Goal: Task Accomplishment & Management: Use online tool/utility

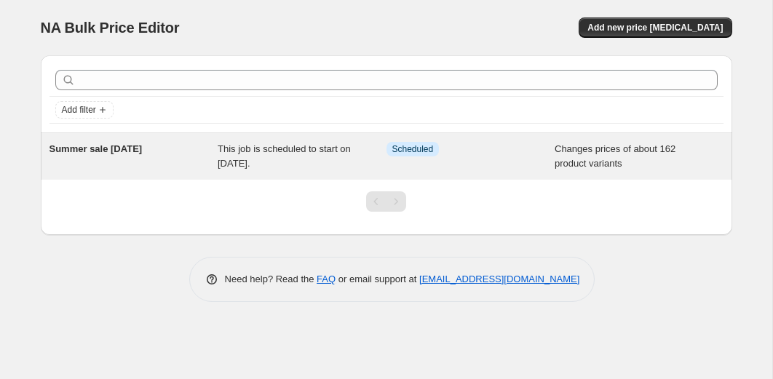
click at [292, 171] on div "Summer sale [DATE] This job is scheduled to start on [DATE]. Info Scheduled Cha…" at bounding box center [386, 156] width 691 height 47
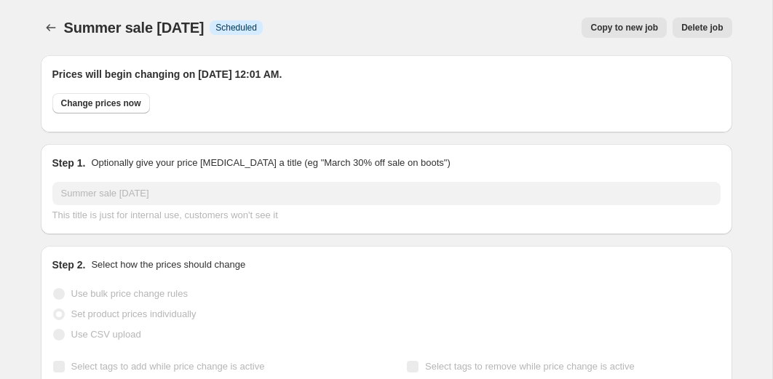
select select "collection"
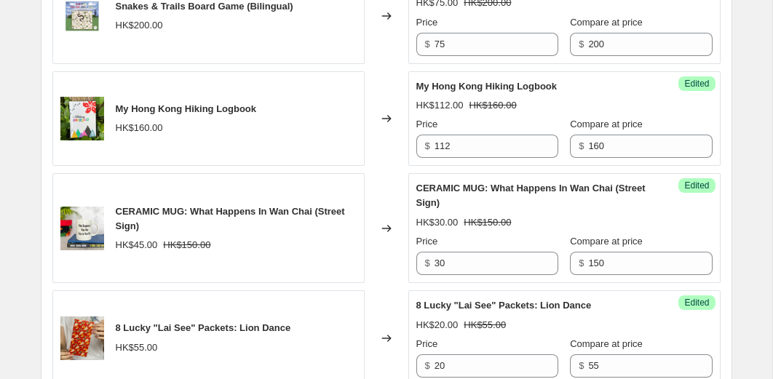
scroll to position [2475, 0]
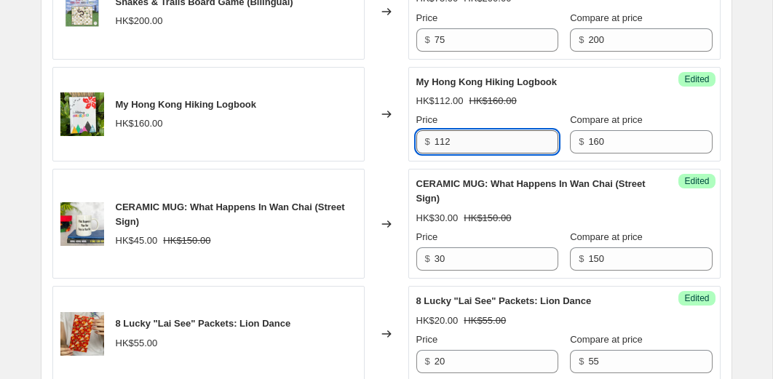
click at [450, 153] on input "112" at bounding box center [496, 141] width 124 height 23
type input "80"
click at [384, 162] on div "Changed to" at bounding box center [386, 114] width 44 height 95
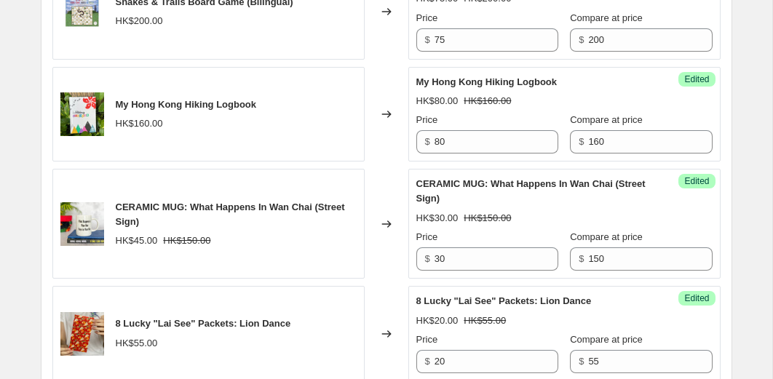
click at [386, 162] on div "Changed to" at bounding box center [386, 114] width 44 height 95
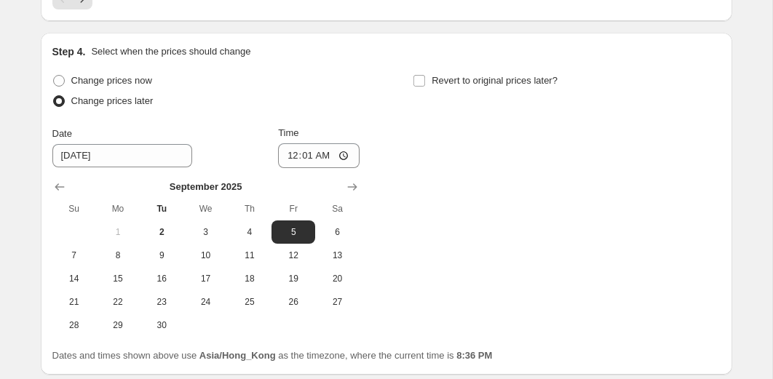
scroll to position [3053, 0]
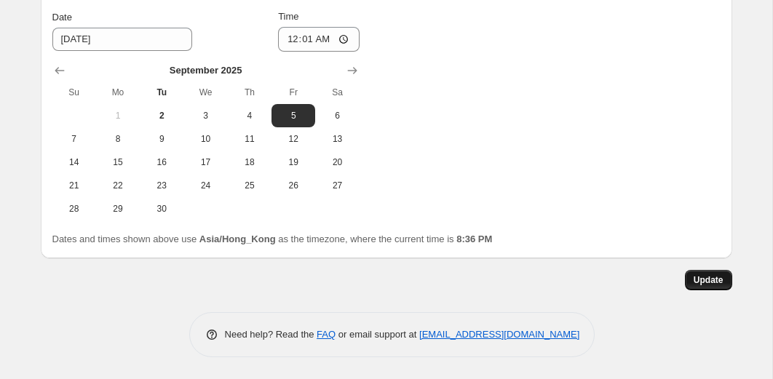
click at [695, 276] on span "Update" at bounding box center [708, 280] width 30 height 12
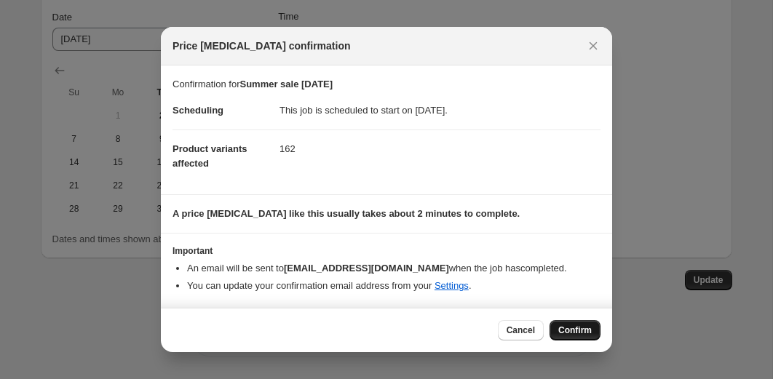
click at [565, 339] on button "Confirm" at bounding box center [574, 330] width 51 height 20
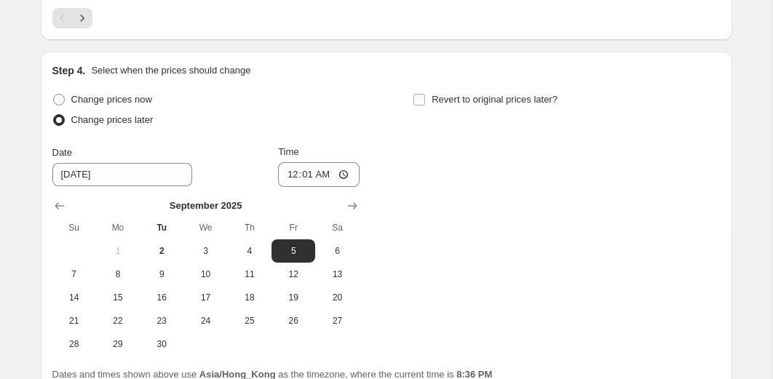
scroll to position [2801, 0]
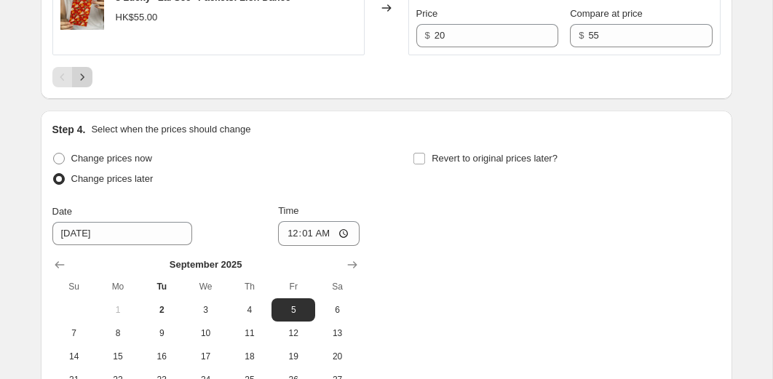
click at [84, 84] on icon "Next" at bounding box center [82, 77] width 15 height 15
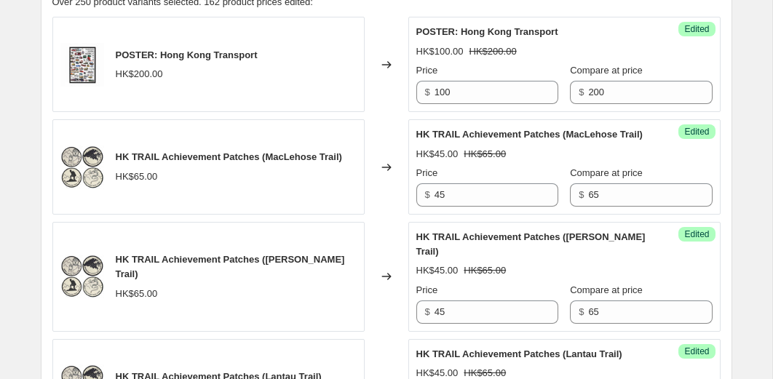
scroll to position [729, 0]
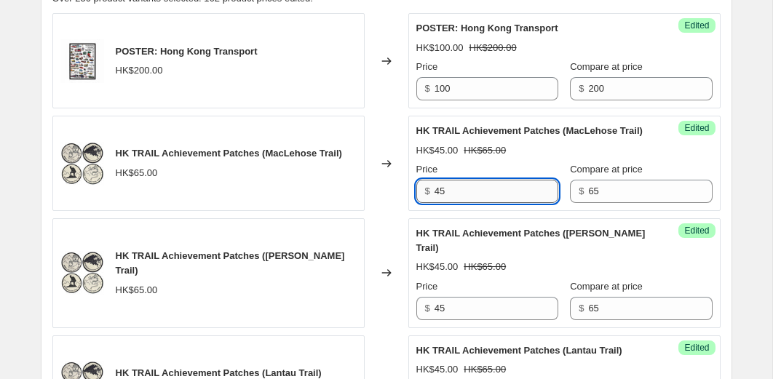
click at [456, 203] on input "45" at bounding box center [496, 191] width 124 height 23
type input "30"
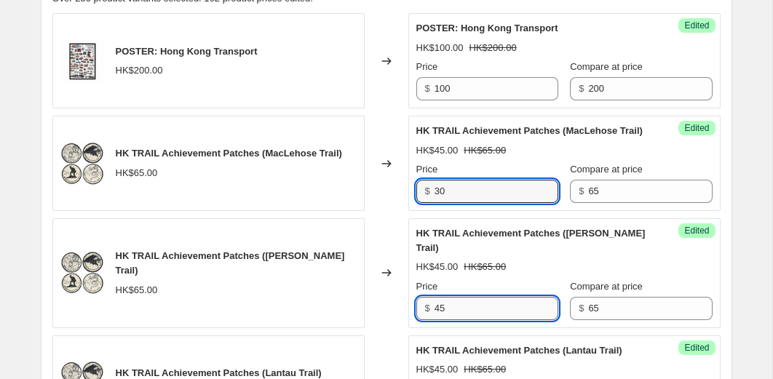
click at [460, 318] on input "45" at bounding box center [496, 308] width 124 height 23
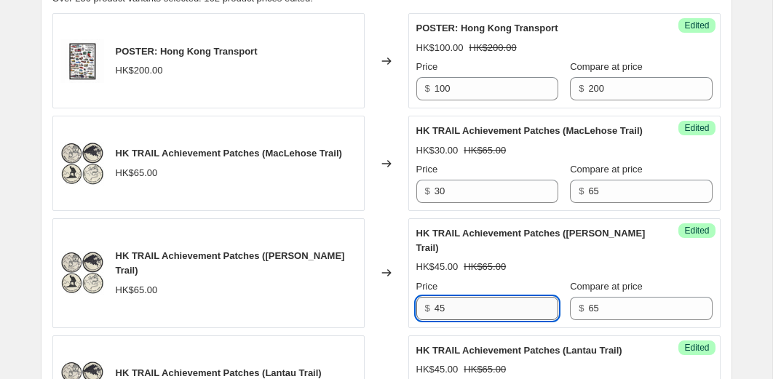
click at [460, 318] on input "45" at bounding box center [496, 308] width 124 height 23
type input "30"
click at [382, 250] on div "Changed to" at bounding box center [386, 273] width 44 height 110
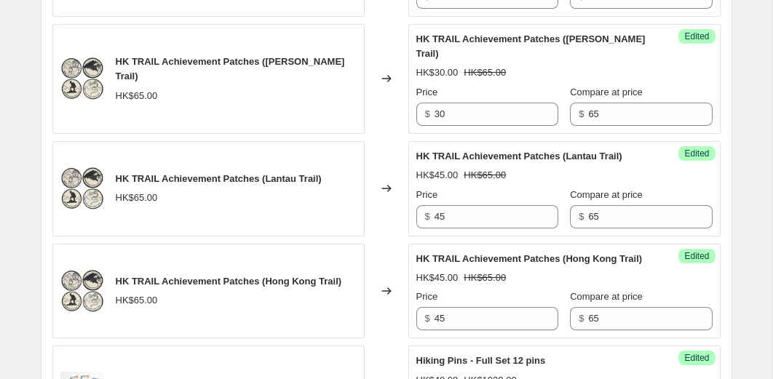
scroll to position [948, 0]
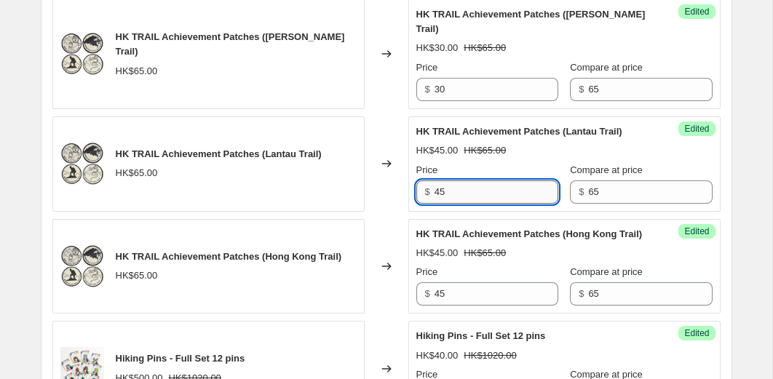
click at [452, 204] on input "45" at bounding box center [496, 191] width 124 height 23
type input "30"
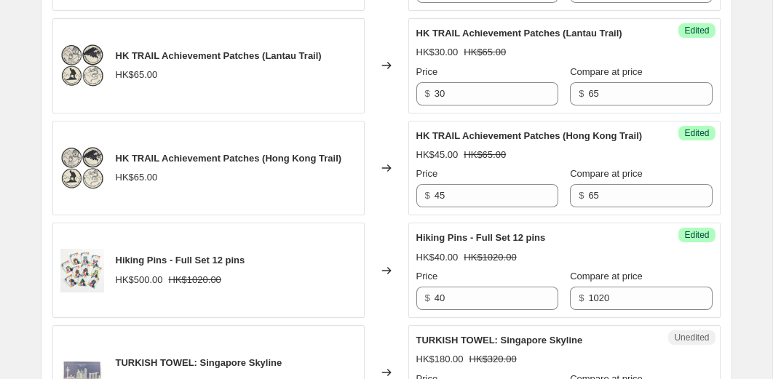
scroll to position [1063, 0]
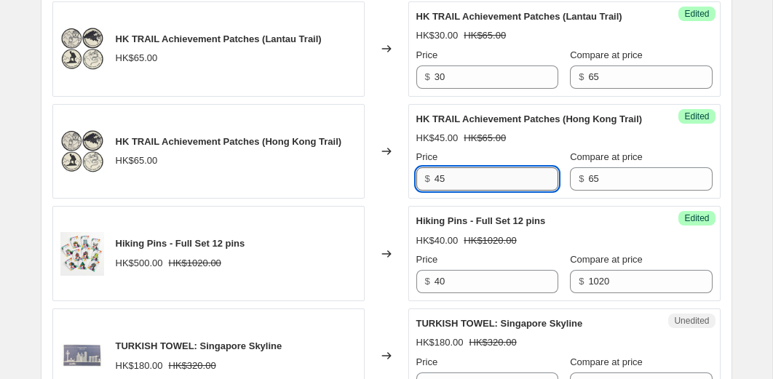
click at [455, 191] on input "45" at bounding box center [496, 178] width 124 height 23
type input "30"
click at [376, 199] on div "Changed to" at bounding box center [386, 151] width 44 height 95
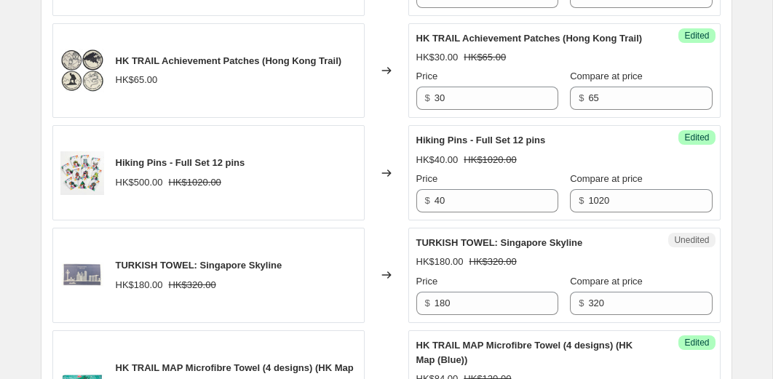
scroll to position [1161, 0]
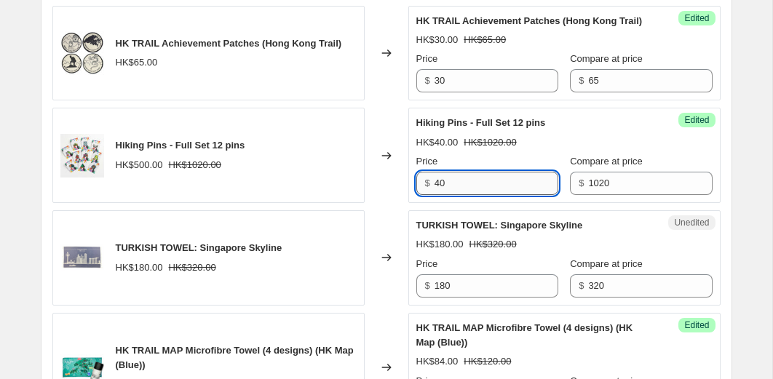
click at [468, 195] on input "40" at bounding box center [496, 183] width 124 height 23
type input "400"
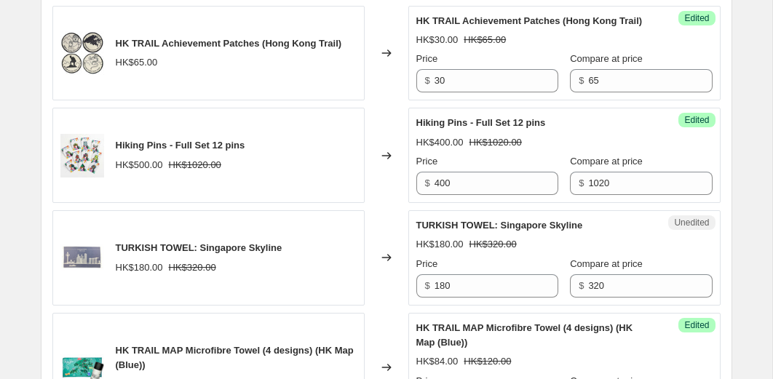
click at [408, 203] on div "Success Edited Hiking Pins - Full Set 12 pins HK$400.00 HK$1020.00 Price $ 400 …" at bounding box center [564, 155] width 312 height 95
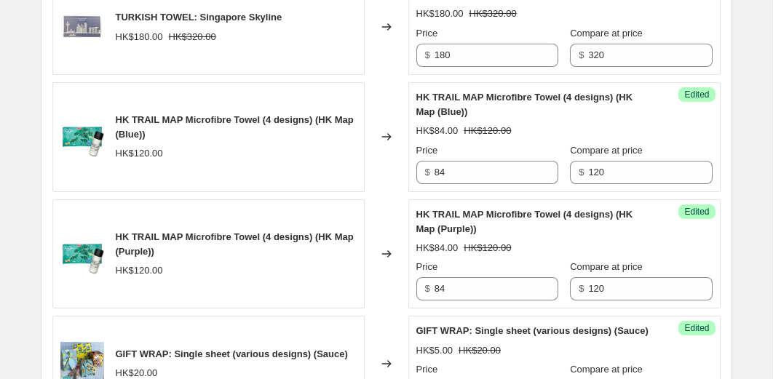
scroll to position [1396, 0]
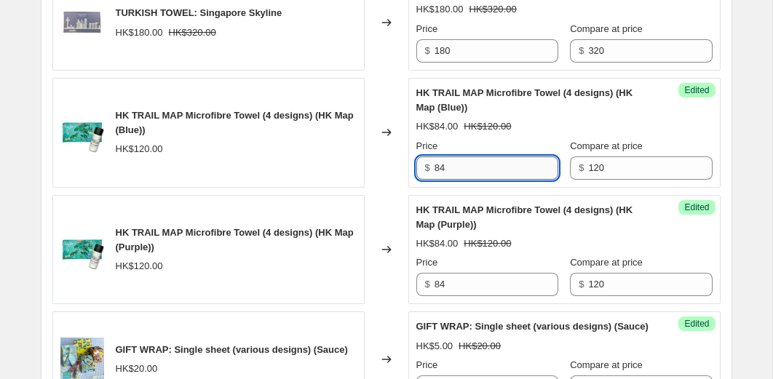
click at [463, 180] on input "84" at bounding box center [496, 167] width 124 height 23
type input "60"
click at [461, 305] on div "Success Edited HK TRAIL MAP Microfibre Towel (4 designs) (HK Map (Purple)) HK$8…" at bounding box center [564, 250] width 312 height 110
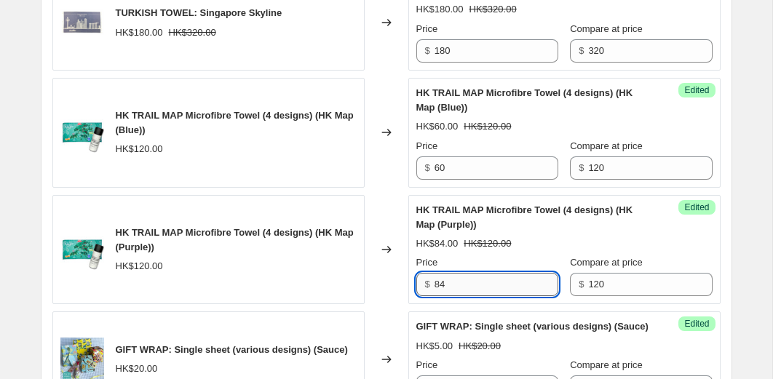
click at [461, 296] on input "84" at bounding box center [496, 284] width 124 height 23
type input "60"
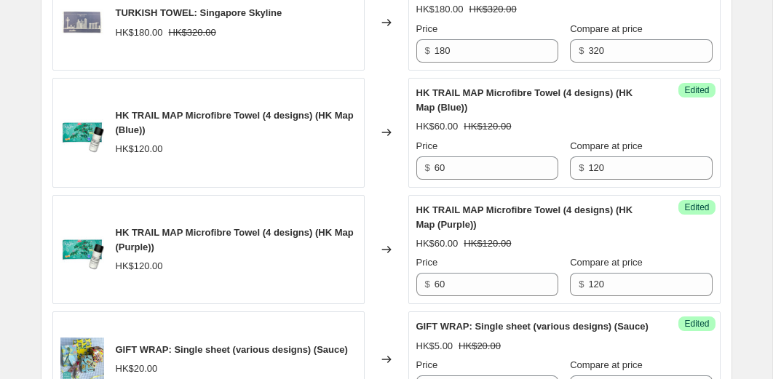
click at [397, 305] on div "Changed to" at bounding box center [386, 250] width 44 height 110
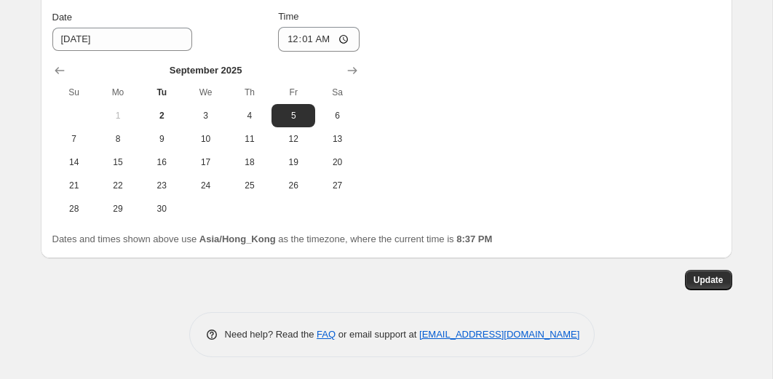
scroll to position [3155, 0]
click at [682, 271] on div "Update" at bounding box center [386, 280] width 691 height 20
click at [685, 272] on button "Update" at bounding box center [708, 280] width 47 height 20
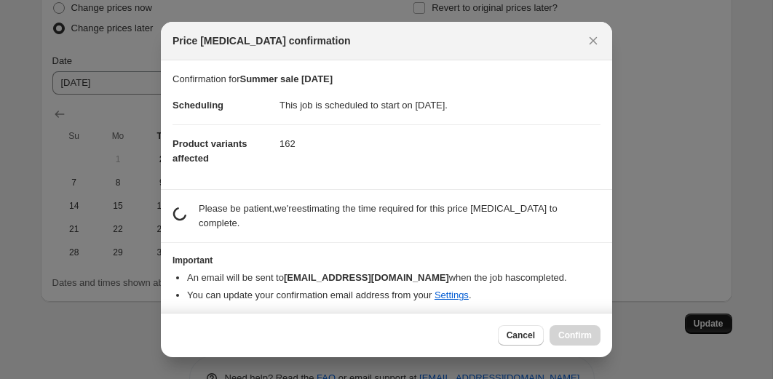
scroll to position [0, 0]
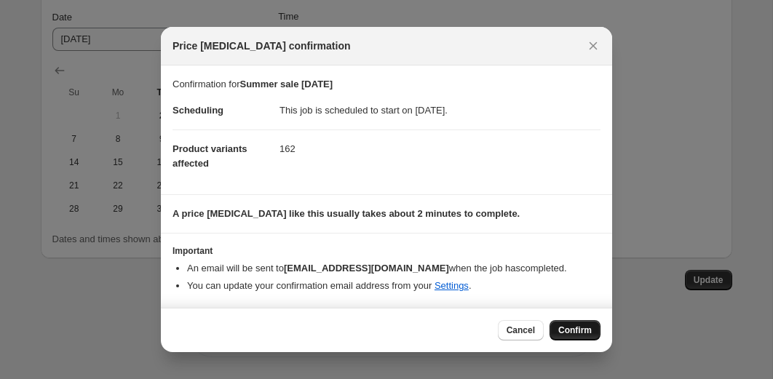
click at [595, 332] on button "Confirm" at bounding box center [574, 330] width 51 height 20
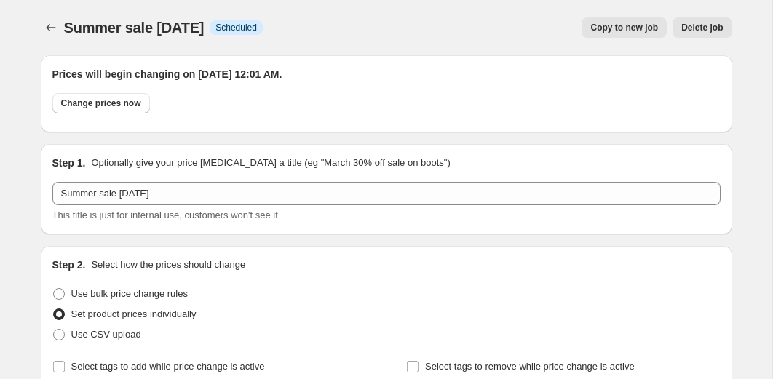
scroll to position [3155, 0]
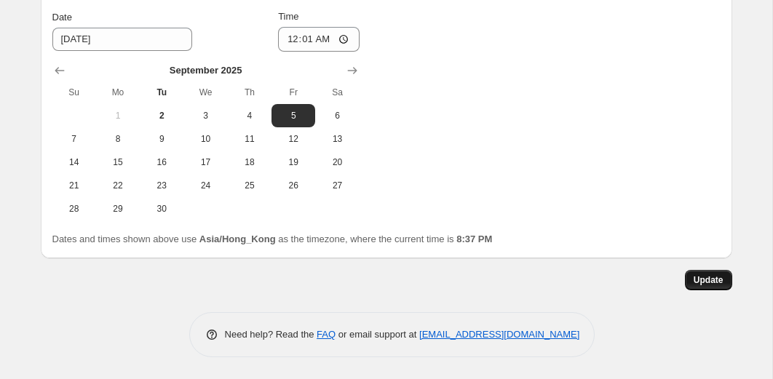
click at [690, 276] on button "Update" at bounding box center [708, 280] width 47 height 20
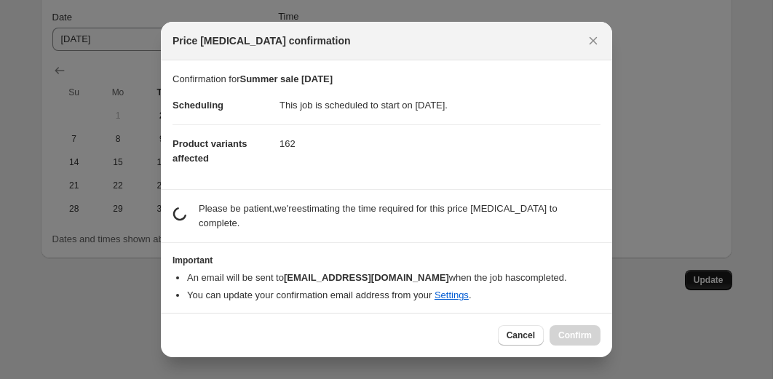
scroll to position [0, 0]
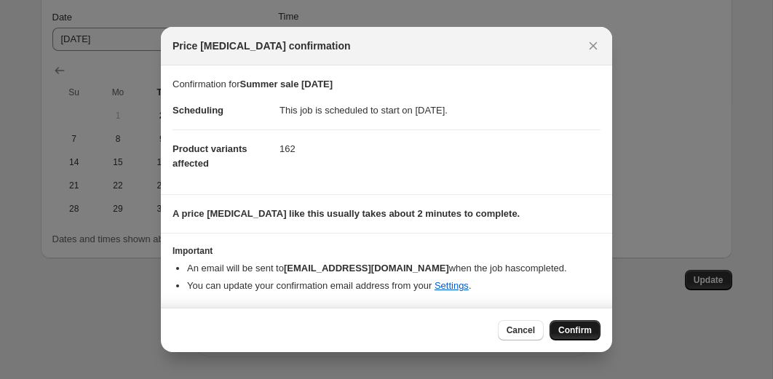
click at [561, 333] on span "Confirm" at bounding box center [574, 330] width 33 height 12
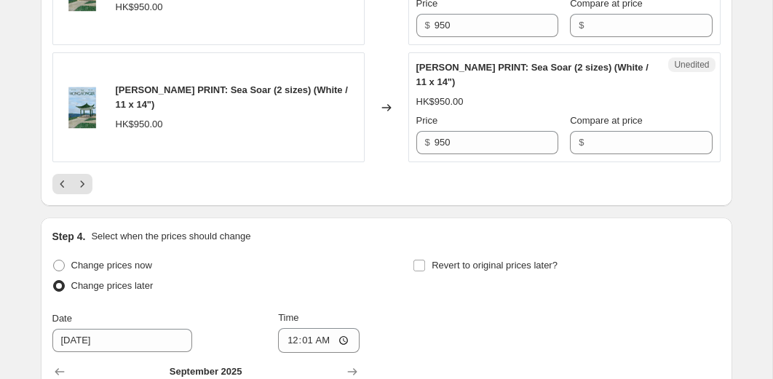
scroll to position [2761, 0]
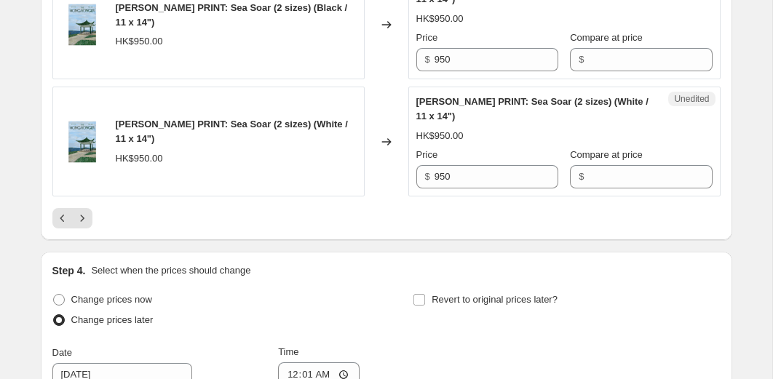
click at [93, 228] on div at bounding box center [386, 218] width 668 height 20
click at [90, 228] on button "Next" at bounding box center [82, 218] width 20 height 20
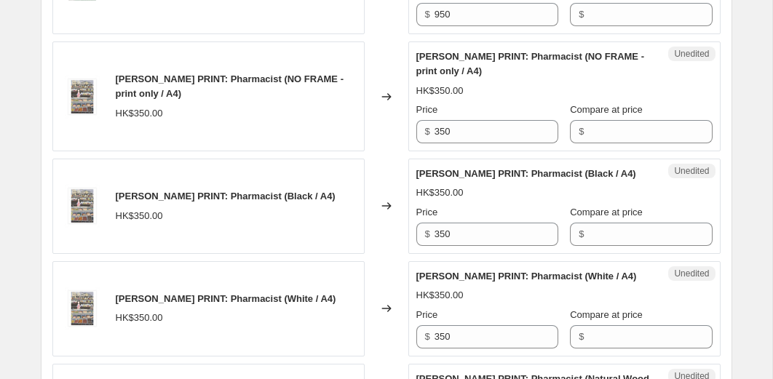
scroll to position [825, 0]
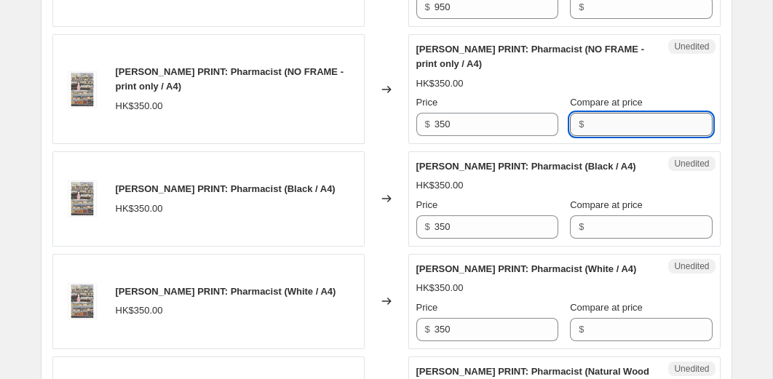
click at [608, 132] on input "Compare at price" at bounding box center [650, 124] width 124 height 23
type input "350"
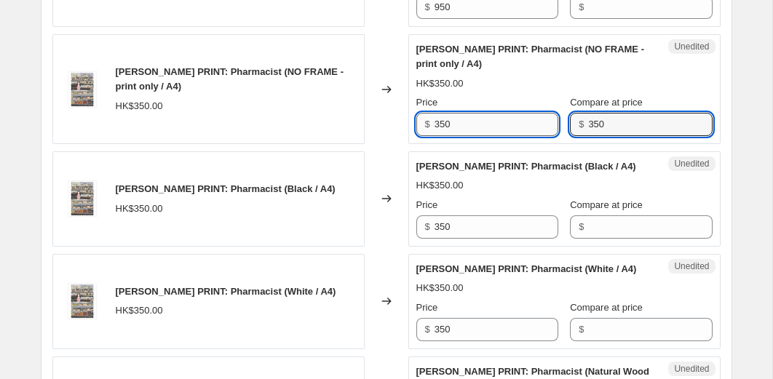
click at [506, 124] on input "350" at bounding box center [496, 124] width 124 height 23
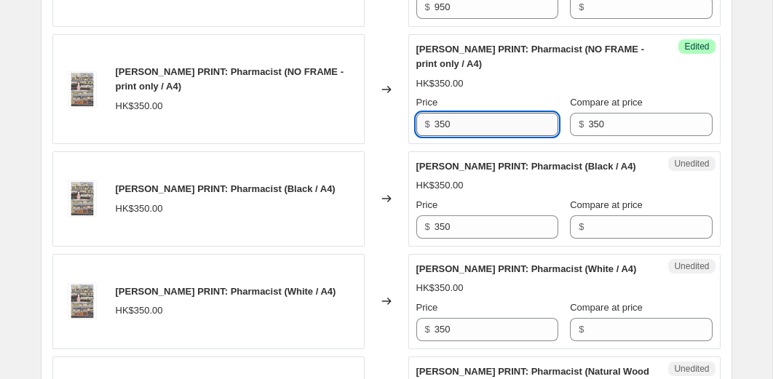
click at [506, 124] on input "350" at bounding box center [496, 124] width 124 height 23
type input "175"
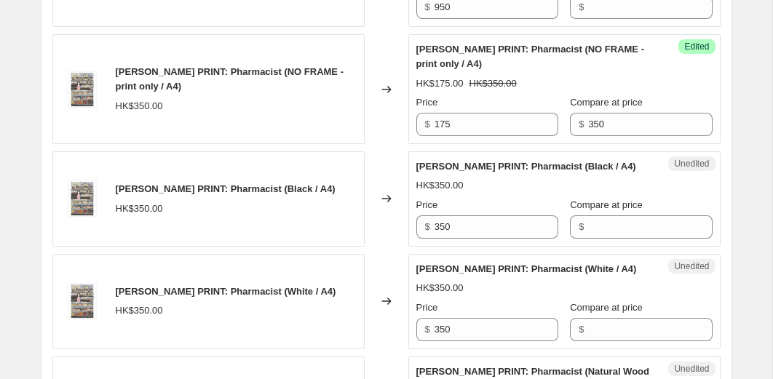
click at [392, 178] on div "Changed to" at bounding box center [386, 198] width 44 height 95
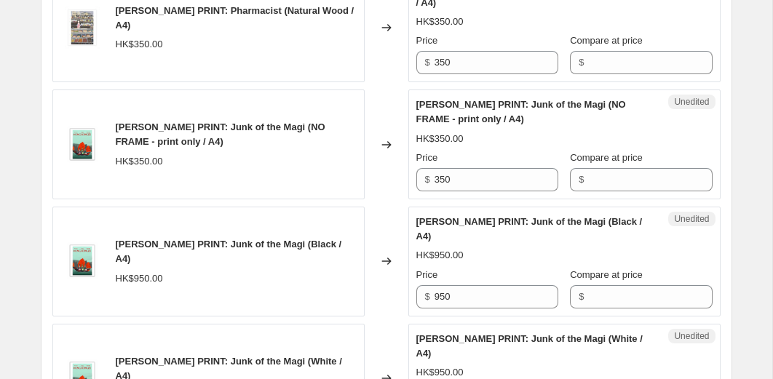
scroll to position [1213, 0]
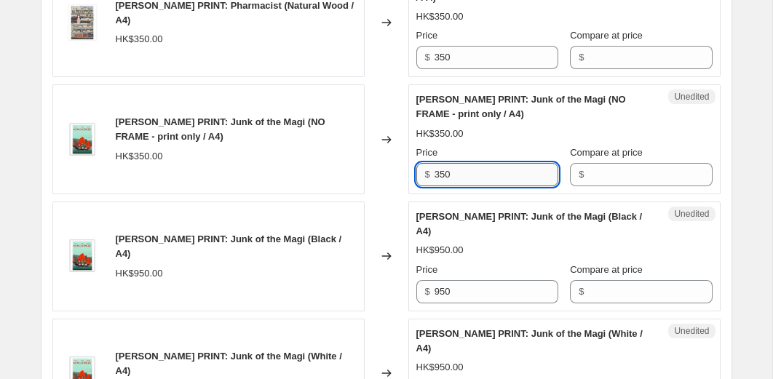
click at [514, 186] on input "350" at bounding box center [496, 174] width 124 height 23
type input "175"
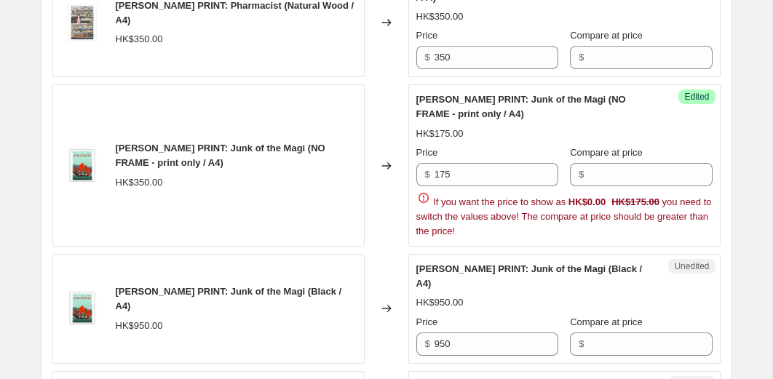
click at [621, 186] on div "Compare at price $" at bounding box center [641, 165] width 142 height 41
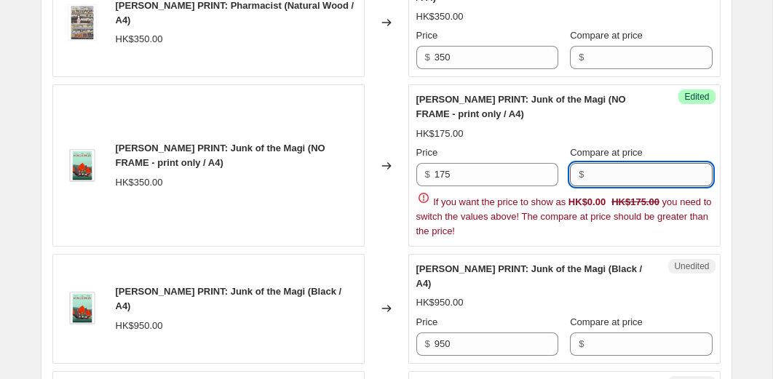
click at [621, 186] on input "Compare at price" at bounding box center [650, 174] width 124 height 23
type input "350"
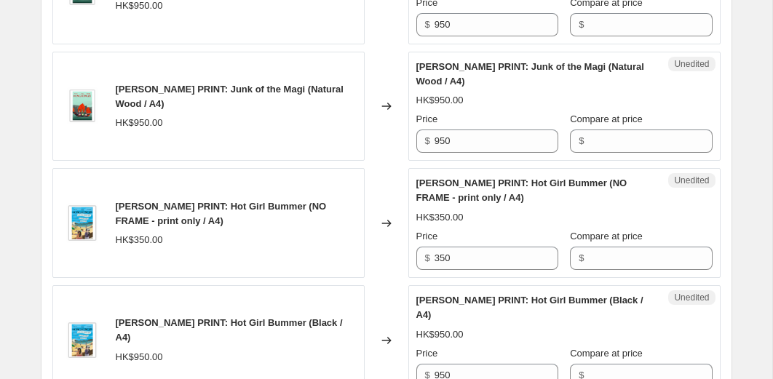
scroll to position [1609, 0]
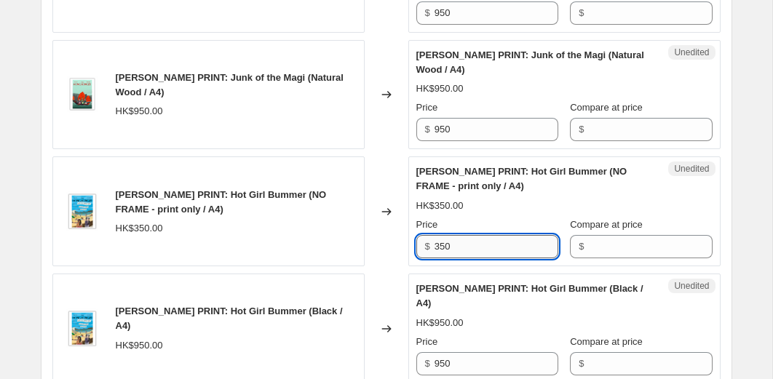
click at [465, 258] on input "350" at bounding box center [496, 246] width 124 height 23
type input "175"
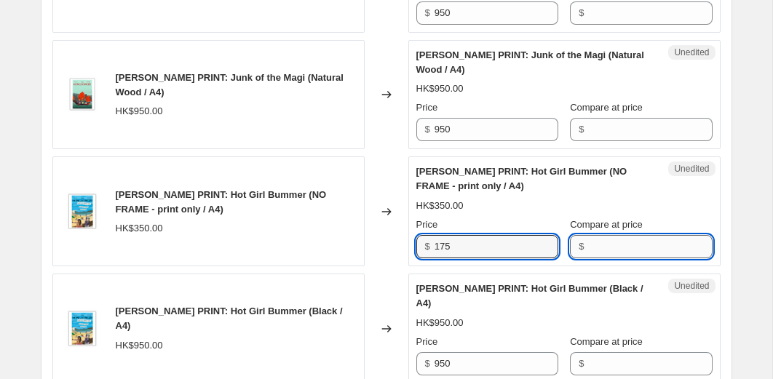
click at [606, 258] on input "Compare at price" at bounding box center [650, 246] width 124 height 23
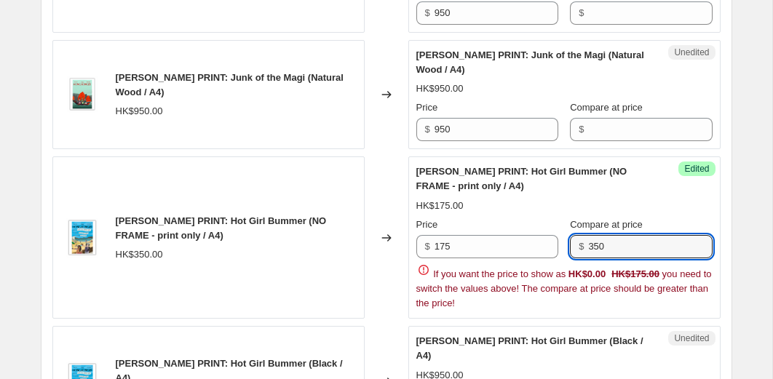
type input "350"
click at [391, 219] on div "Changed to" at bounding box center [386, 237] width 44 height 162
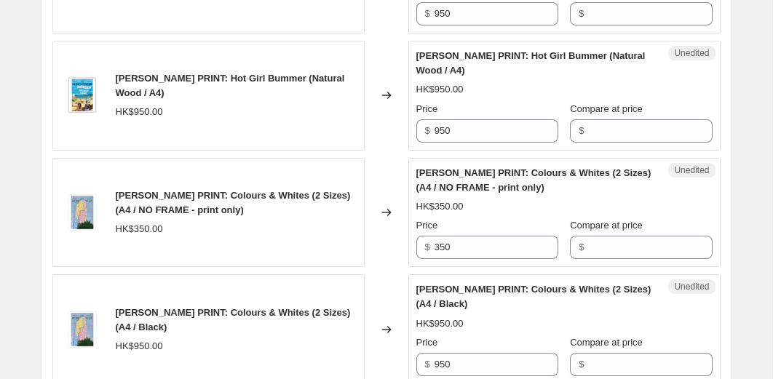
scroll to position [2118, 0]
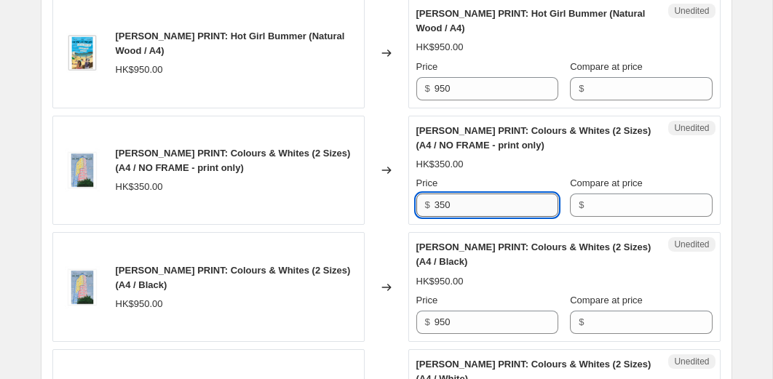
click at [474, 217] on input "350" at bounding box center [496, 204] width 124 height 23
type input "175"
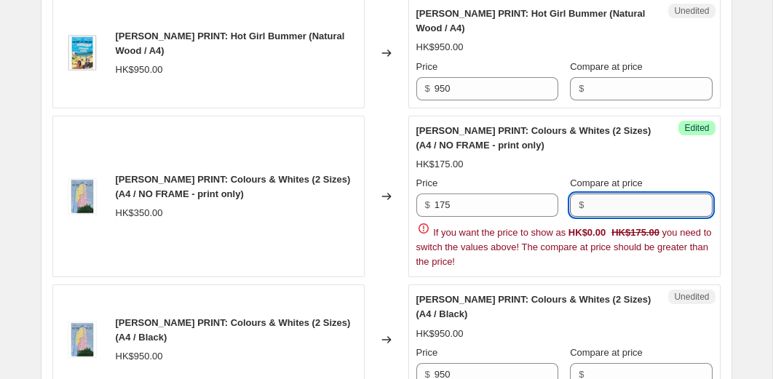
click at [604, 217] on input "Compare at price" at bounding box center [650, 204] width 124 height 23
type input "2"
type input "350"
click at [388, 244] on div "Changed to" at bounding box center [386, 197] width 44 height 162
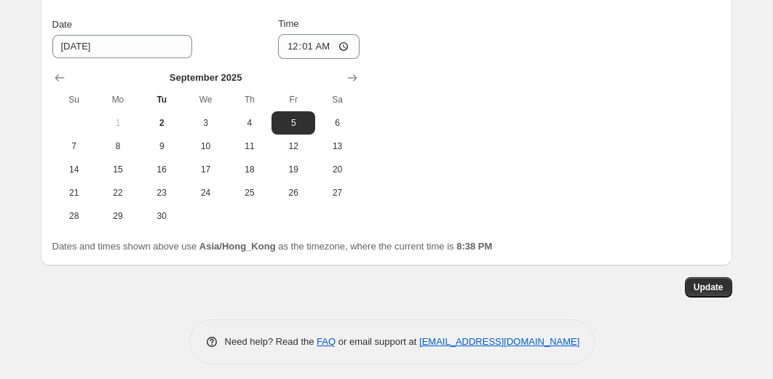
scroll to position [3180, 0]
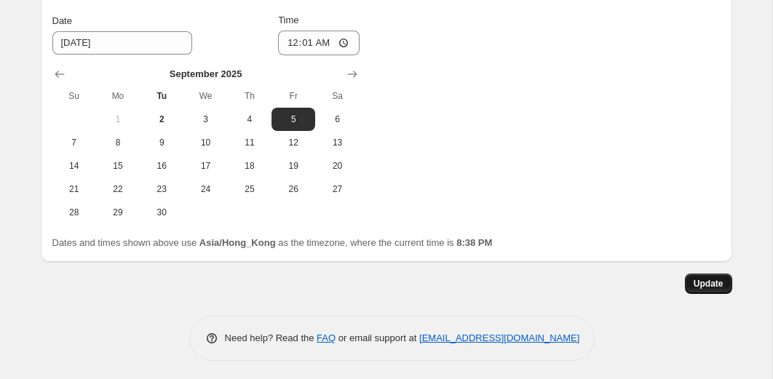
click at [693, 290] on span "Update" at bounding box center [708, 284] width 30 height 12
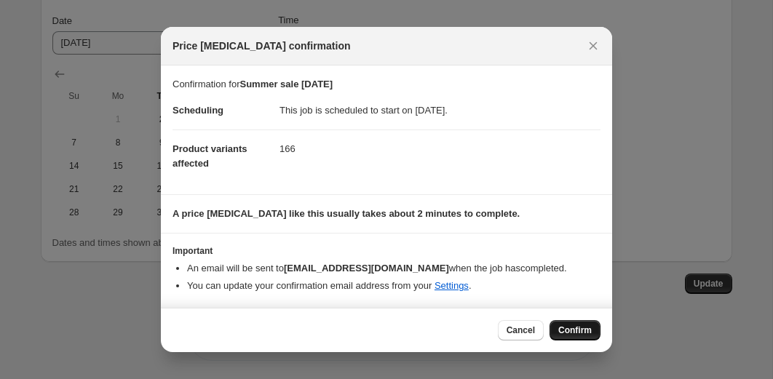
click at [596, 331] on button "Confirm" at bounding box center [574, 330] width 51 height 20
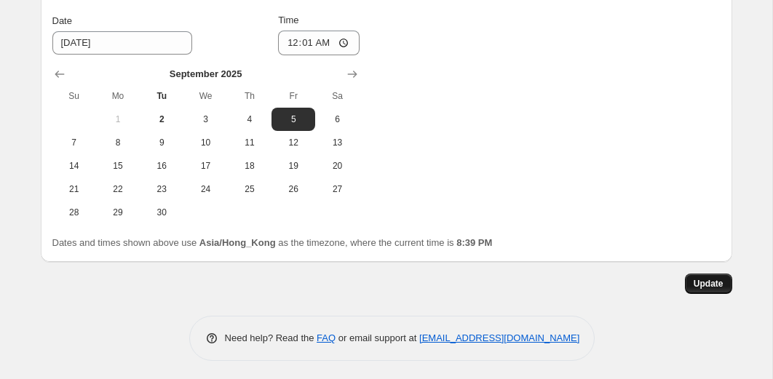
click at [698, 290] on span "Update" at bounding box center [708, 284] width 30 height 12
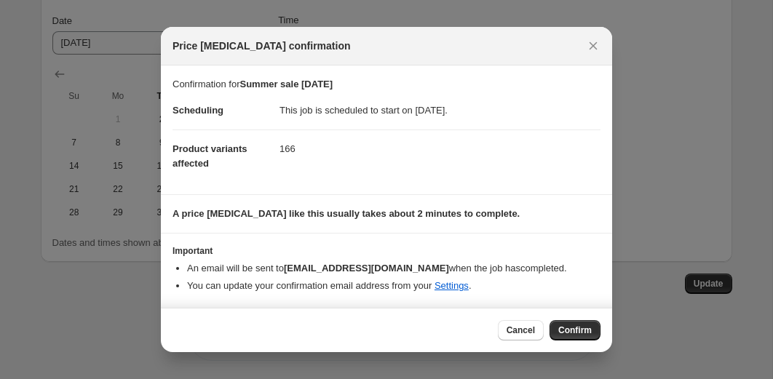
click at [572, 340] on div "Cancel Confirm" at bounding box center [386, 330] width 451 height 44
click at [572, 332] on span "Confirm" at bounding box center [574, 330] width 33 height 12
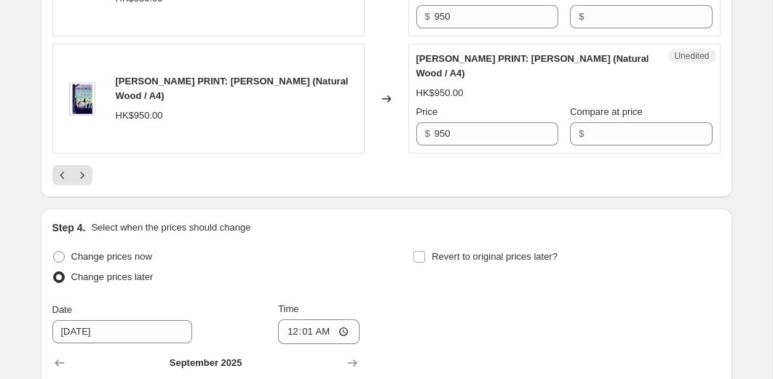
scroll to position [2883, 0]
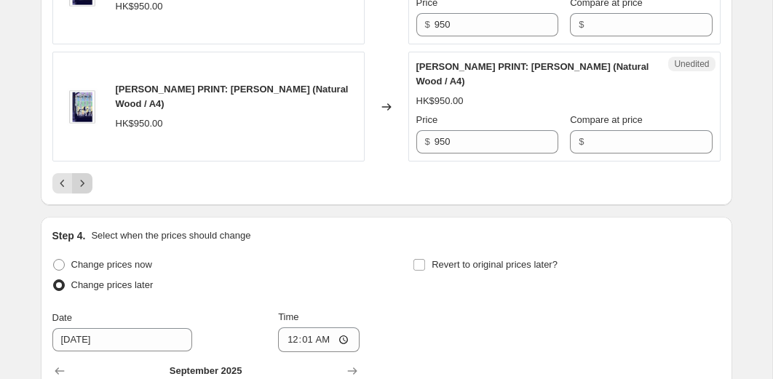
click at [84, 191] on icon "Next" at bounding box center [82, 183] width 15 height 15
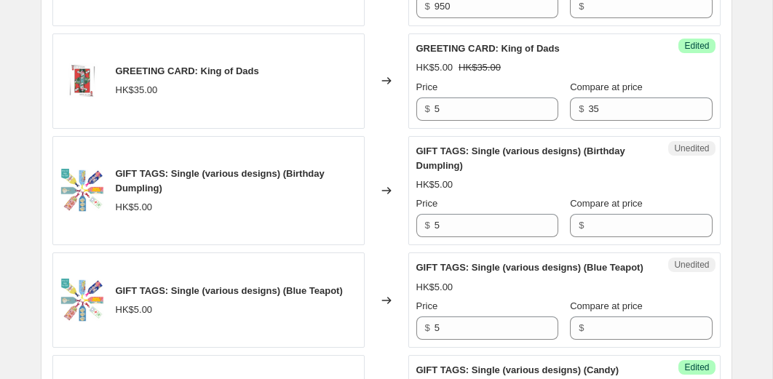
scroll to position [1518, 0]
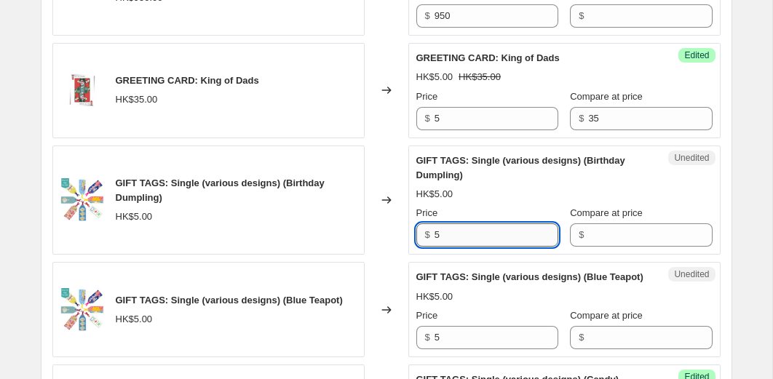
click at [450, 237] on input "5" at bounding box center [496, 234] width 124 height 23
type input "1"
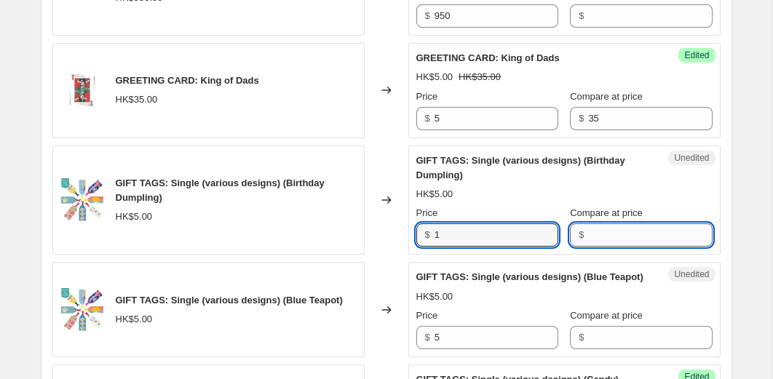
click at [588, 239] on input "Compare at price" at bounding box center [650, 234] width 124 height 23
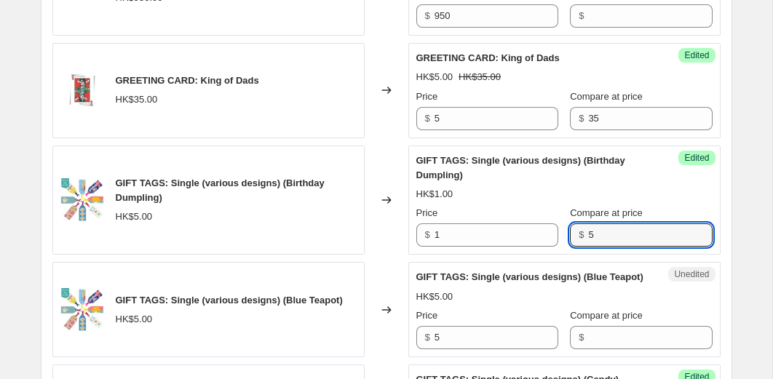
type input "5"
click at [395, 259] on div "[PERSON_NAME] PRINT: Bao Bei's Feast (NO FRAME - print only / A4) HK$350.00 Cha…" at bounding box center [386, 317] width 668 height 2187
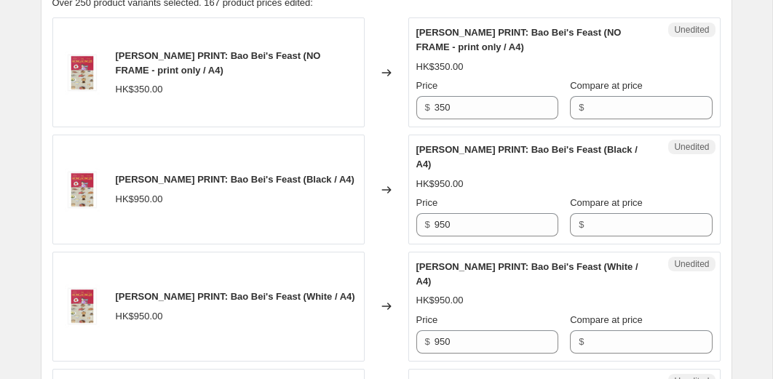
scroll to position [713, 0]
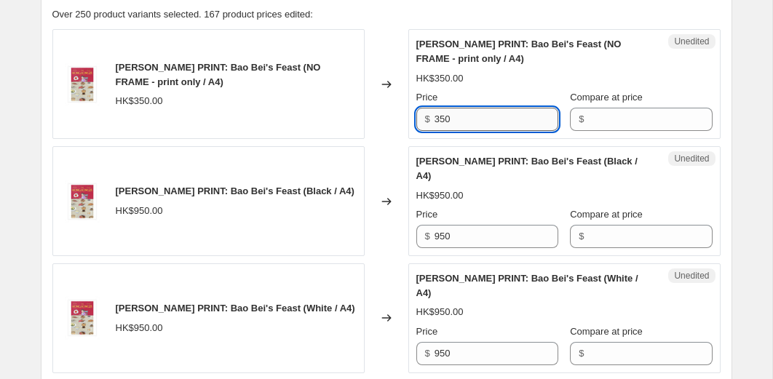
click at [461, 122] on input "350" at bounding box center [496, 119] width 124 height 23
type input "175"
click at [619, 129] on input "Compare at price" at bounding box center [650, 119] width 124 height 23
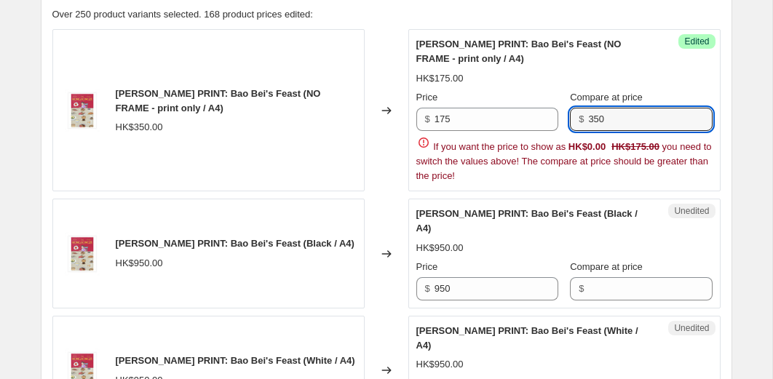
type input "350"
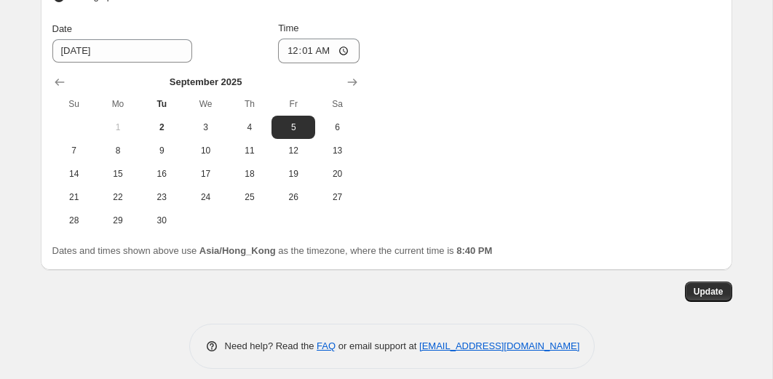
scroll to position [3169, 0]
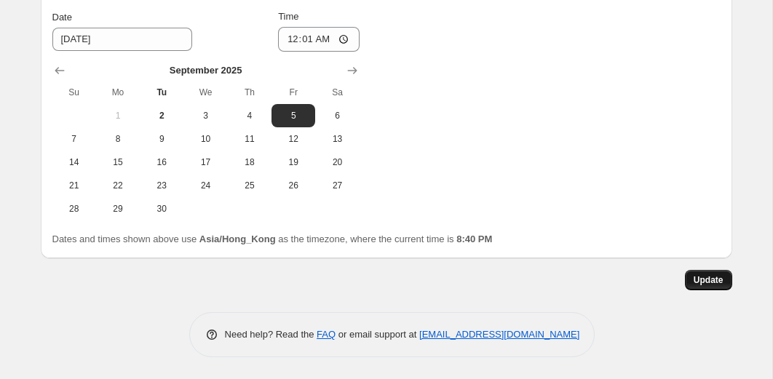
click at [698, 279] on span "Update" at bounding box center [708, 280] width 30 height 12
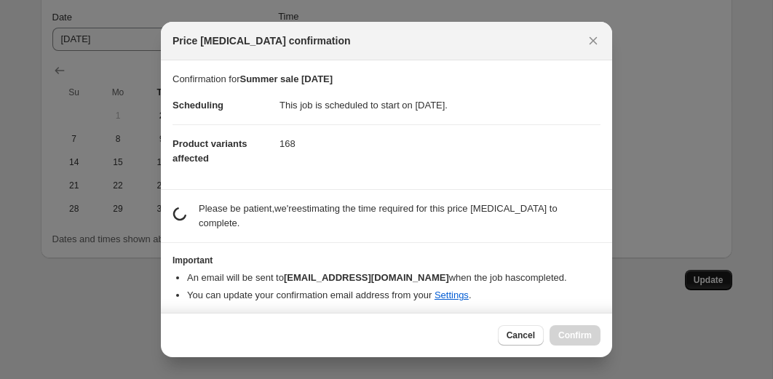
scroll to position [0, 0]
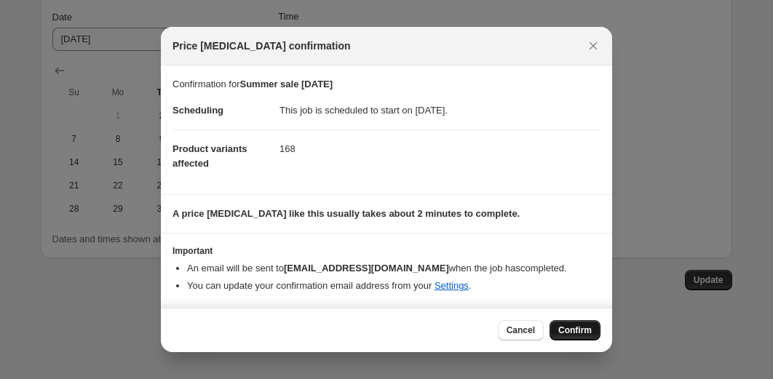
click at [583, 333] on span "Confirm" at bounding box center [574, 330] width 33 height 12
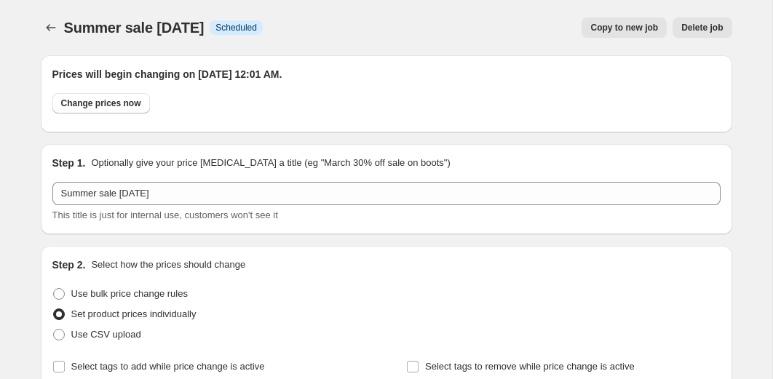
scroll to position [3169, 0]
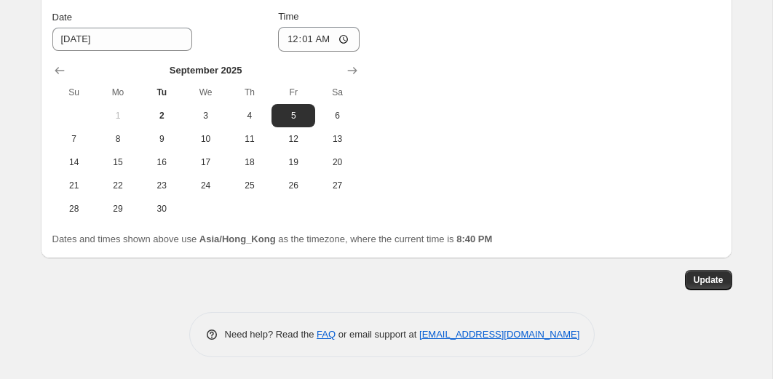
click at [703, 276] on span "Update" at bounding box center [708, 280] width 30 height 12
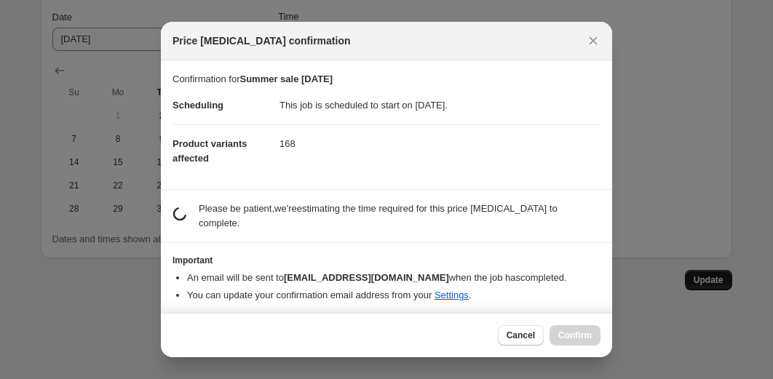
scroll to position [0, 0]
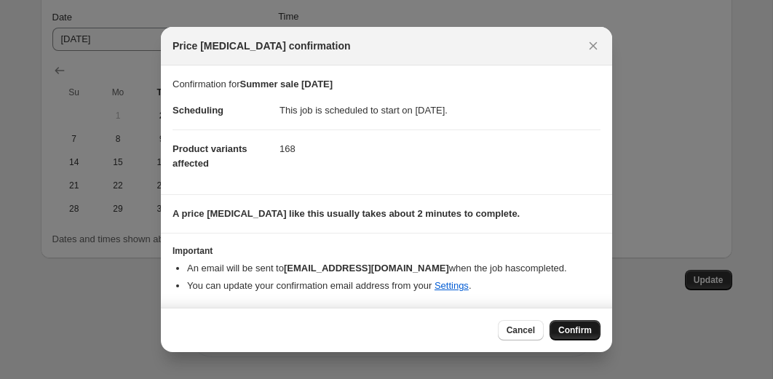
click at [586, 337] on button "Confirm" at bounding box center [574, 330] width 51 height 20
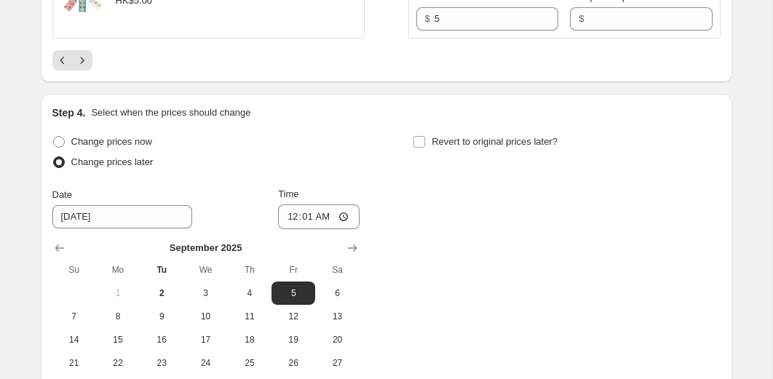
scroll to position [2865, 0]
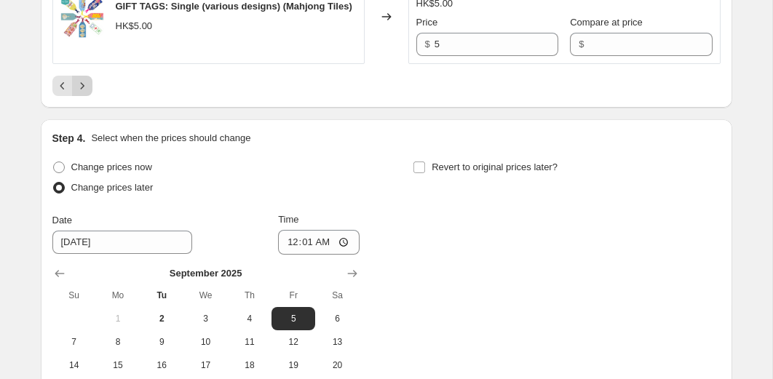
click at [84, 93] on icon "Next" at bounding box center [82, 86] width 15 height 15
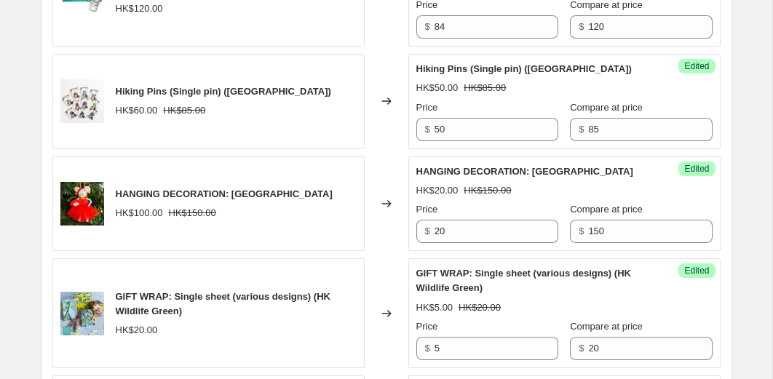
scroll to position [2325, 0]
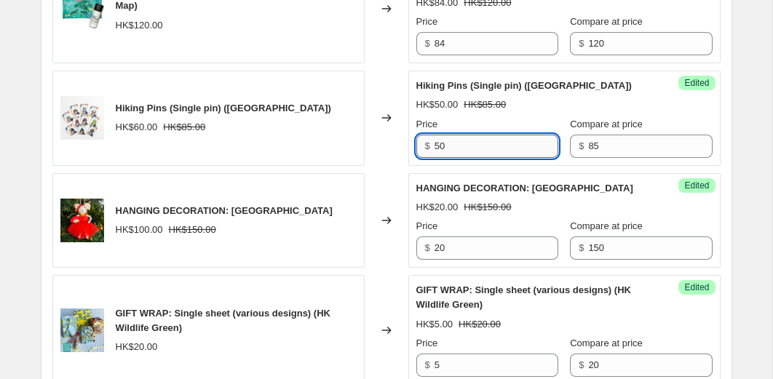
click at [462, 158] on input "50" at bounding box center [496, 146] width 124 height 23
type input "30"
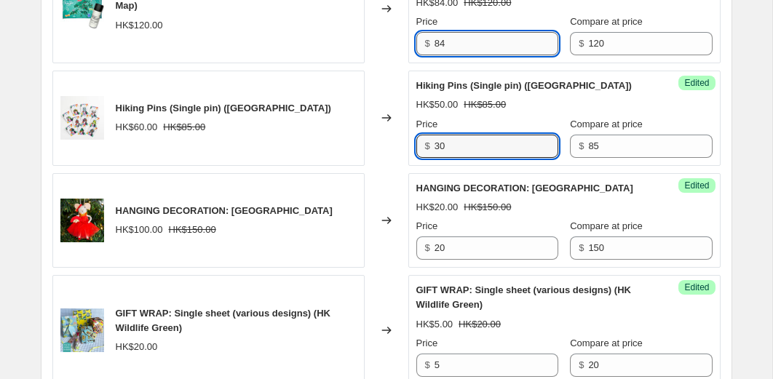
click at [474, 55] on input "84" at bounding box center [496, 43] width 124 height 23
type input "60"
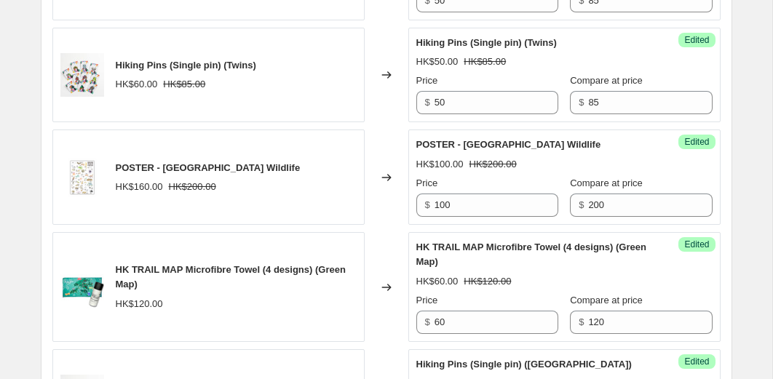
scroll to position [2043, 0]
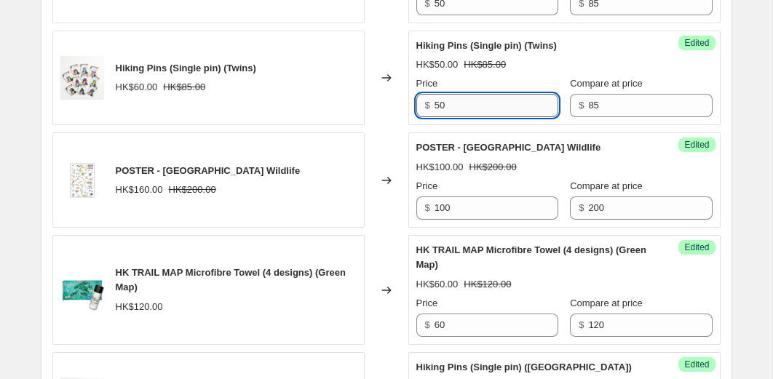
click at [458, 117] on input "50" at bounding box center [496, 105] width 124 height 23
type input "30"
click at [458, 15] on input "50" at bounding box center [496, 3] width 124 height 23
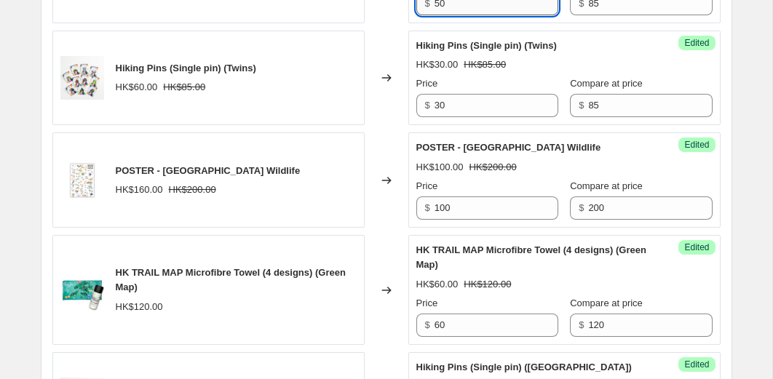
click at [458, 15] on input "50" at bounding box center [496, 3] width 124 height 23
type input "30"
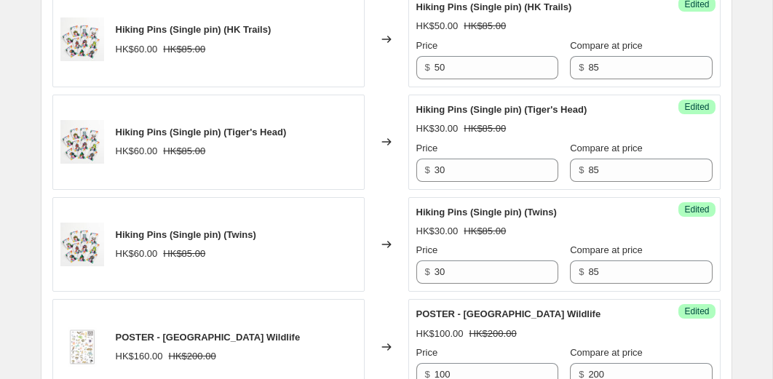
scroll to position [1875, 0]
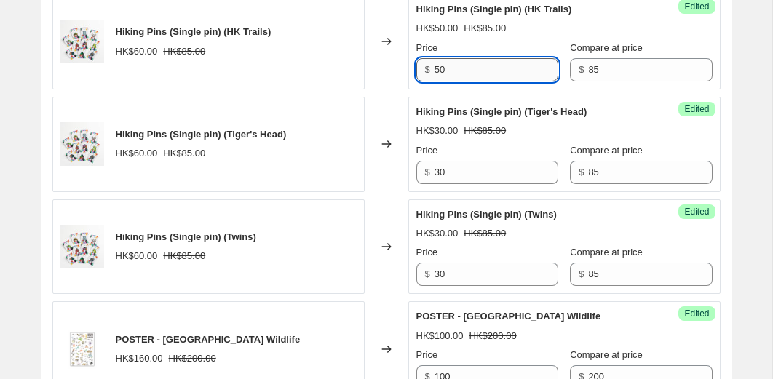
click at [453, 81] on input "50" at bounding box center [496, 69] width 124 height 23
type input "30"
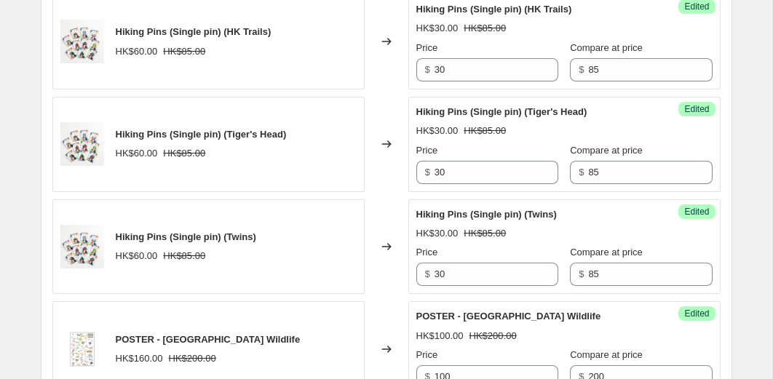
click at [381, 156] on div "Changed to" at bounding box center [386, 144] width 44 height 95
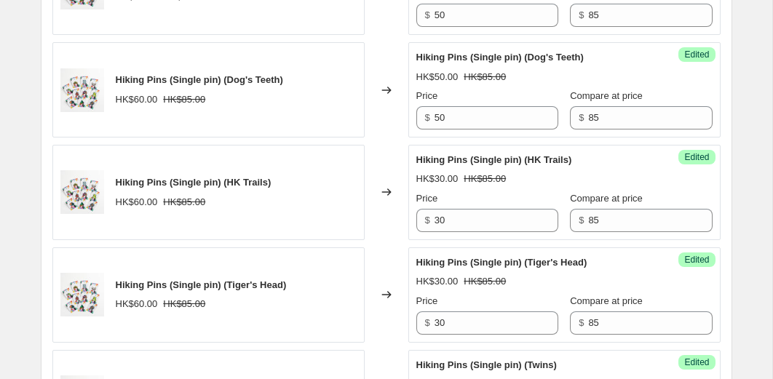
scroll to position [1710, 0]
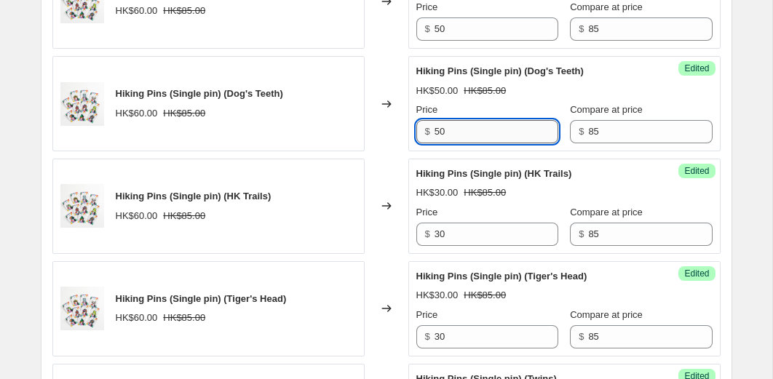
click at [460, 143] on input "50" at bounding box center [496, 131] width 124 height 23
type input "30"
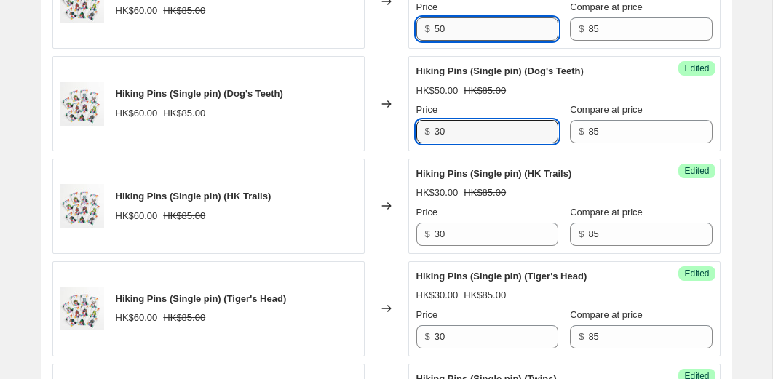
click at [437, 41] on input "50" at bounding box center [496, 28] width 124 height 23
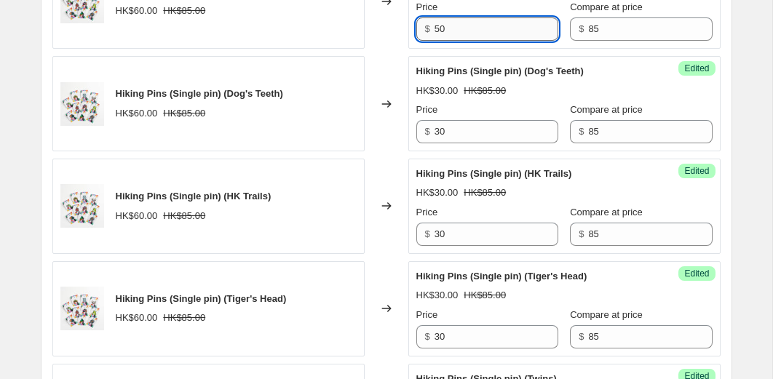
click at [437, 41] on input "50" at bounding box center [496, 28] width 124 height 23
type input "30"
click at [398, 49] on div "Changed to" at bounding box center [386, 0] width 44 height 95
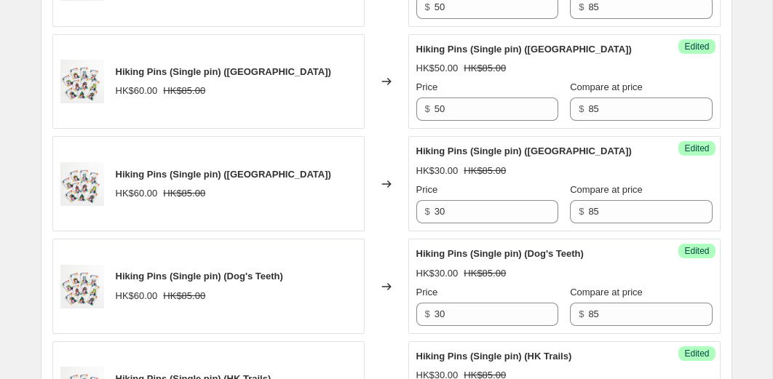
scroll to position [1492, 0]
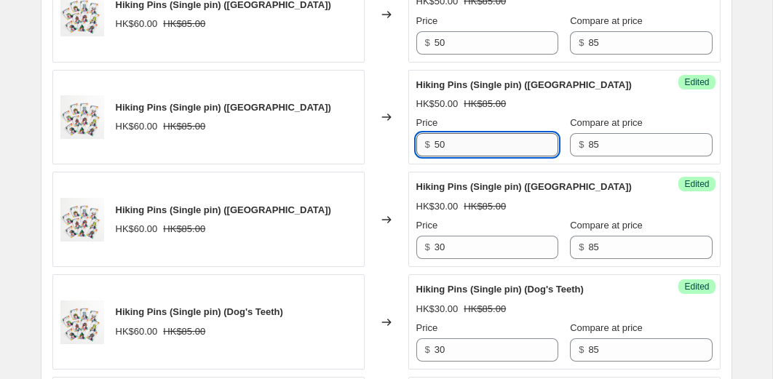
click at [473, 156] on input "50" at bounding box center [496, 144] width 124 height 23
type input "30"
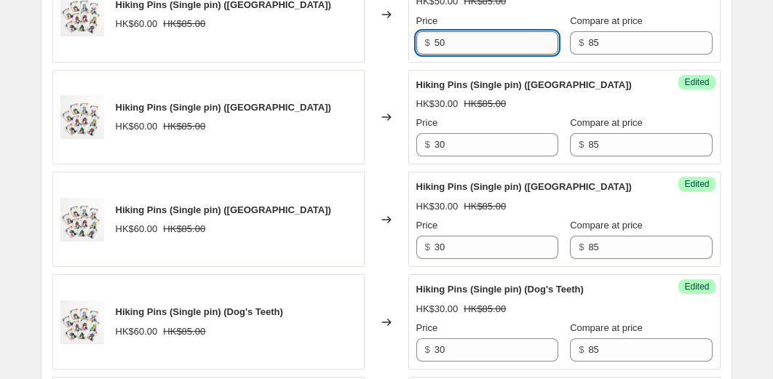
click at [484, 55] on input "50" at bounding box center [496, 42] width 124 height 23
type input "30"
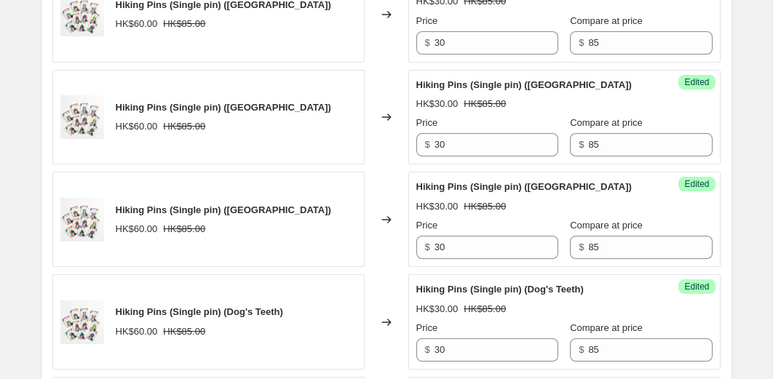
click at [364, 117] on div "Changed to" at bounding box center [386, 117] width 44 height 95
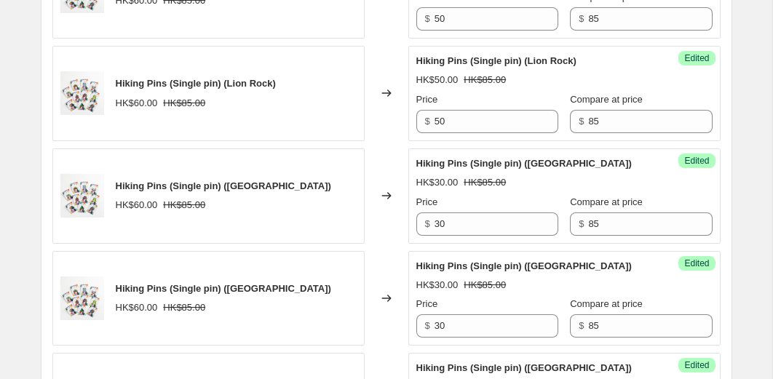
scroll to position [1298, 0]
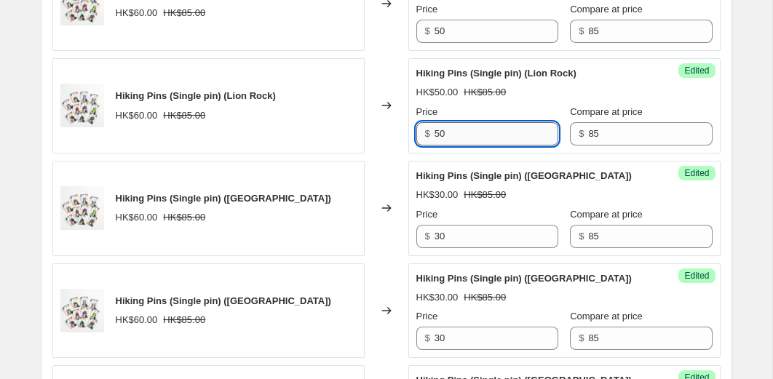
click at [474, 145] on input "50" at bounding box center [496, 133] width 124 height 23
type input "30"
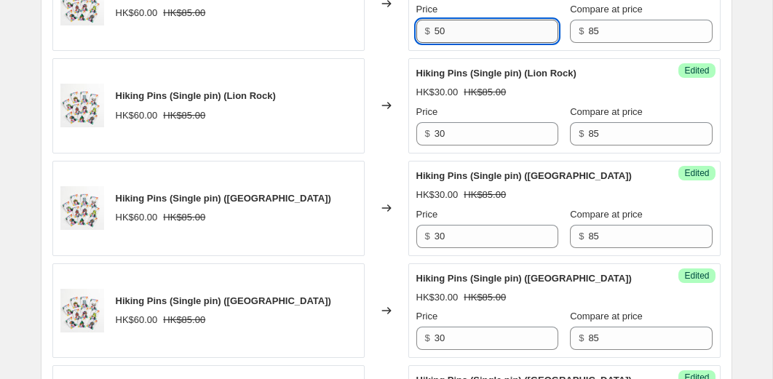
click at [470, 43] on input "50" at bounding box center [496, 31] width 124 height 23
type input "30"
click at [372, 114] on div "Changed to" at bounding box center [386, 105] width 44 height 95
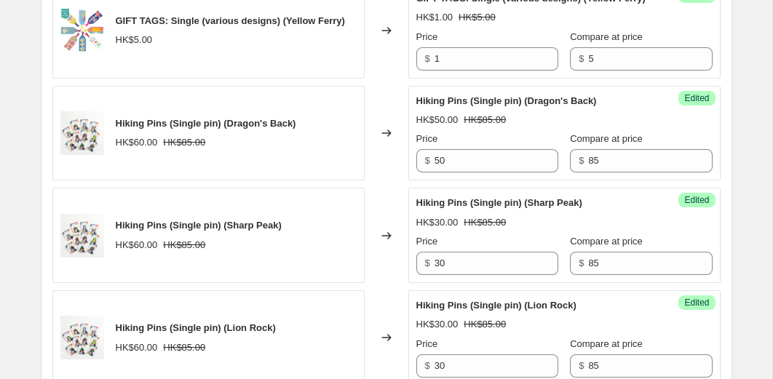
scroll to position [1054, 0]
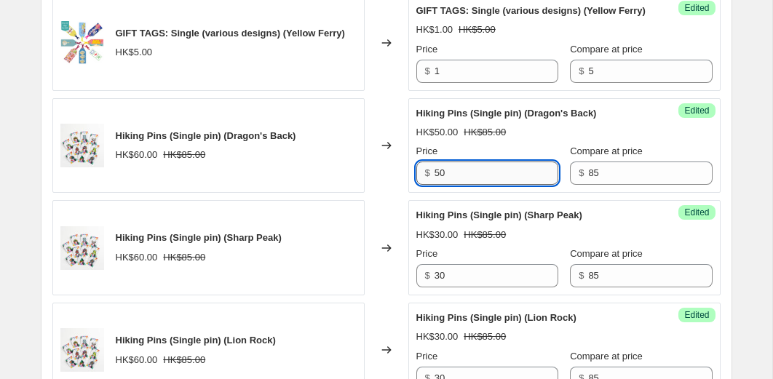
click at [458, 185] on input "50" at bounding box center [496, 172] width 124 height 23
type input "30"
click at [393, 158] on div "Changed to" at bounding box center [386, 145] width 44 height 95
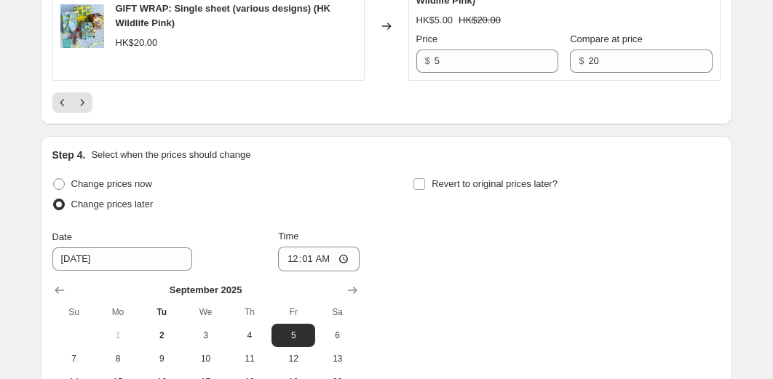
scroll to position [3009, 0]
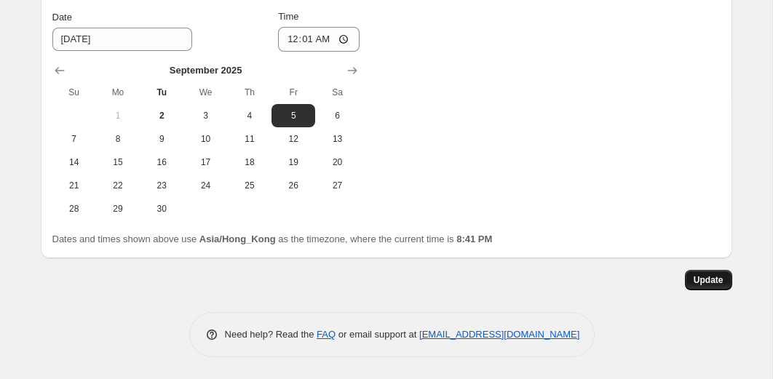
click at [703, 274] on button "Update" at bounding box center [708, 280] width 47 height 20
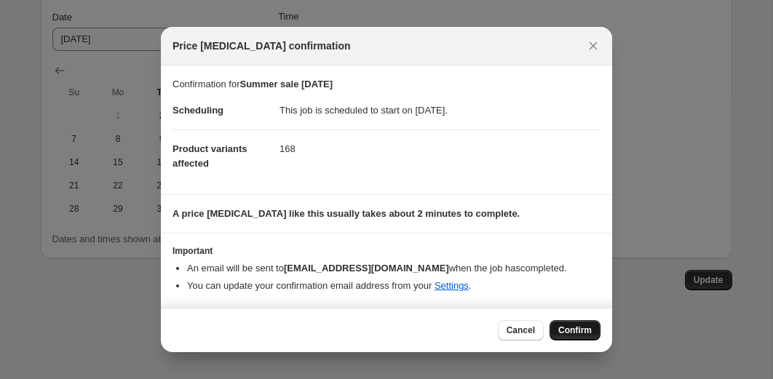
click at [575, 336] on span "Confirm" at bounding box center [574, 330] width 33 height 12
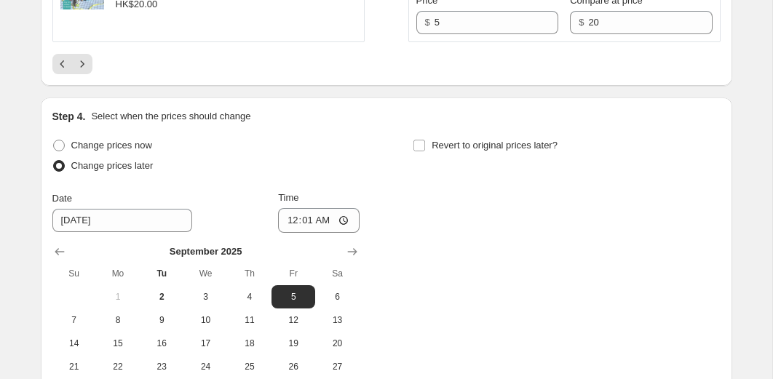
scroll to position [2745, 0]
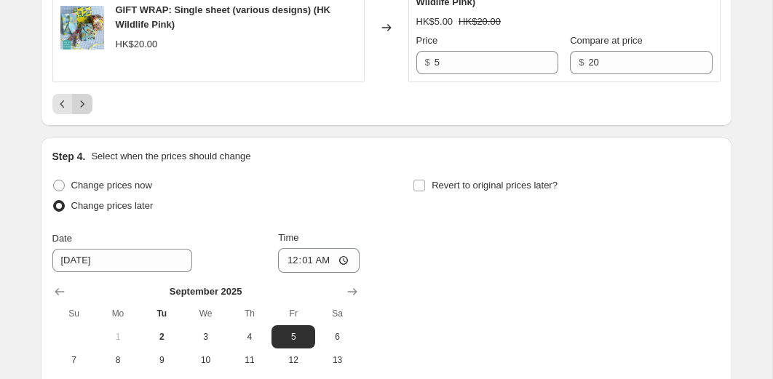
click at [90, 114] on button "Next" at bounding box center [82, 104] width 20 height 20
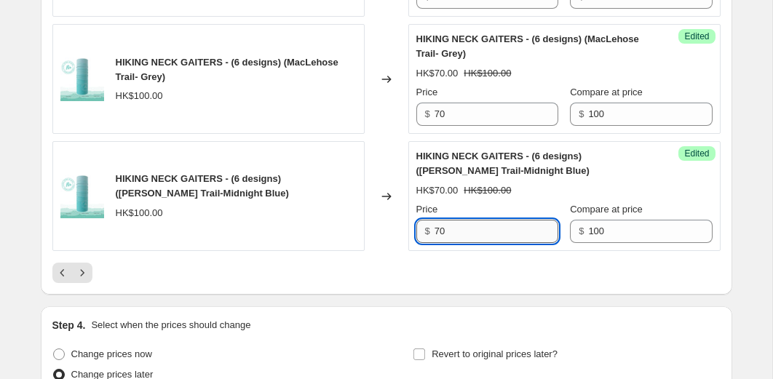
click at [475, 243] on input "70" at bounding box center [496, 231] width 124 height 23
type input "50"
click at [479, 126] on input "70" at bounding box center [496, 114] width 124 height 23
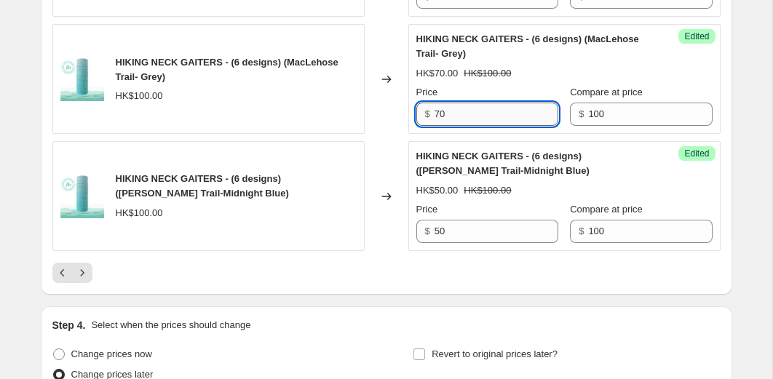
click at [479, 126] on input "70" at bounding box center [496, 114] width 124 height 23
type input "50"
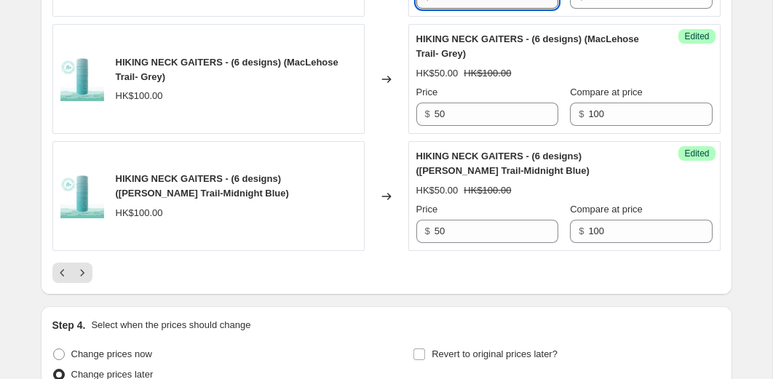
type input "50"
click at [386, 71] on div "Changed to" at bounding box center [386, 79] width 44 height 110
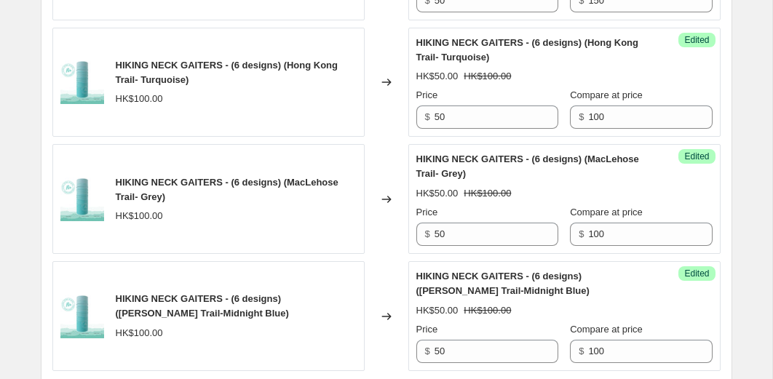
scroll to position [2507, 0]
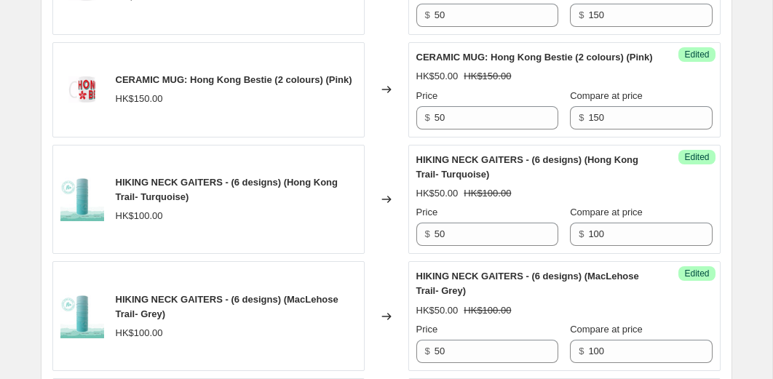
click at [378, 137] on div "Changed to" at bounding box center [386, 89] width 44 height 95
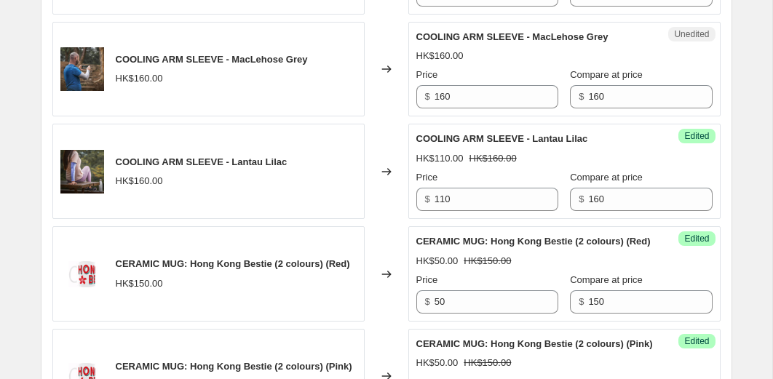
scroll to position [2216, 0]
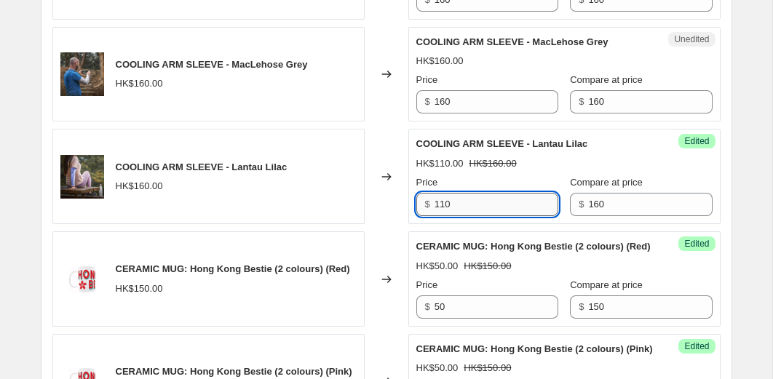
click at [455, 213] on input "110" at bounding box center [496, 204] width 124 height 23
type input "80"
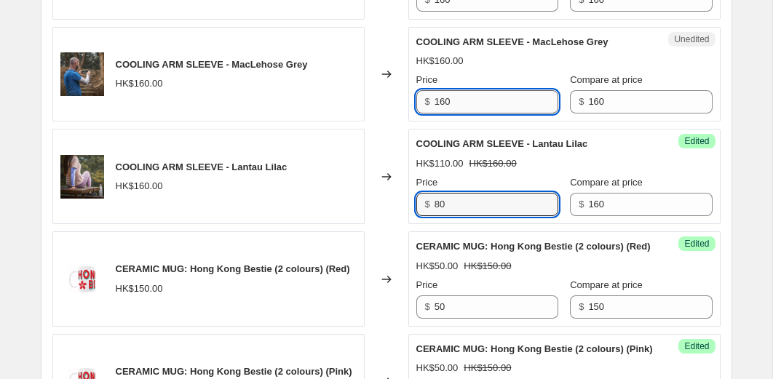
click at [492, 103] on input "160" at bounding box center [496, 101] width 124 height 23
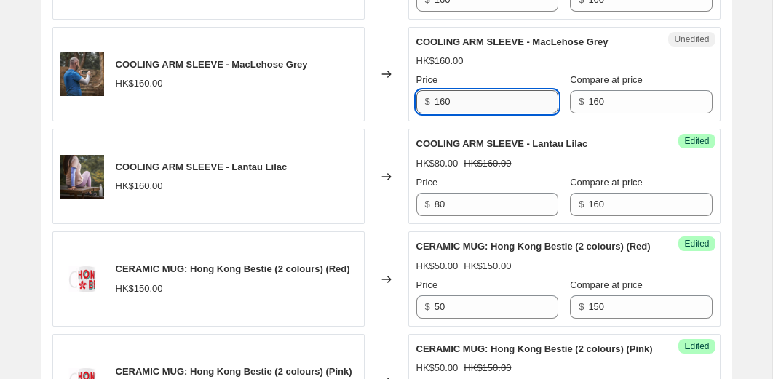
click at [492, 103] on input "160" at bounding box center [496, 101] width 124 height 23
type input "80"
click at [391, 111] on div "Changed to" at bounding box center [386, 74] width 44 height 95
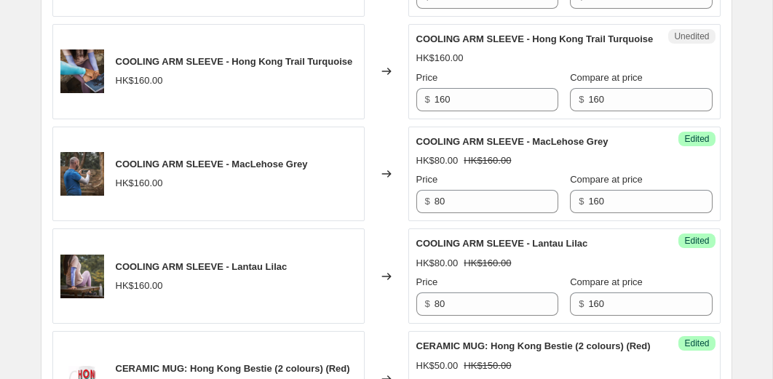
scroll to position [2101, 0]
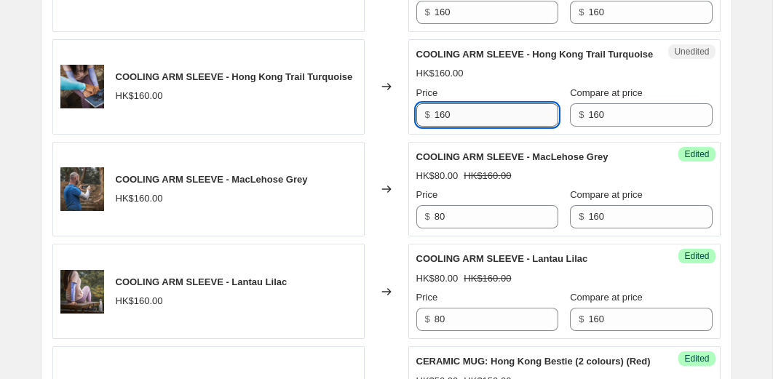
click at [462, 121] on input "160" at bounding box center [496, 114] width 124 height 23
type input "80"
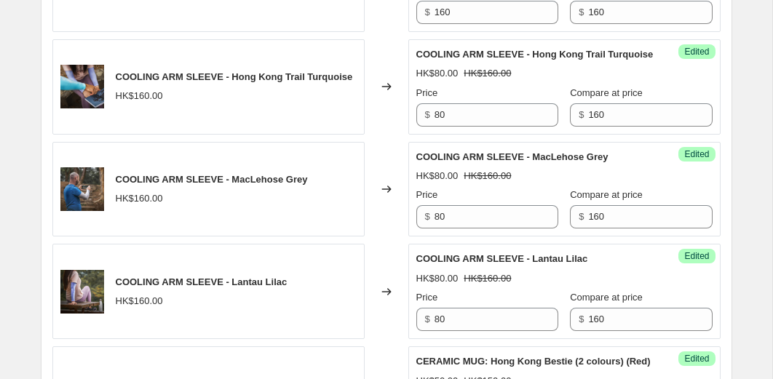
click at [377, 183] on div "Changed to" at bounding box center [386, 189] width 44 height 95
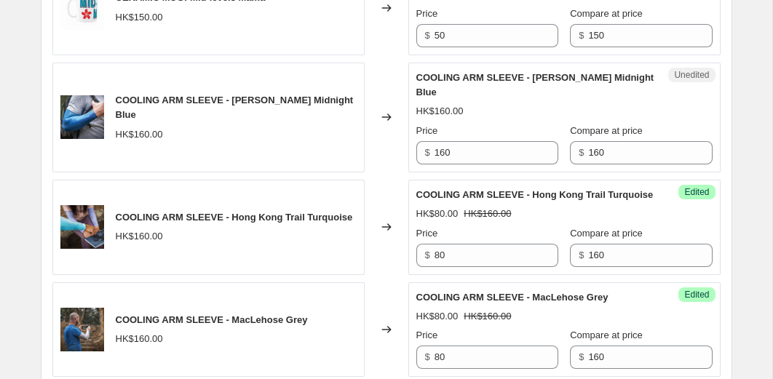
scroll to position [1946, 0]
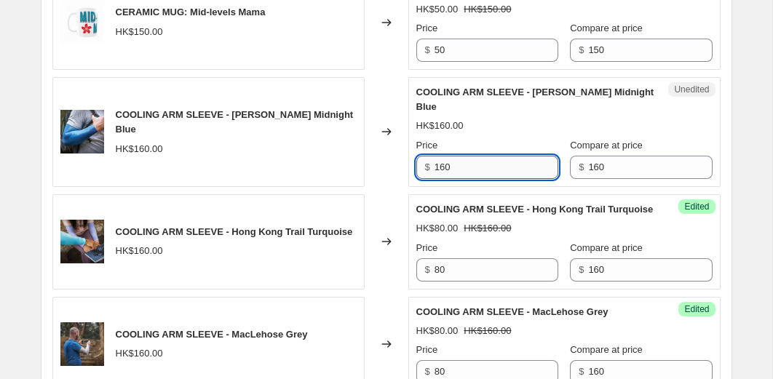
click at [469, 164] on input "160" at bounding box center [496, 167] width 124 height 23
type input "80"
click at [402, 172] on div "Changed to" at bounding box center [386, 132] width 44 height 110
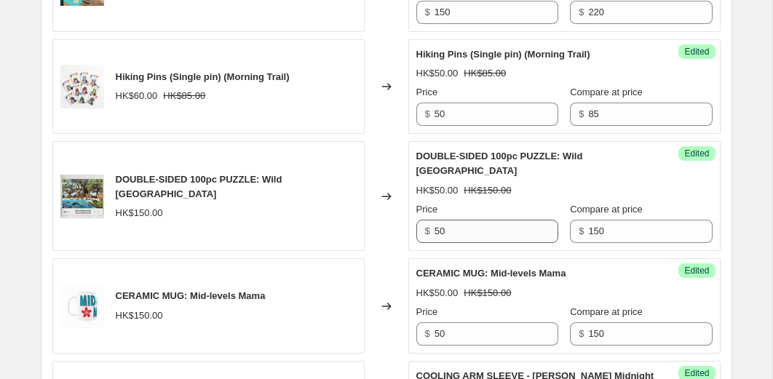
scroll to position [1653, 0]
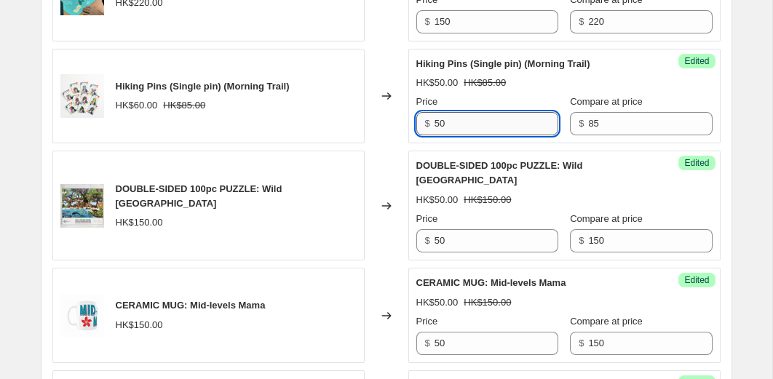
click at [458, 133] on input "50" at bounding box center [496, 123] width 124 height 23
type input "30"
click at [398, 127] on div "Changed to" at bounding box center [386, 96] width 44 height 95
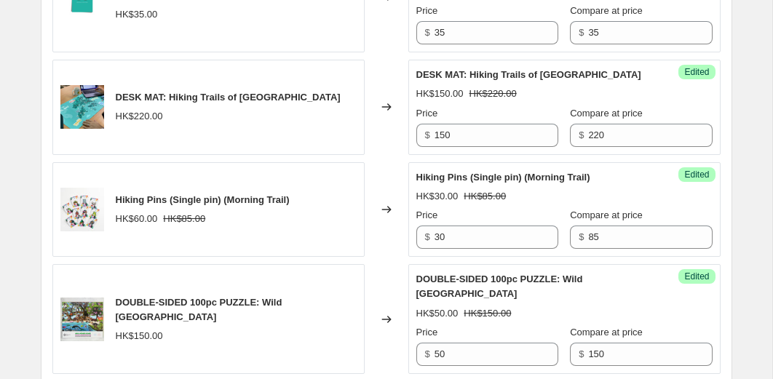
scroll to position [1530, 0]
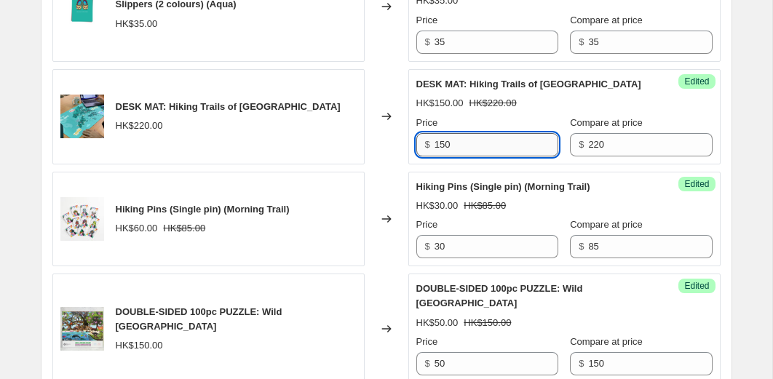
click at [445, 142] on input "150" at bounding box center [496, 144] width 124 height 23
type input "110"
click at [383, 147] on div "Changed to" at bounding box center [386, 116] width 44 height 95
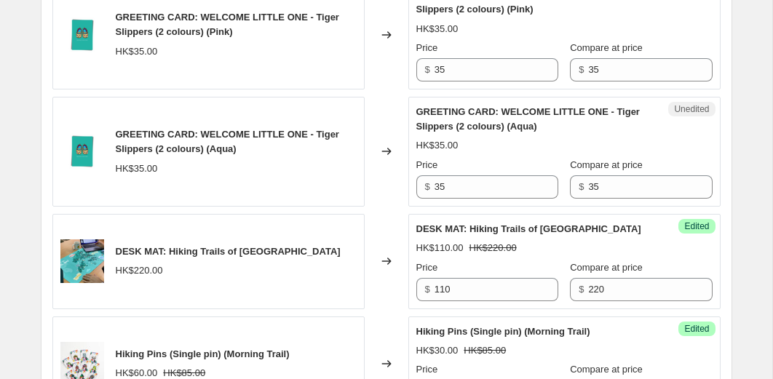
scroll to position [1382, 0]
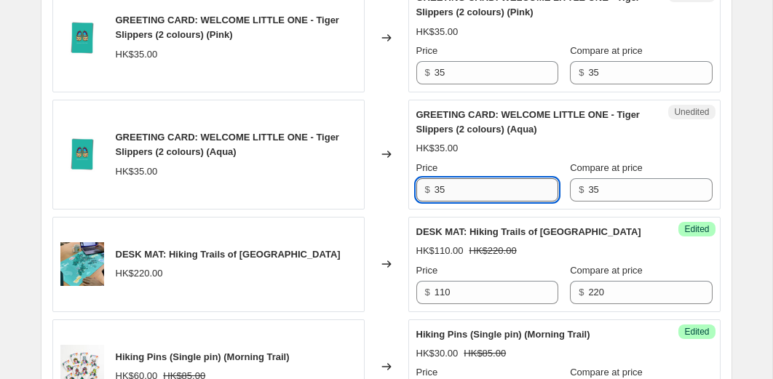
click at [475, 188] on input "35" at bounding box center [496, 189] width 124 height 23
type input "5"
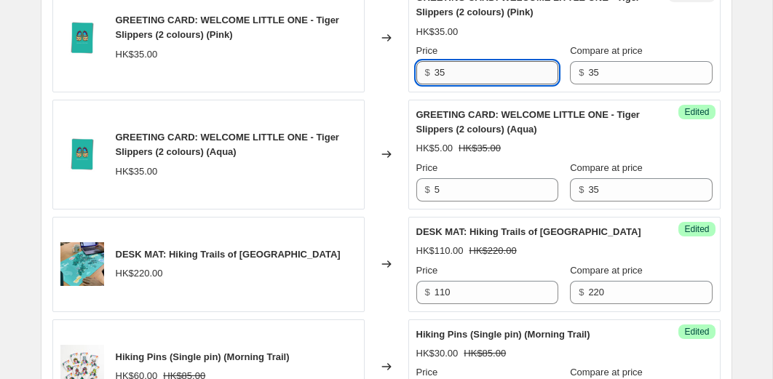
click at [468, 81] on input "35" at bounding box center [496, 72] width 124 height 23
type input "5"
click at [395, 106] on div "Changed to" at bounding box center [386, 155] width 44 height 110
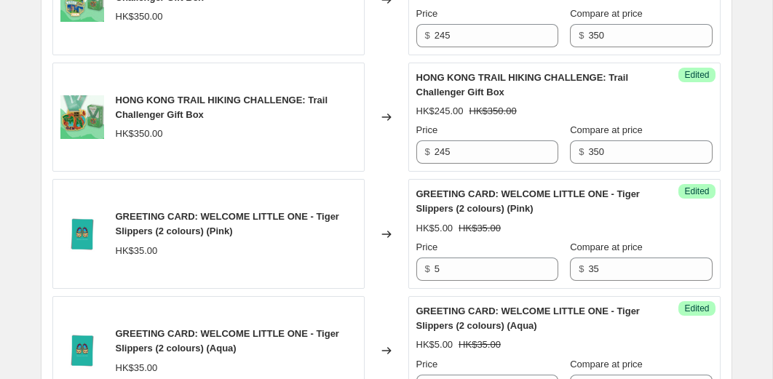
scroll to position [1164, 0]
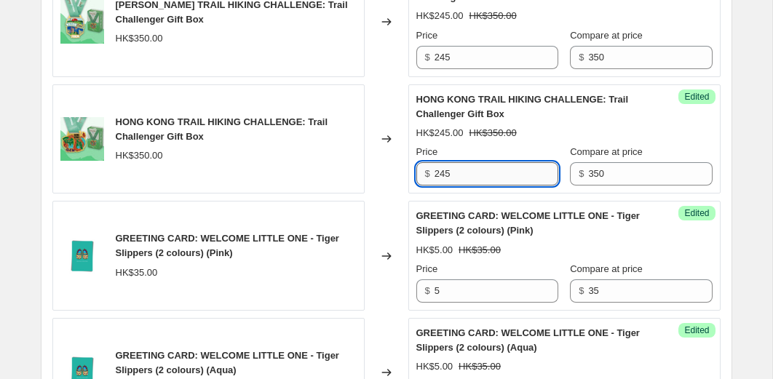
click at [466, 173] on input "245" at bounding box center [496, 173] width 124 height 23
type input "175"
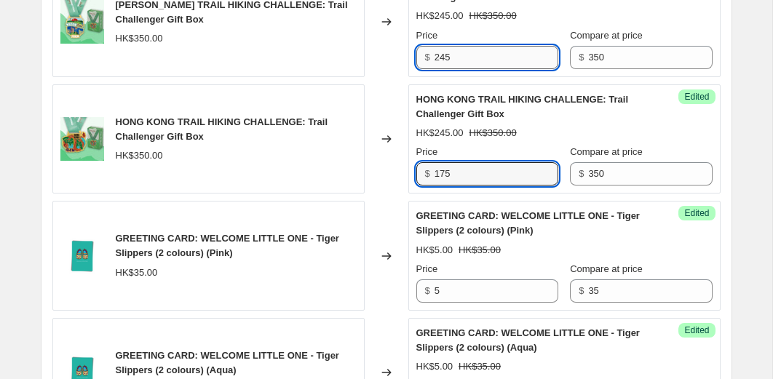
click at [465, 62] on input "245" at bounding box center [496, 57] width 124 height 23
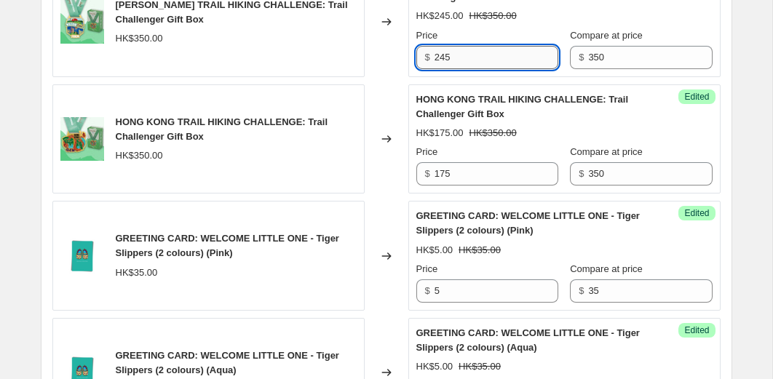
click at [465, 62] on input "245" at bounding box center [496, 57] width 124 height 23
type input "175"
click at [383, 110] on div "Changed to" at bounding box center [386, 139] width 44 height 110
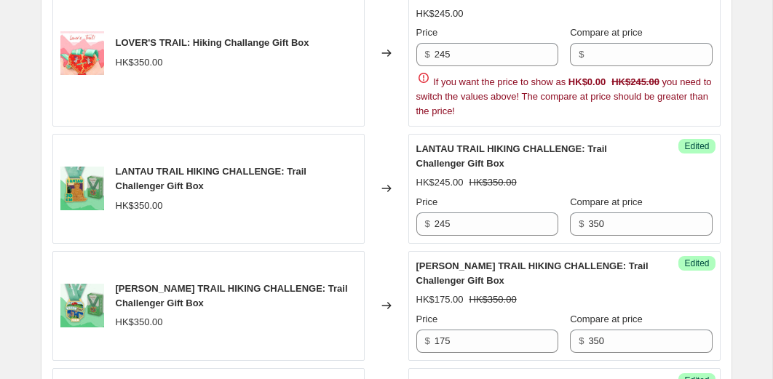
scroll to position [874, 0]
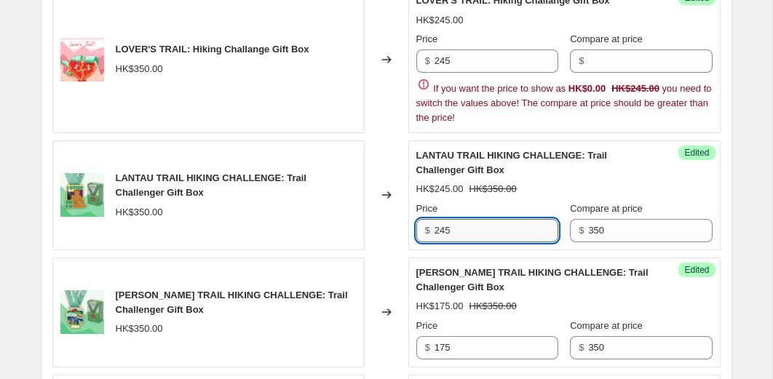
click at [451, 226] on input "245" at bounding box center [496, 230] width 124 height 23
type input "1175"
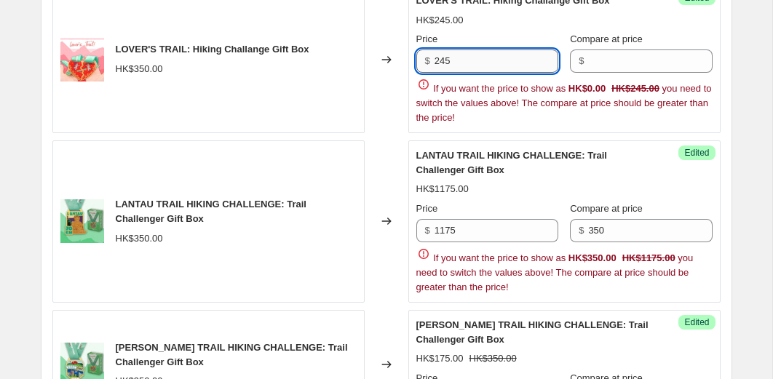
click at [474, 68] on input "245" at bounding box center [496, 60] width 124 height 23
type input "175"
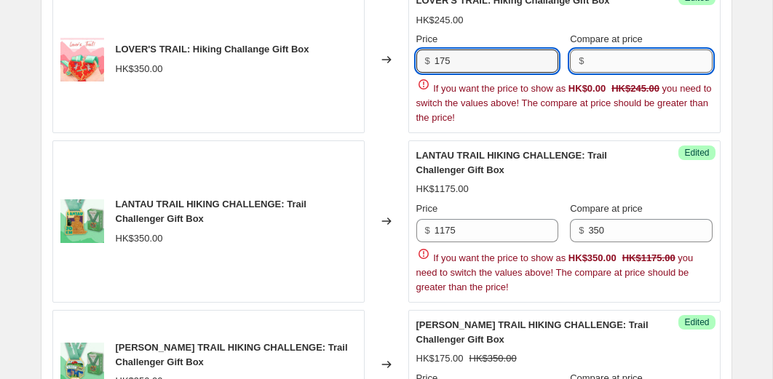
click at [600, 66] on input "Compare at price" at bounding box center [650, 60] width 124 height 23
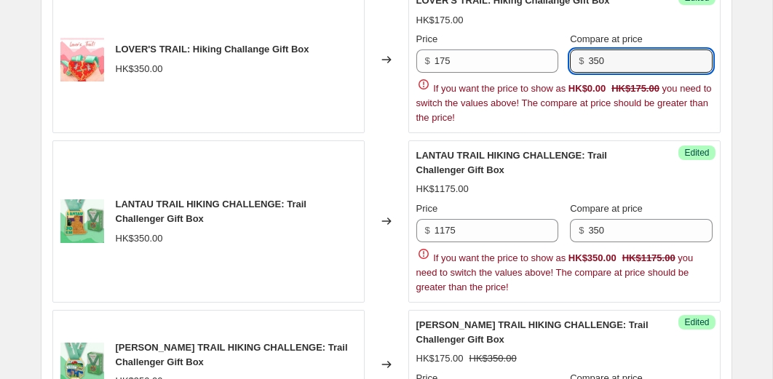
type input "350"
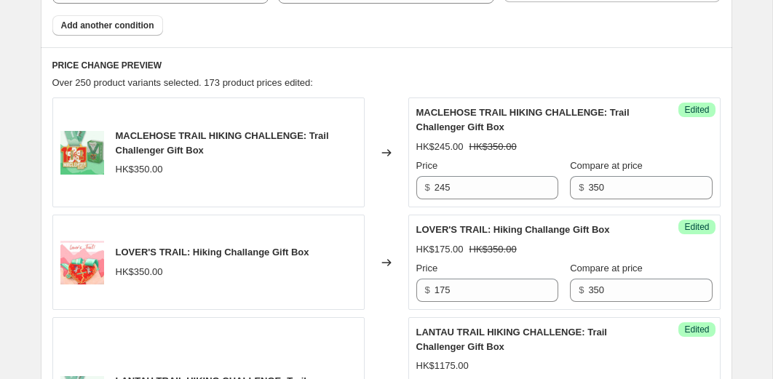
scroll to position [642, 0]
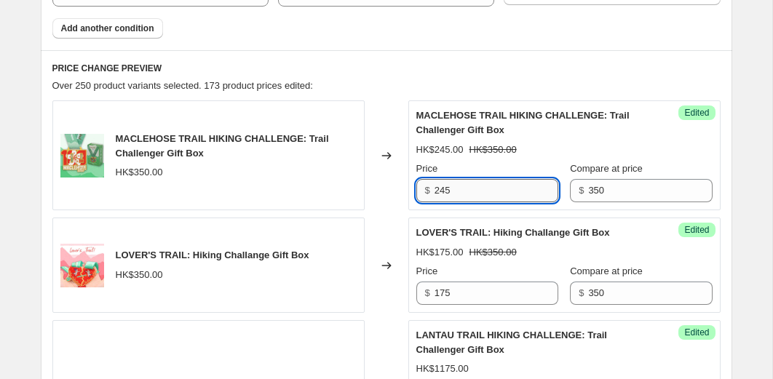
click at [462, 188] on input "245" at bounding box center [496, 190] width 124 height 23
type input "175"
click at [377, 220] on div "Changed to" at bounding box center [386, 264] width 44 height 95
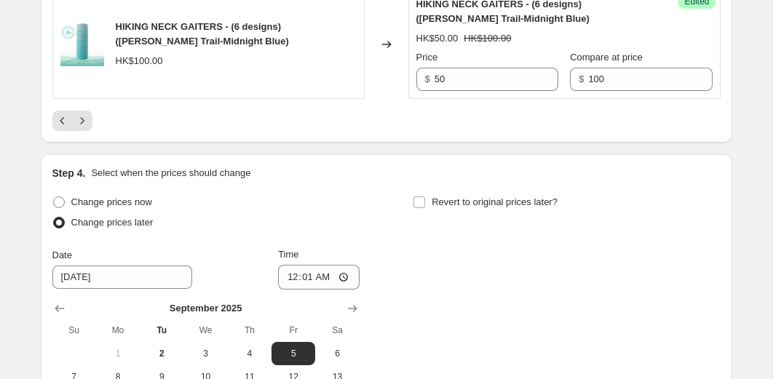
scroll to position [3177, 0]
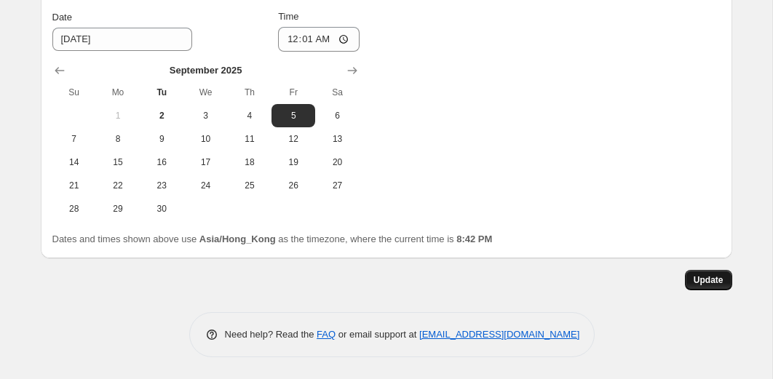
click at [698, 279] on span "Update" at bounding box center [708, 280] width 30 height 12
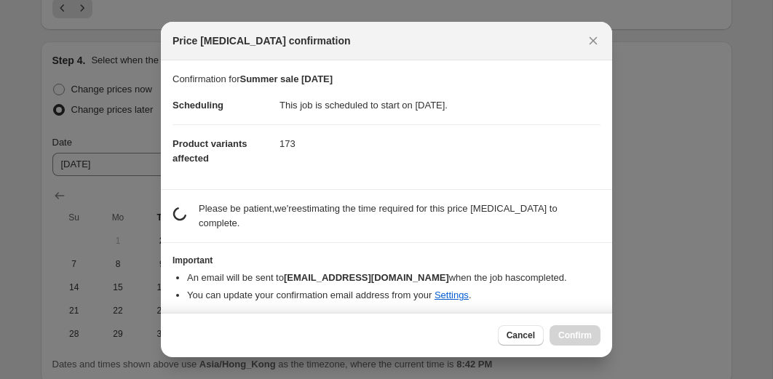
scroll to position [0, 0]
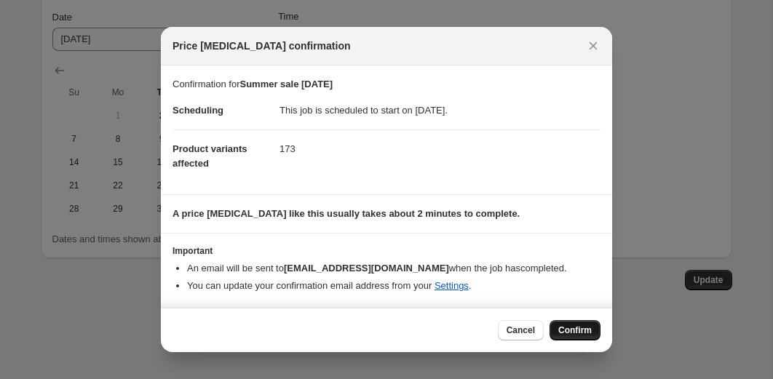
click at [580, 327] on span "Confirm" at bounding box center [574, 330] width 33 height 12
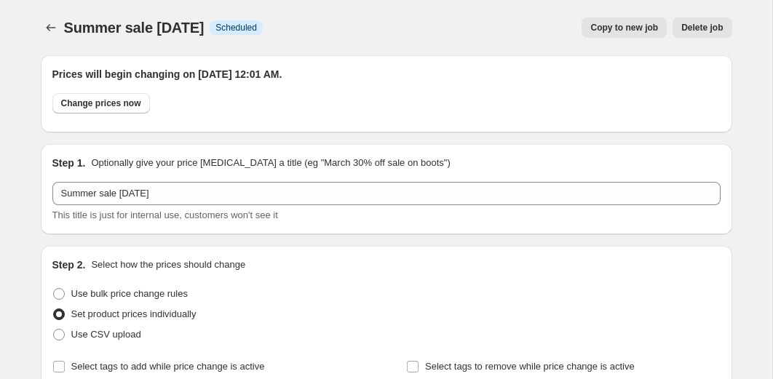
scroll to position [3177, 0]
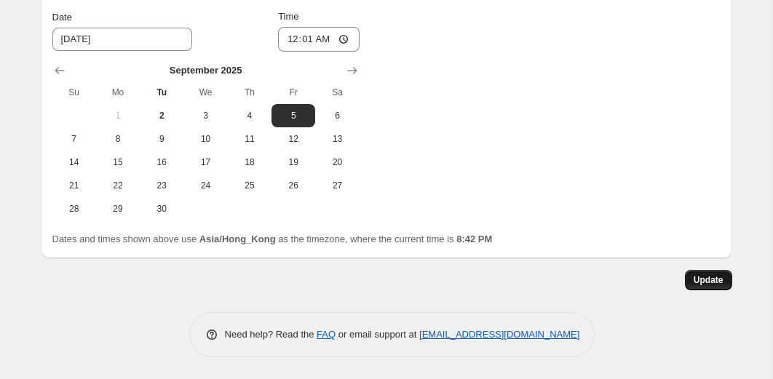
click at [694, 286] on button "Update" at bounding box center [708, 280] width 47 height 20
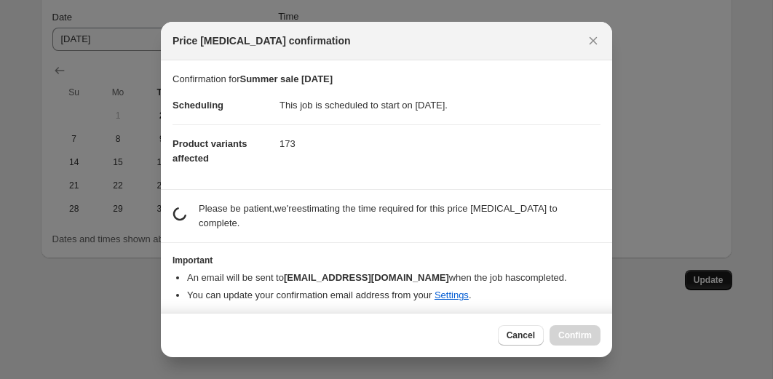
scroll to position [0, 0]
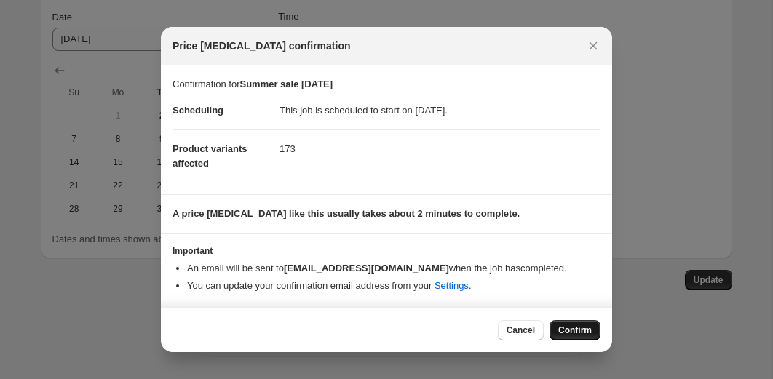
click at [583, 324] on button "Confirm" at bounding box center [574, 330] width 51 height 20
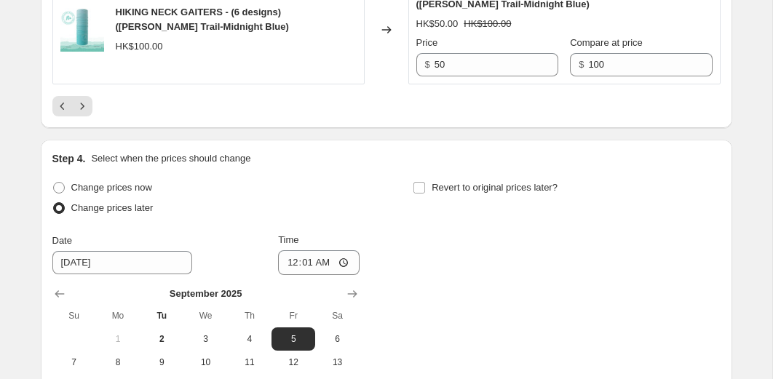
scroll to position [2873, 0]
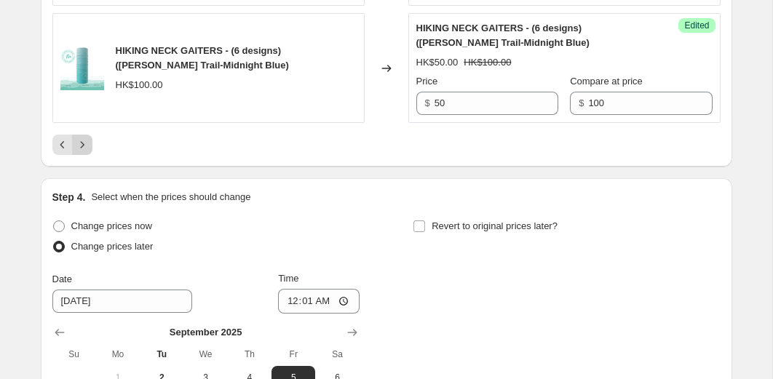
click at [88, 152] on icon "Next" at bounding box center [82, 144] width 15 height 15
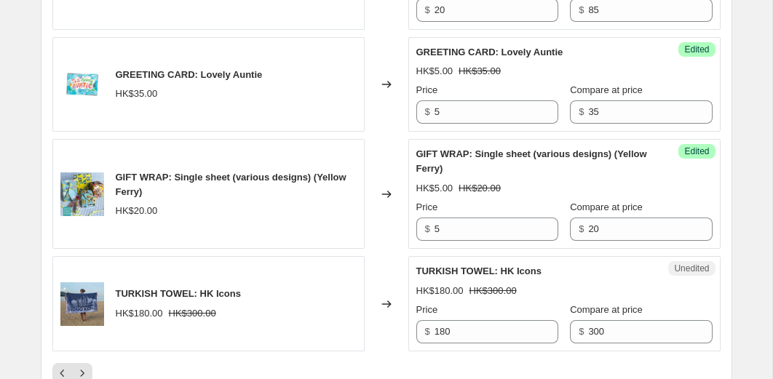
scroll to position [2620, 0]
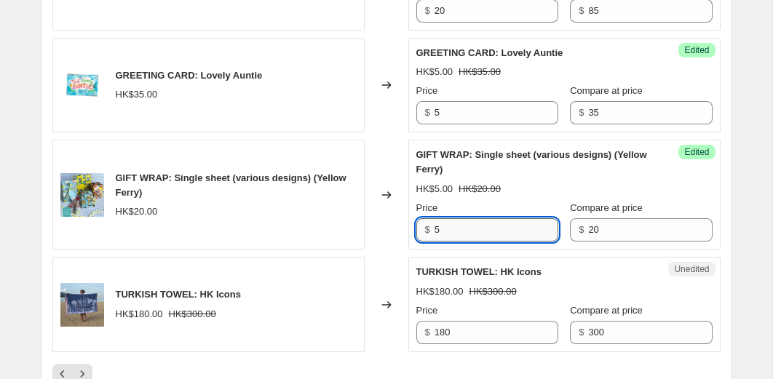
click at [461, 242] on input "5" at bounding box center [496, 229] width 124 height 23
type input "1"
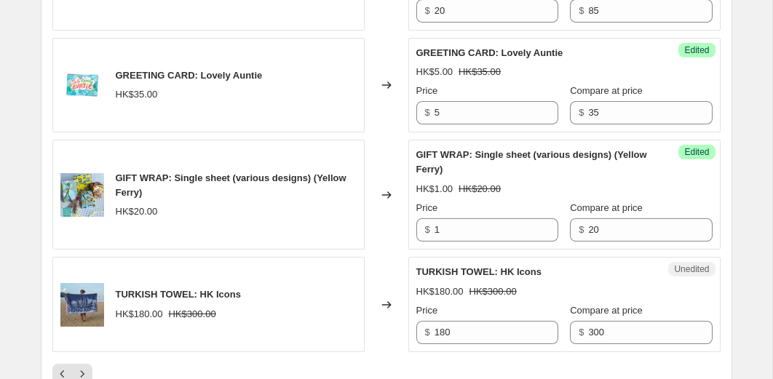
click at [392, 250] on div "Changed to" at bounding box center [386, 195] width 44 height 110
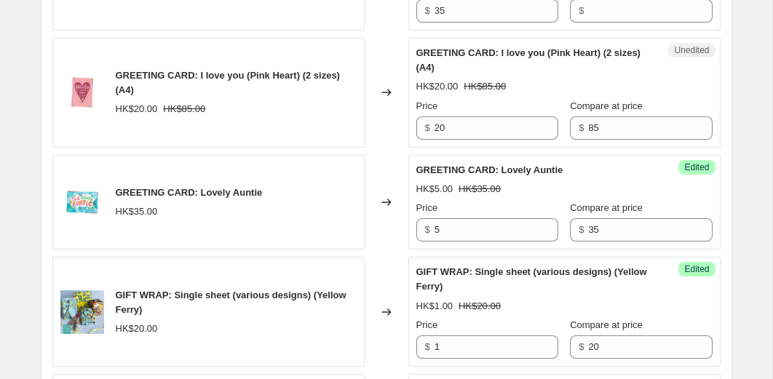
scroll to position [2501, 0]
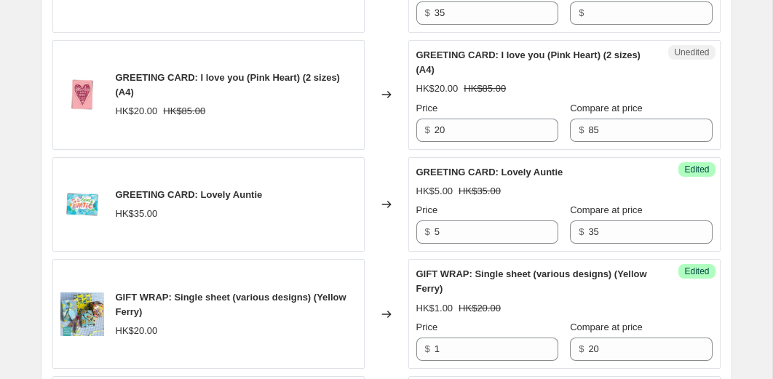
click at [391, 173] on div "Changed to" at bounding box center [386, 204] width 44 height 95
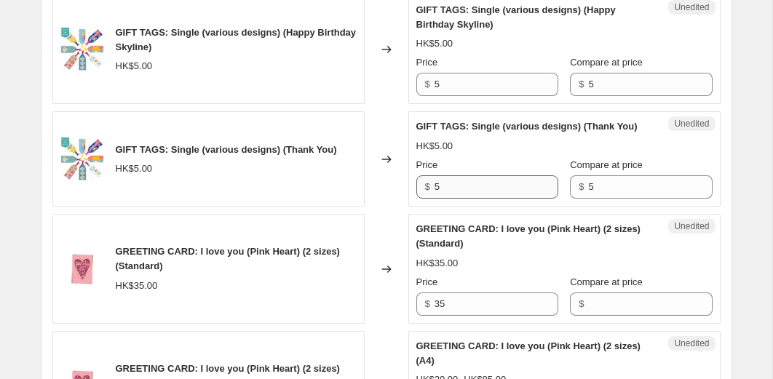
scroll to position [2209, 0]
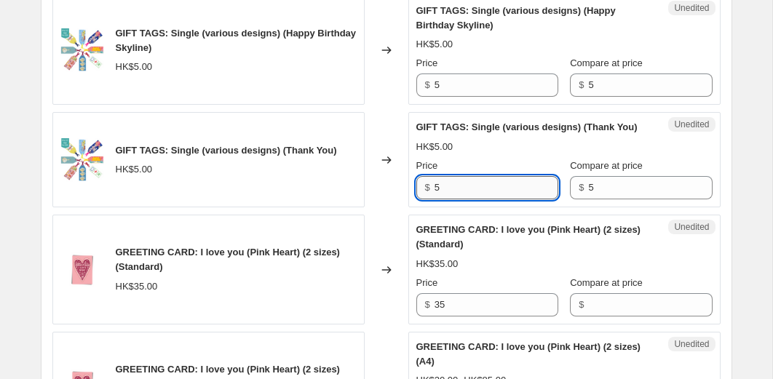
click at [460, 199] on input "5" at bounding box center [496, 187] width 124 height 23
type input "1"
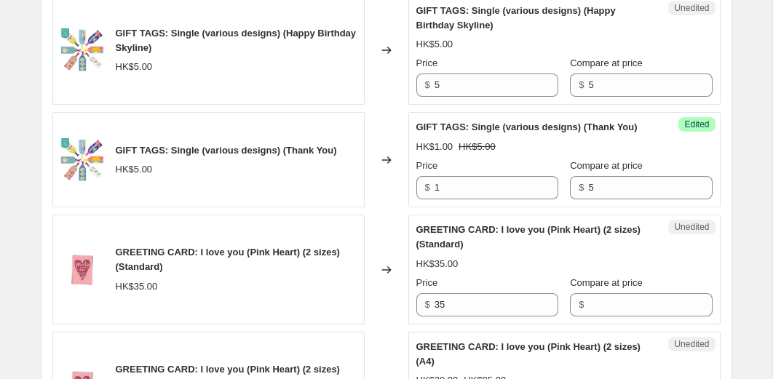
click at [369, 207] on div "Changed to" at bounding box center [386, 159] width 44 height 95
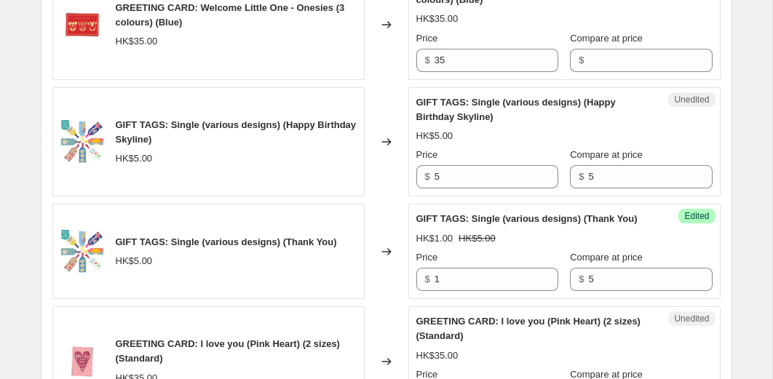
scroll to position [2116, 0]
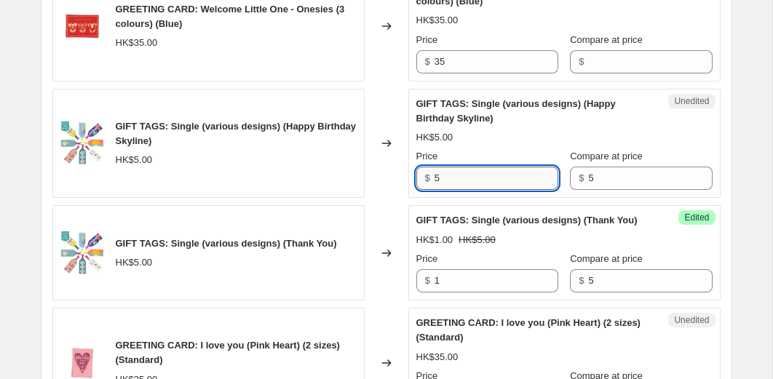
click at [457, 170] on input "5" at bounding box center [496, 178] width 124 height 23
type input "1"
click at [374, 192] on div "Changed to" at bounding box center [386, 144] width 44 height 110
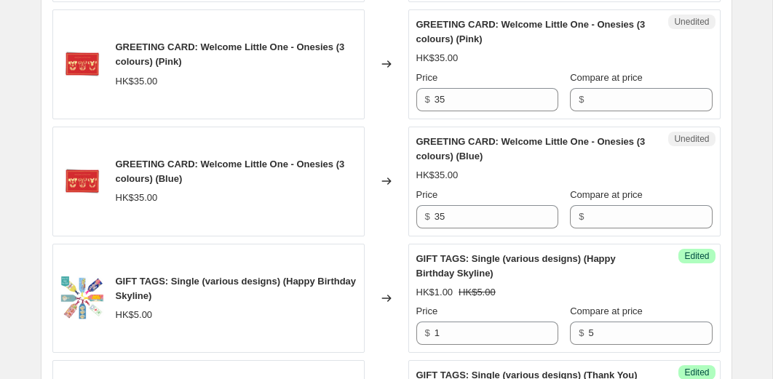
scroll to position [1957, 0]
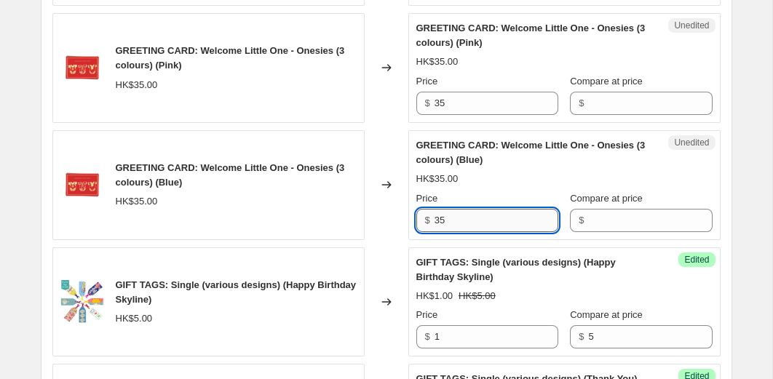
click at [447, 215] on input "35" at bounding box center [496, 220] width 124 height 23
type input "5"
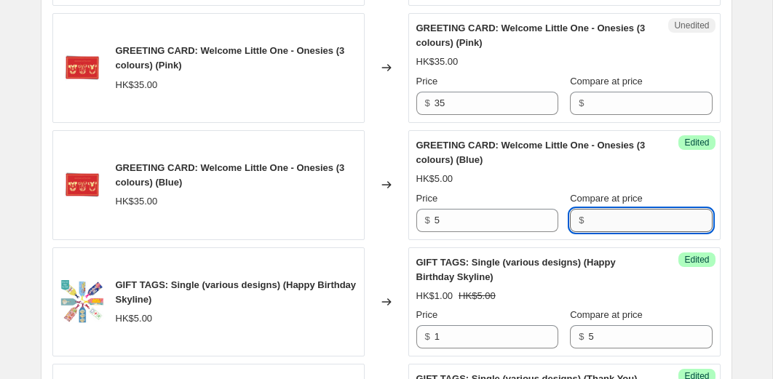
click at [602, 223] on input "Compare at price" at bounding box center [650, 220] width 124 height 23
type input "35"
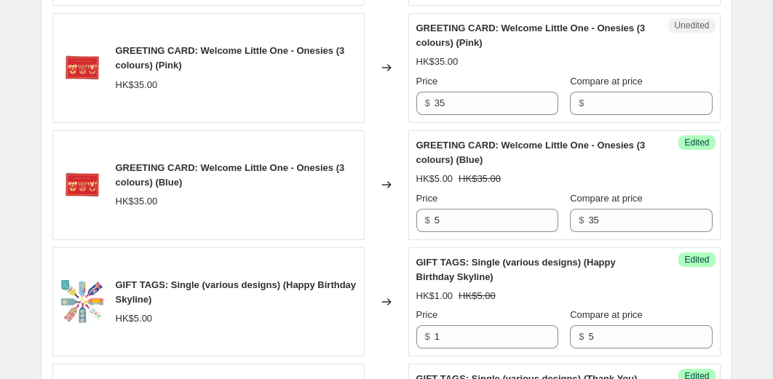
click at [372, 204] on div "Changed to" at bounding box center [386, 185] width 44 height 110
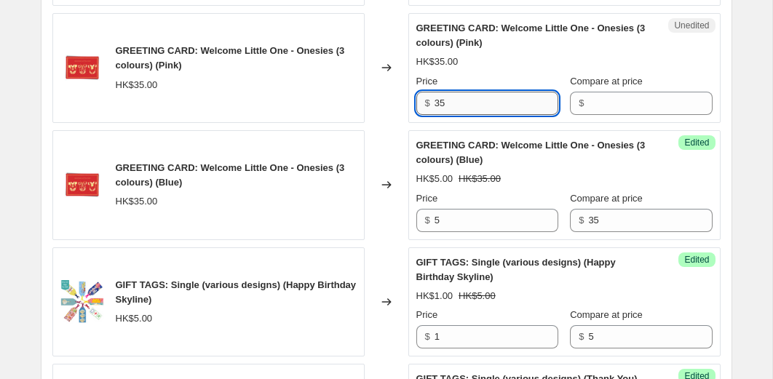
click at [481, 109] on input "35" at bounding box center [496, 103] width 124 height 23
type input "5"
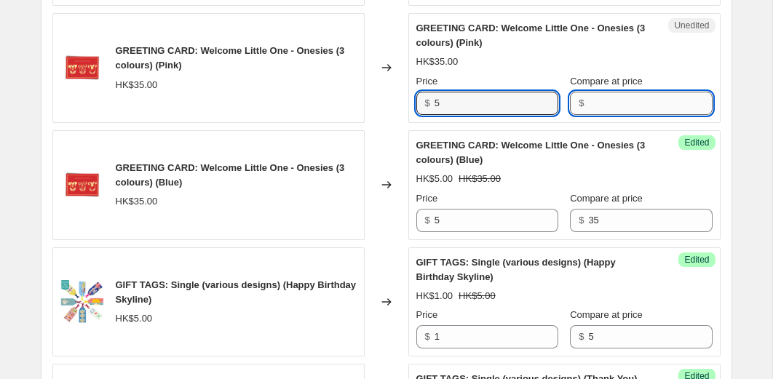
click at [607, 107] on input "Compare at price" at bounding box center [650, 103] width 124 height 23
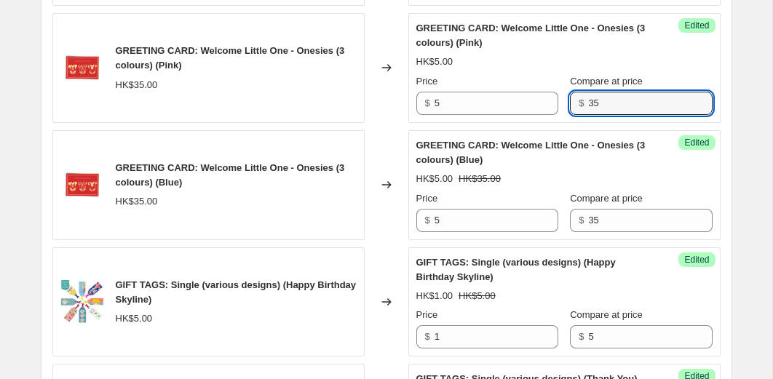
type input "35"
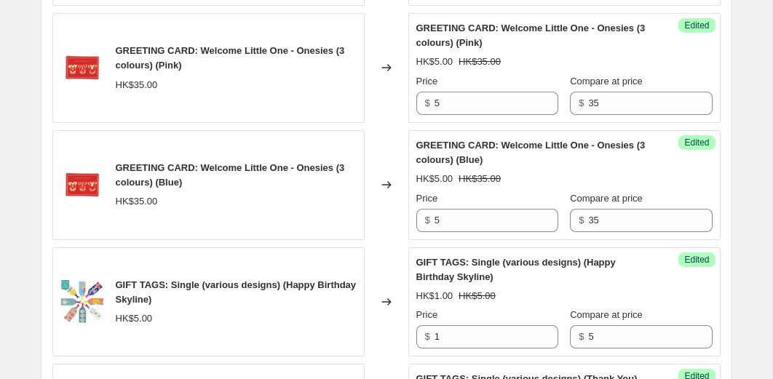
click at [400, 119] on div "Changed to" at bounding box center [386, 68] width 44 height 110
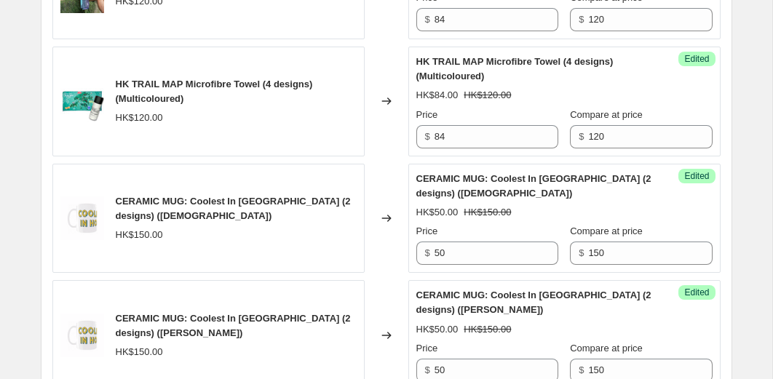
scroll to position [1455, 0]
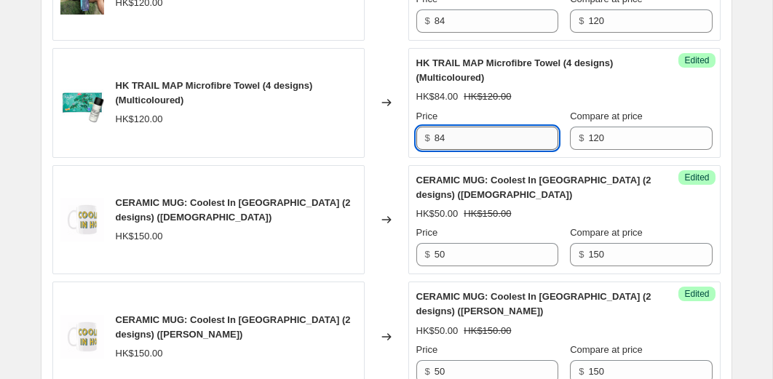
click at [456, 134] on input "84" at bounding box center [496, 138] width 124 height 23
type input "60"
click at [388, 146] on div "Changed to" at bounding box center [386, 103] width 44 height 110
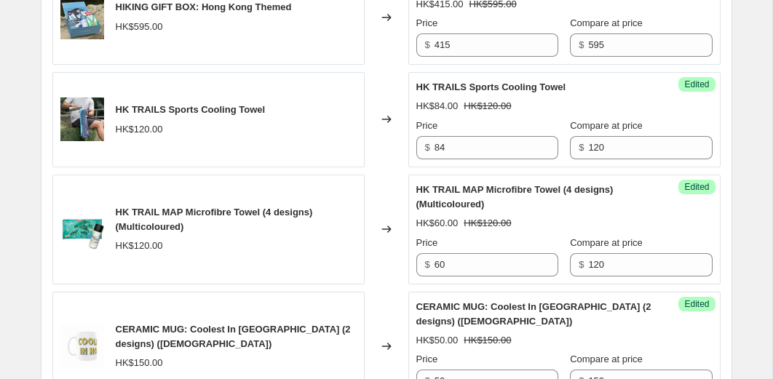
scroll to position [1322, 0]
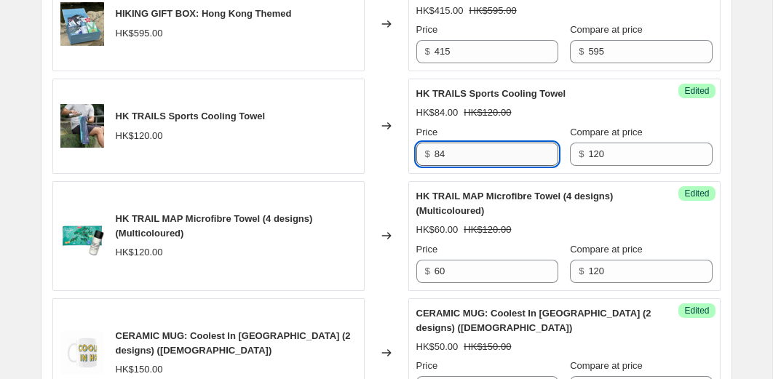
click at [458, 162] on input "84" at bounding box center [496, 154] width 124 height 23
type input "5"
type input "60"
click at [384, 164] on div "Changed to" at bounding box center [386, 126] width 44 height 95
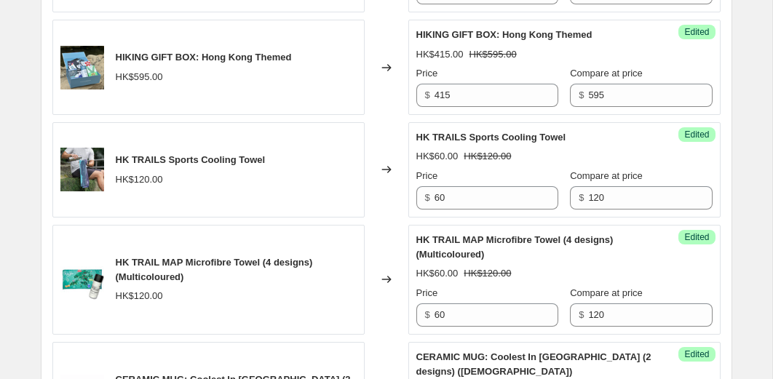
scroll to position [1243, 0]
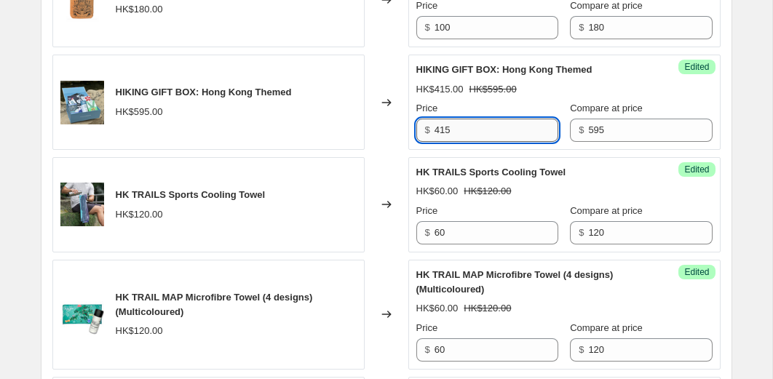
click at [474, 137] on input "415" at bounding box center [496, 130] width 124 height 23
type input "290"
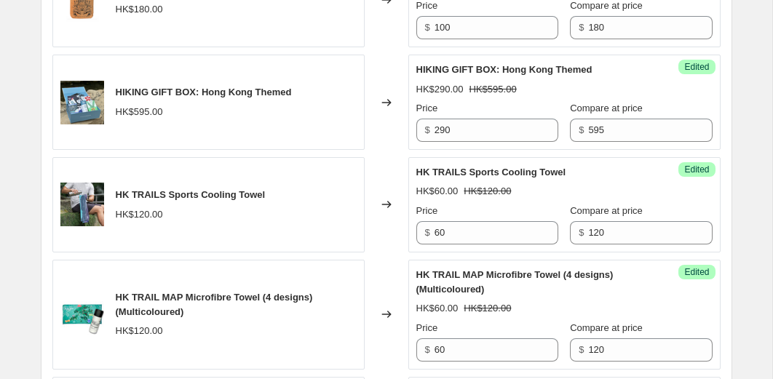
click at [385, 140] on div "Changed to" at bounding box center [386, 102] width 44 height 95
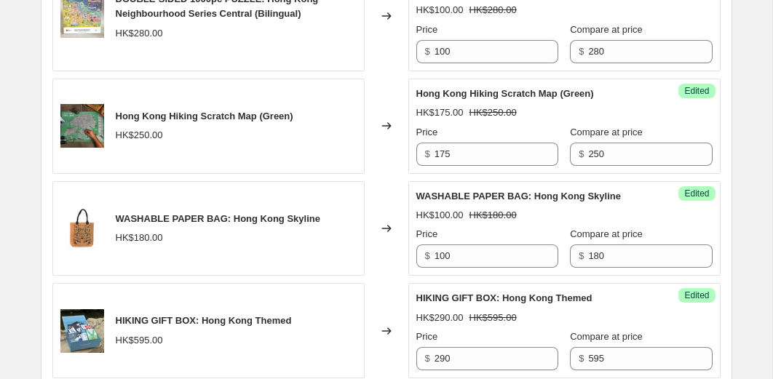
scroll to position [1010, 0]
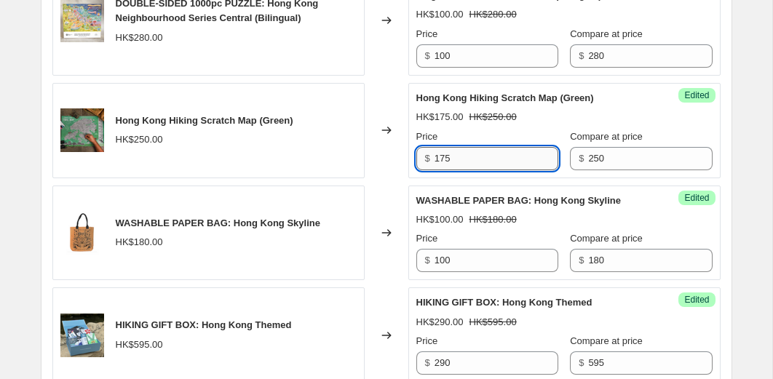
click at [475, 160] on input "175" at bounding box center [496, 158] width 124 height 23
type input "125"
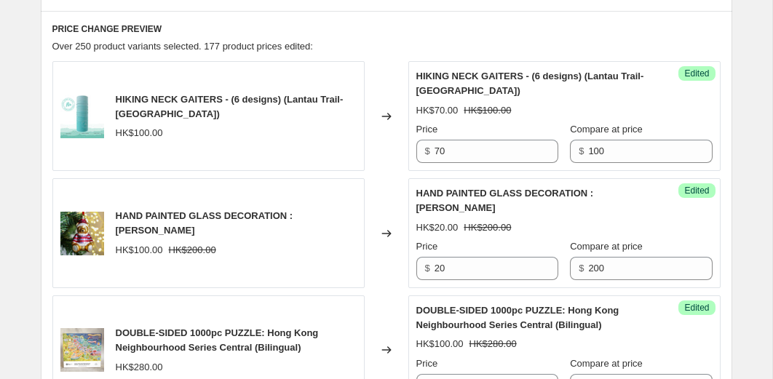
scroll to position [677, 0]
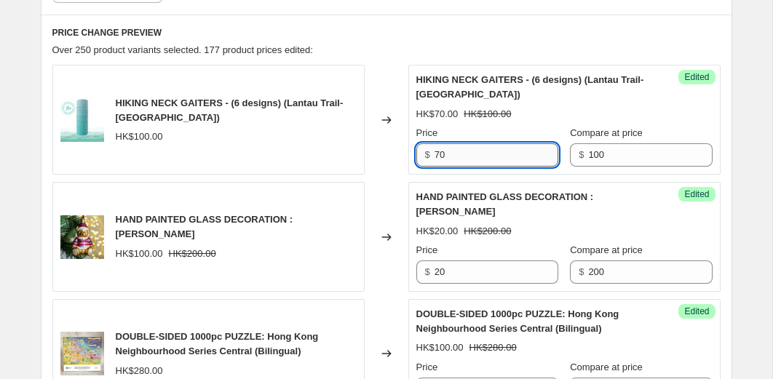
click at [460, 159] on input "70" at bounding box center [496, 154] width 124 height 23
type input "50"
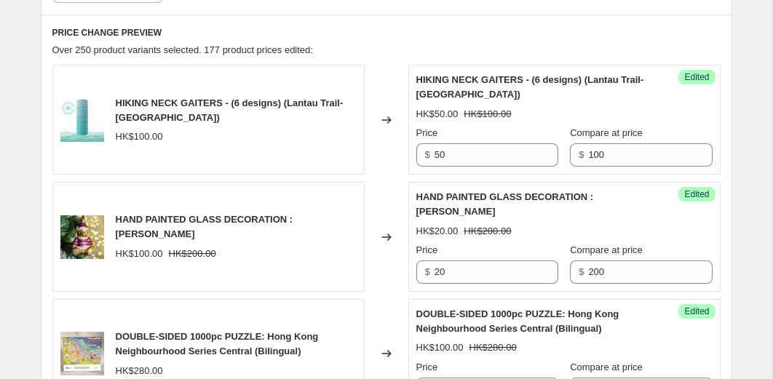
click at [389, 152] on div "Changed to" at bounding box center [386, 120] width 44 height 110
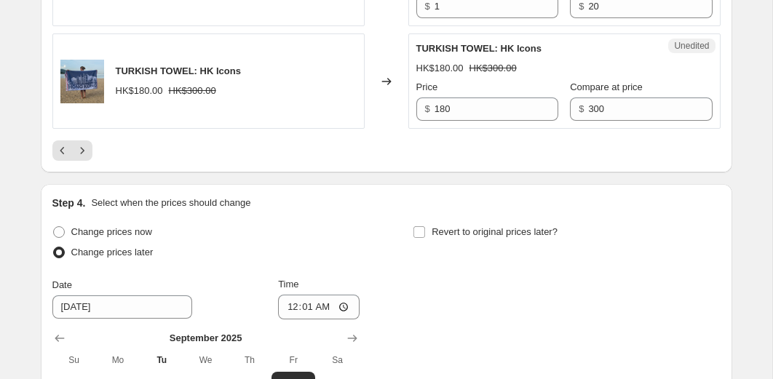
scroll to position [3126, 0]
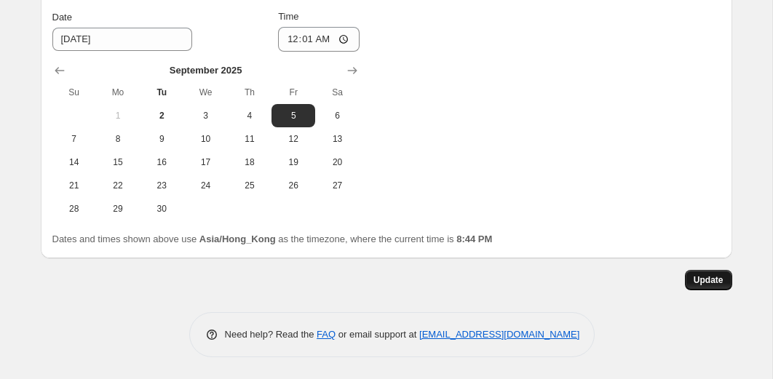
click at [690, 275] on button "Update" at bounding box center [708, 280] width 47 height 20
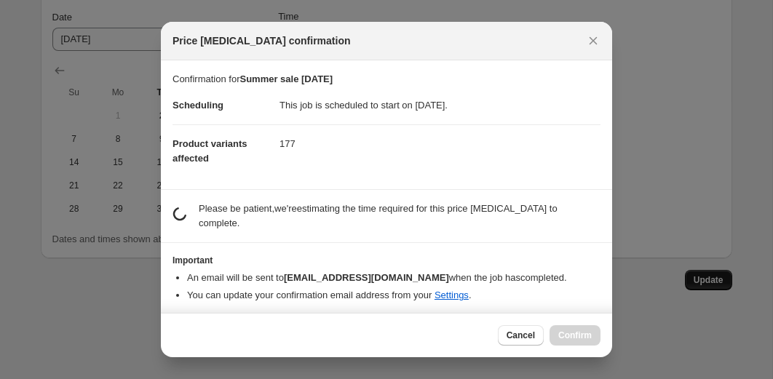
scroll to position [0, 0]
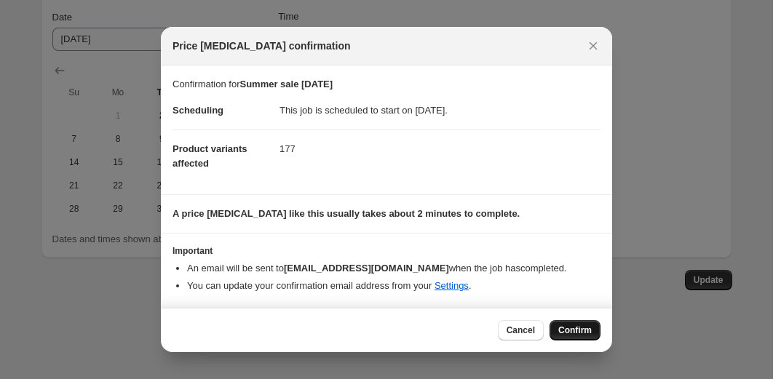
click at [579, 330] on span "Confirm" at bounding box center [574, 330] width 33 height 12
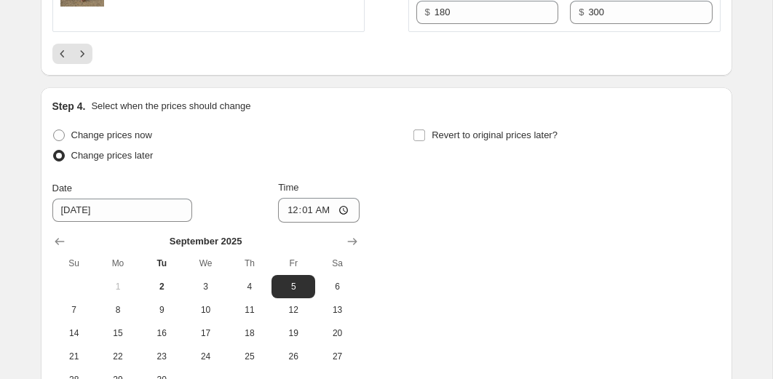
scroll to position [2927, 0]
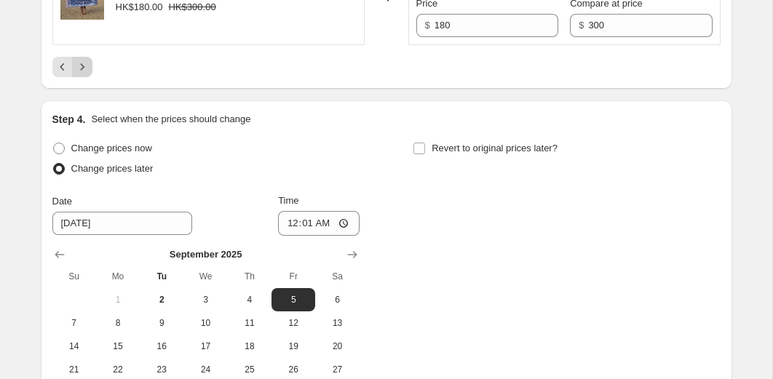
click at [82, 70] on icon "Next" at bounding box center [82, 66] width 4 height 7
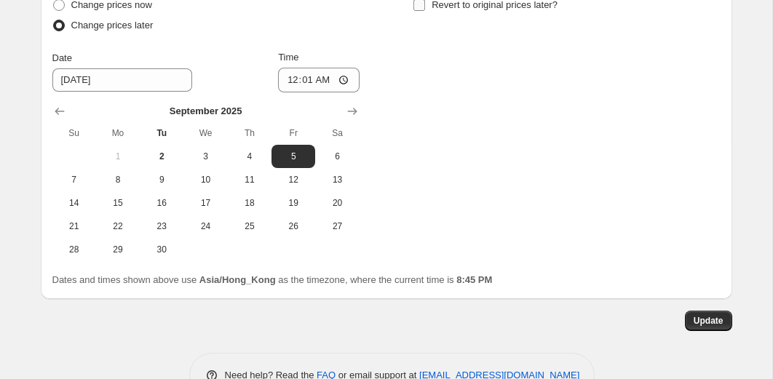
scroll to position [3140, 0]
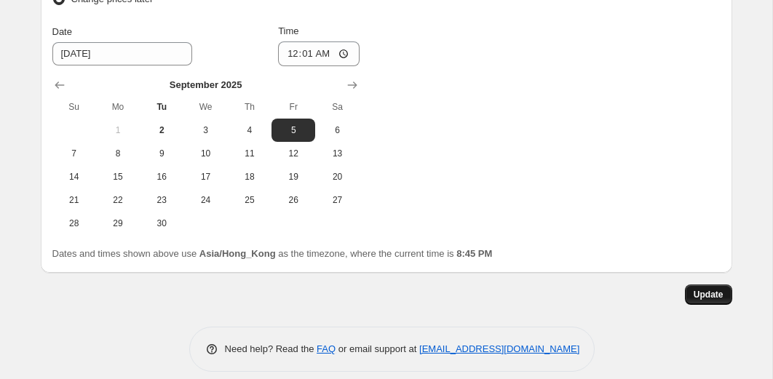
click at [700, 289] on span "Update" at bounding box center [708, 295] width 30 height 12
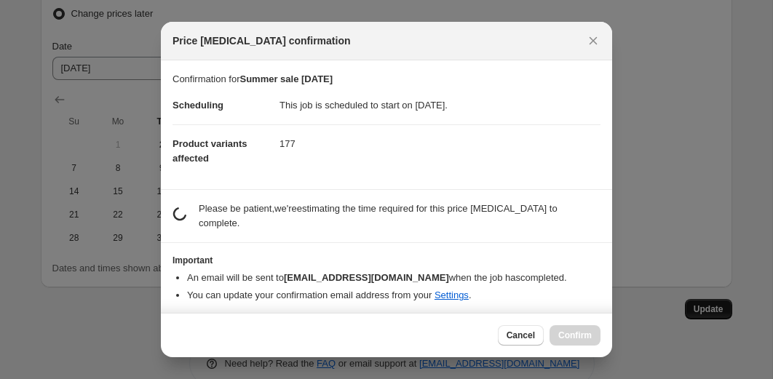
scroll to position [0, 0]
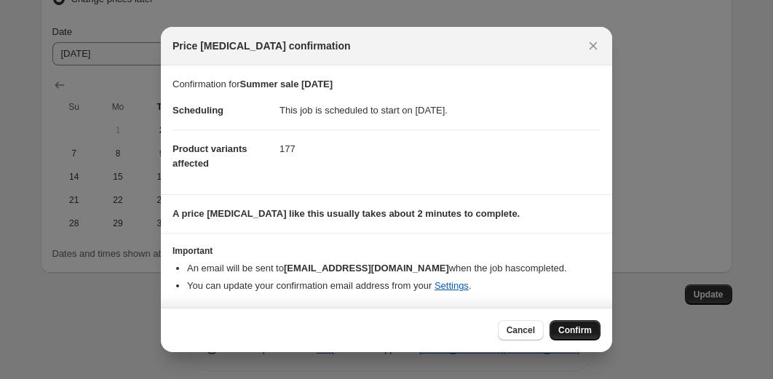
click at [583, 338] on button "Confirm" at bounding box center [574, 330] width 51 height 20
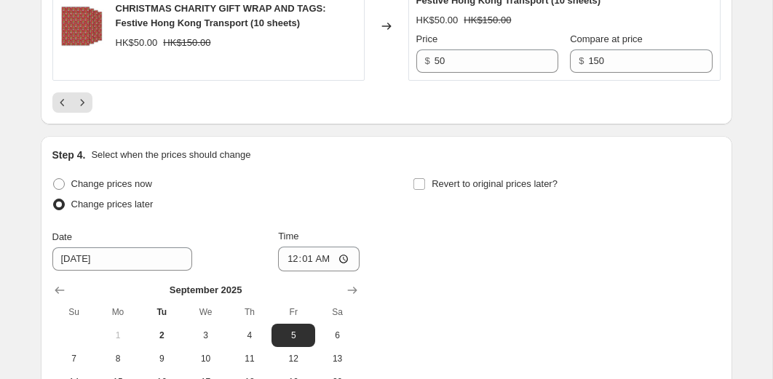
scroll to position [2904, 0]
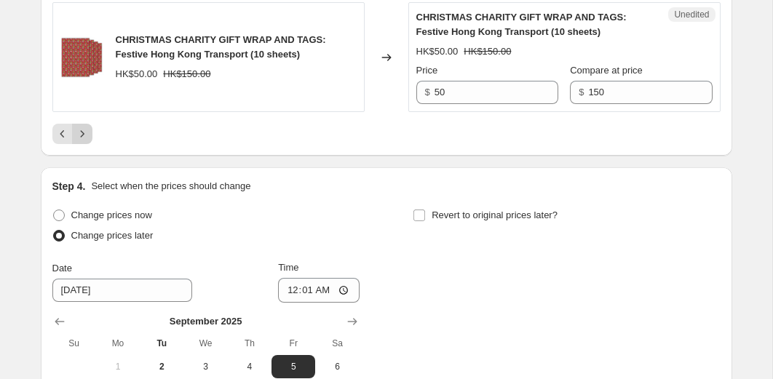
click at [84, 127] on icon "Next" at bounding box center [82, 134] width 15 height 15
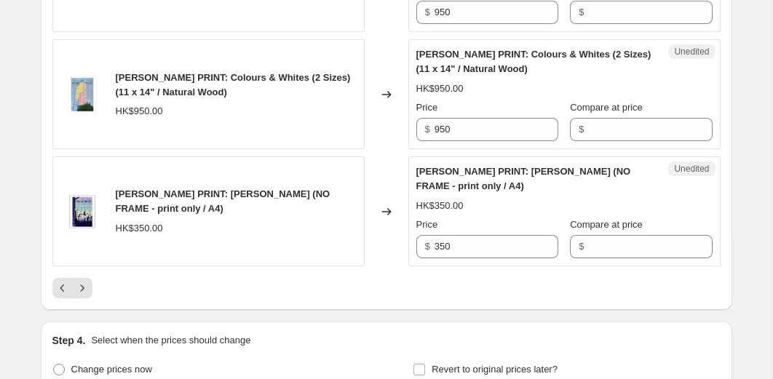
scroll to position [2739, 0]
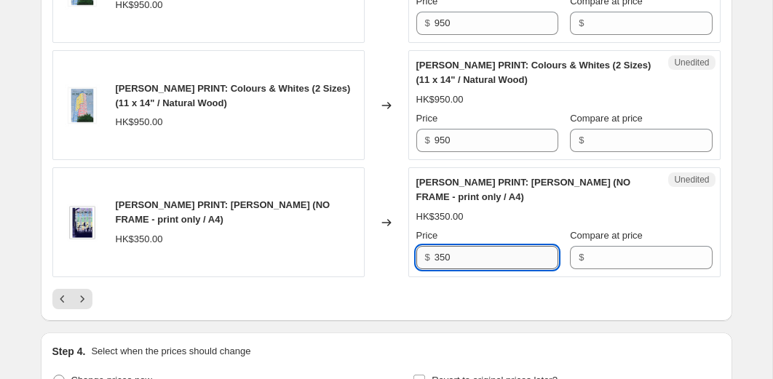
click at [453, 260] on input "350" at bounding box center [496, 257] width 124 height 23
type input "175"
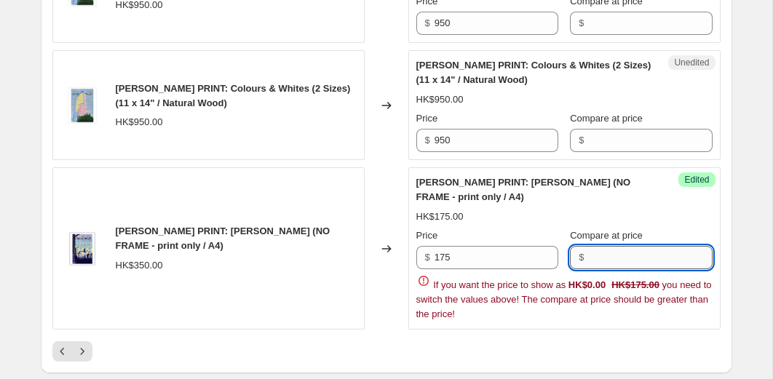
click at [593, 263] on input "Compare at price" at bounding box center [650, 257] width 124 height 23
type input "350"
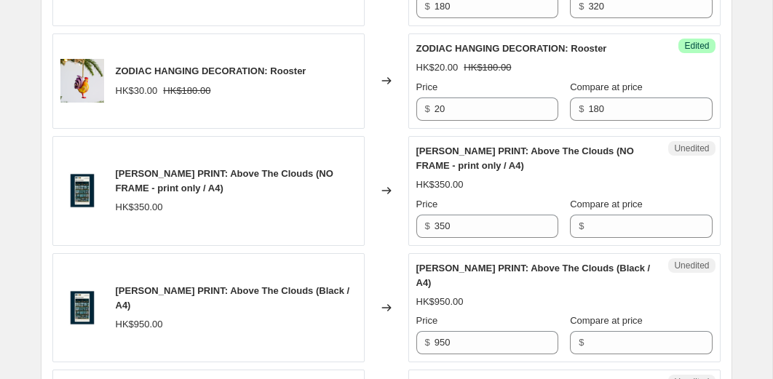
scroll to position [938, 0]
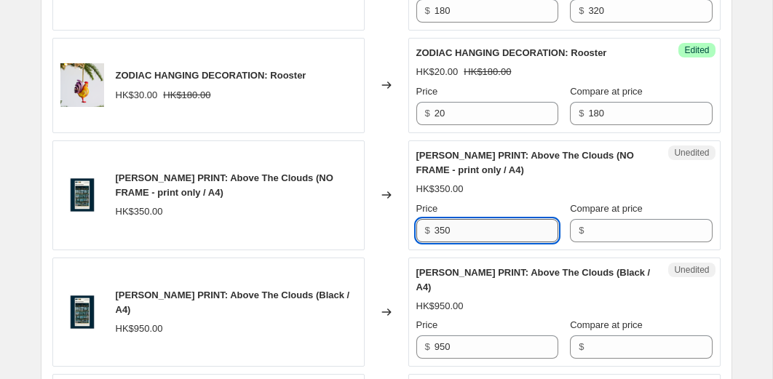
click at [455, 231] on input "350" at bounding box center [496, 230] width 124 height 23
type input "175"
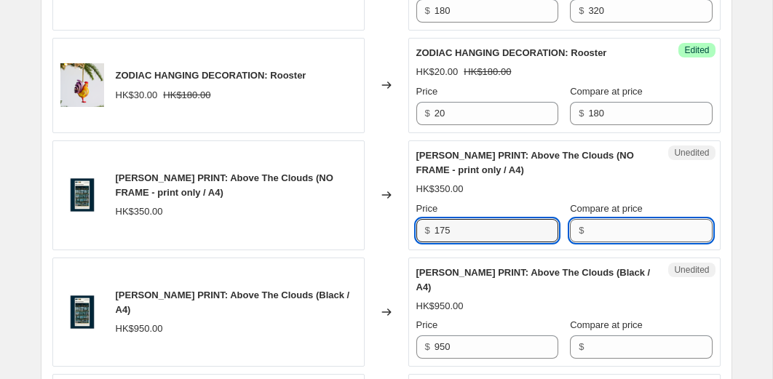
click at [601, 231] on input "Compare at price" at bounding box center [650, 230] width 124 height 23
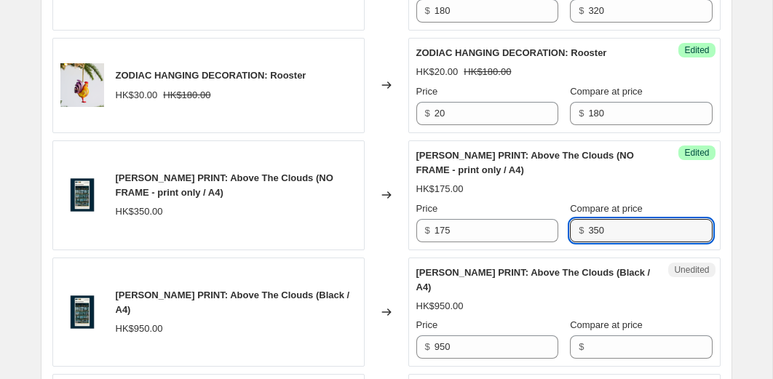
type input "350"
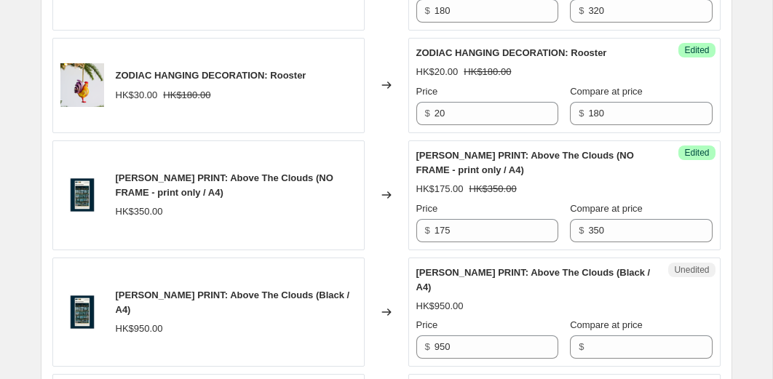
click at [387, 241] on div "Changed to" at bounding box center [386, 195] width 44 height 110
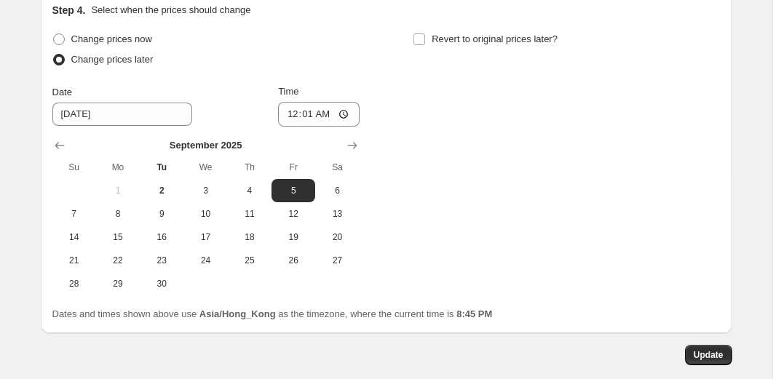
scroll to position [3098, 0]
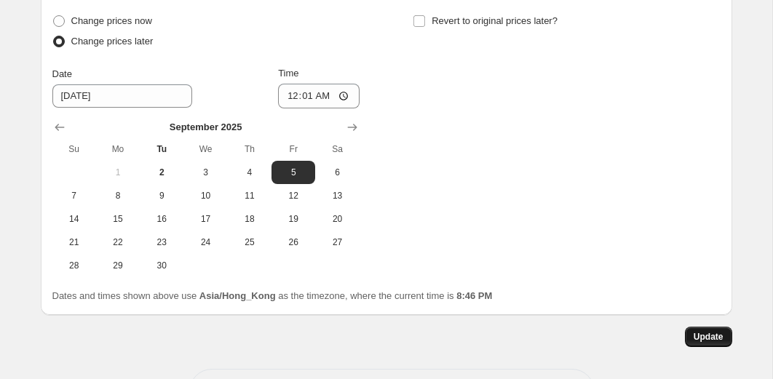
click at [695, 345] on button "Update" at bounding box center [708, 337] width 47 height 20
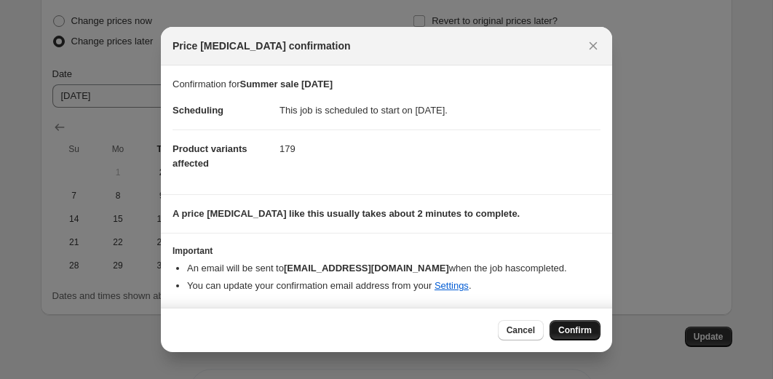
click at [580, 333] on span "Confirm" at bounding box center [574, 330] width 33 height 12
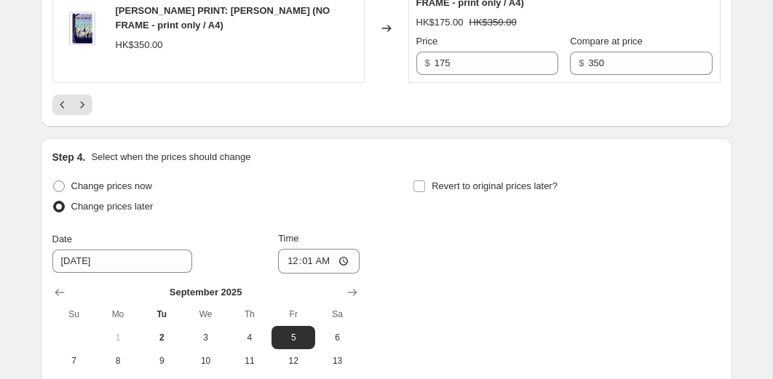
scroll to position [2930, 0]
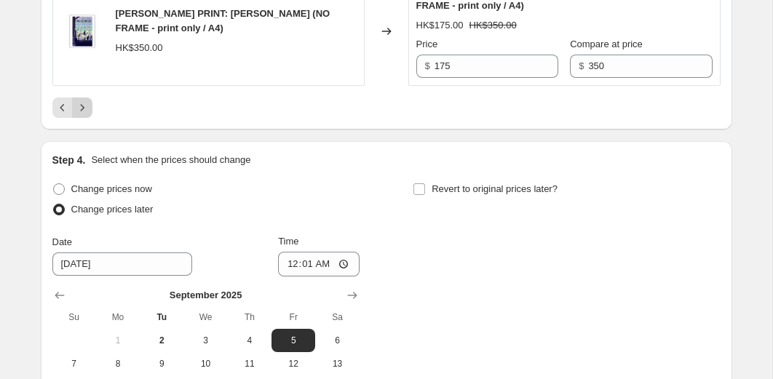
click at [84, 112] on icon "Next" at bounding box center [82, 107] width 15 height 15
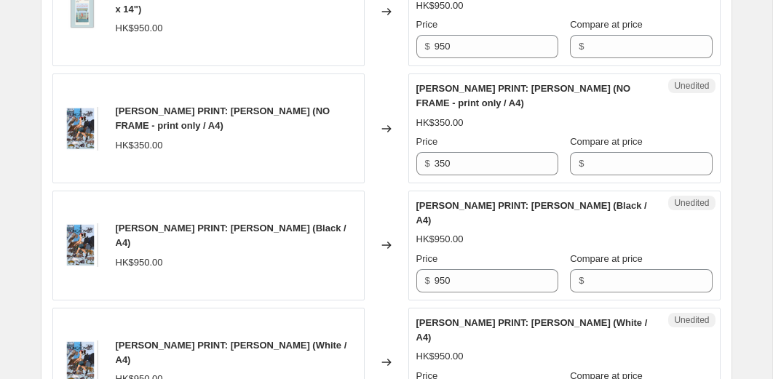
scroll to position [1223, 0]
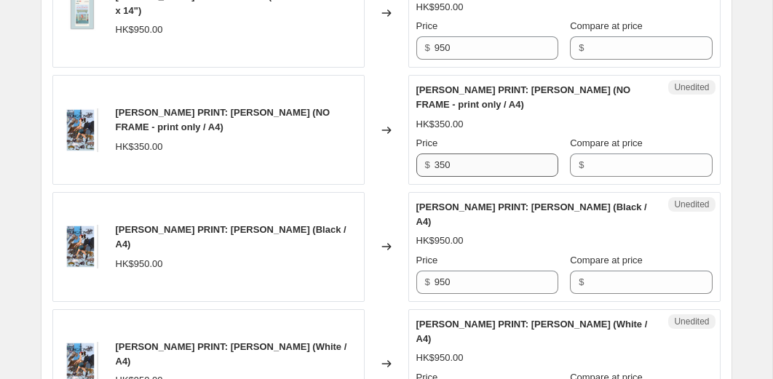
click at [464, 177] on div "Price $ 350" at bounding box center [487, 156] width 142 height 41
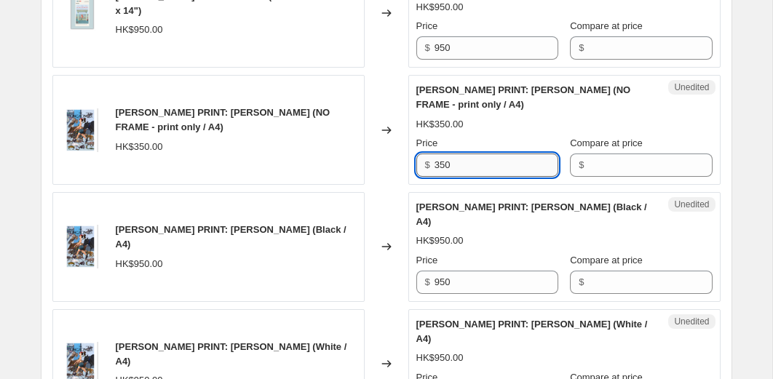
click at [464, 177] on input "350" at bounding box center [496, 164] width 124 height 23
type input "175"
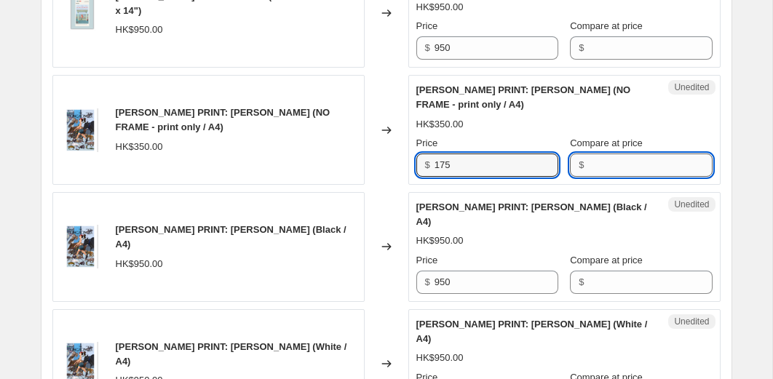
click at [604, 177] on input "Compare at price" at bounding box center [650, 164] width 124 height 23
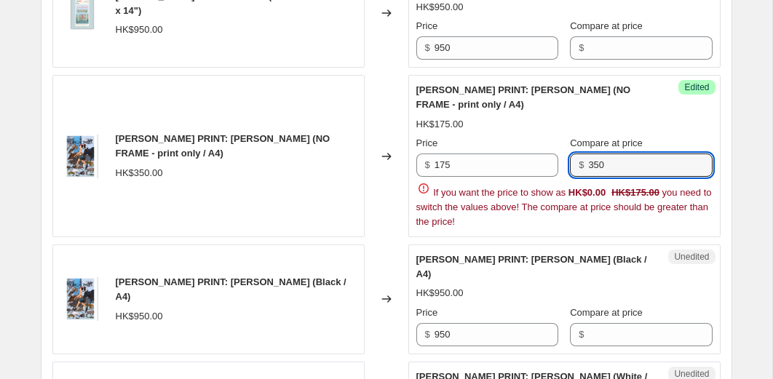
type input "350"
click at [378, 207] on div "Changed to" at bounding box center [386, 156] width 44 height 162
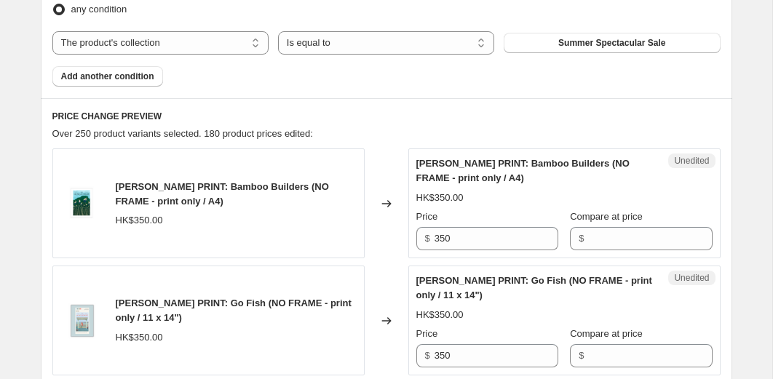
scroll to position [591, 0]
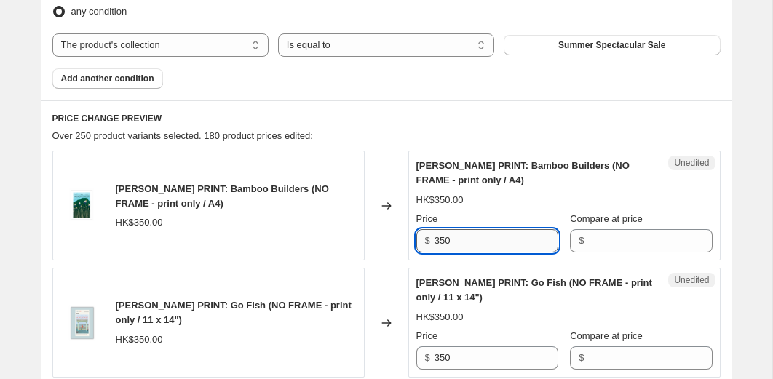
click at [465, 244] on input "350" at bounding box center [496, 240] width 124 height 23
type input "175"
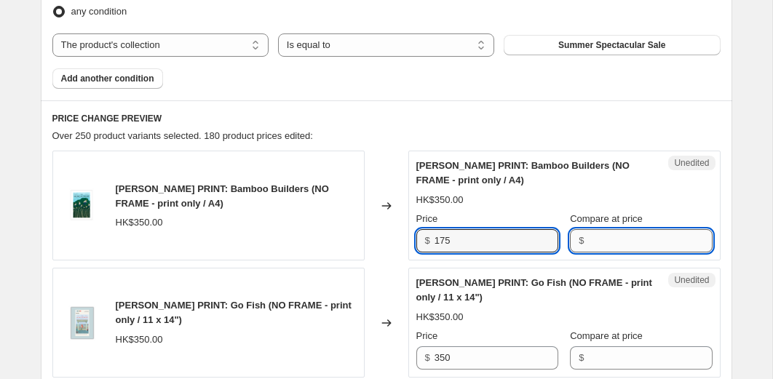
click at [604, 243] on input "Compare at price" at bounding box center [650, 240] width 124 height 23
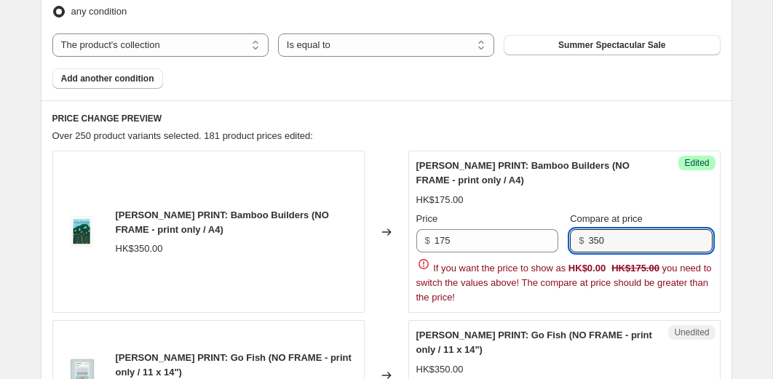
type input "350"
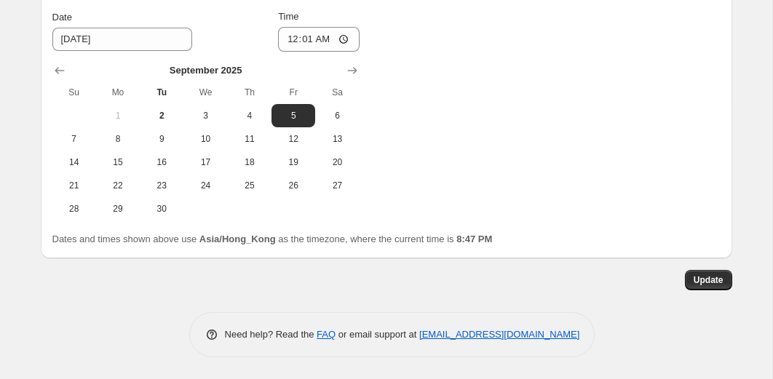
scroll to position [3169, 0]
click at [695, 278] on span "Update" at bounding box center [708, 280] width 30 height 12
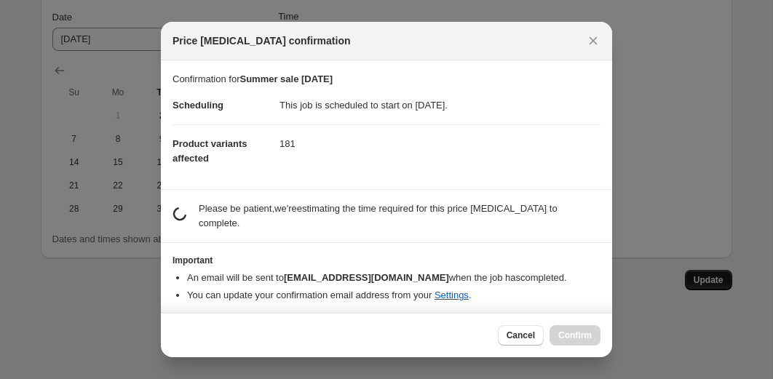
scroll to position [0, 0]
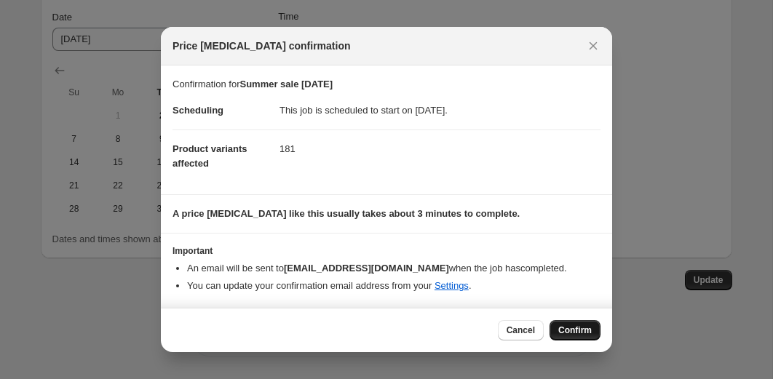
click at [586, 331] on span "Confirm" at bounding box center [574, 330] width 33 height 12
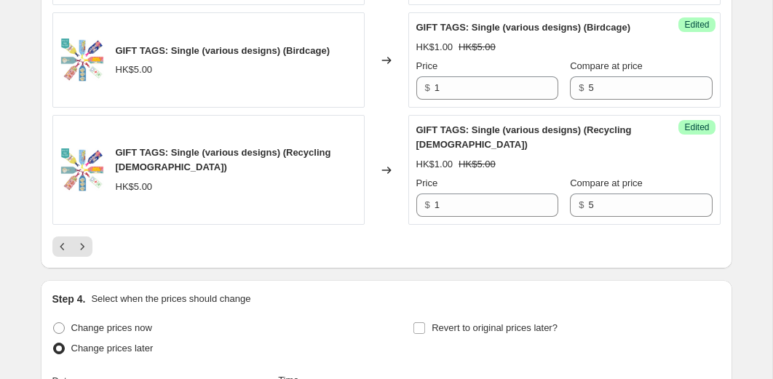
scroll to position [2740, 0]
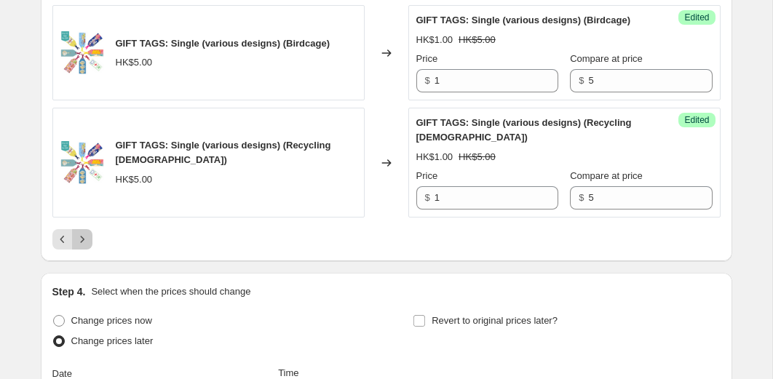
click at [83, 242] on icon "Next" at bounding box center [82, 239] width 4 height 7
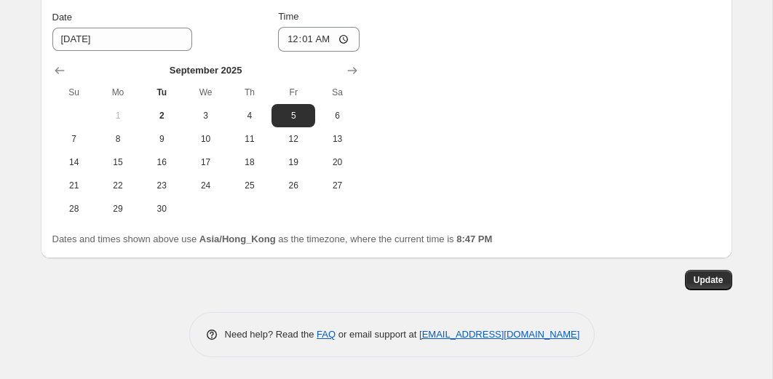
scroll to position [3068, 0]
click at [693, 282] on span "Update" at bounding box center [708, 280] width 30 height 12
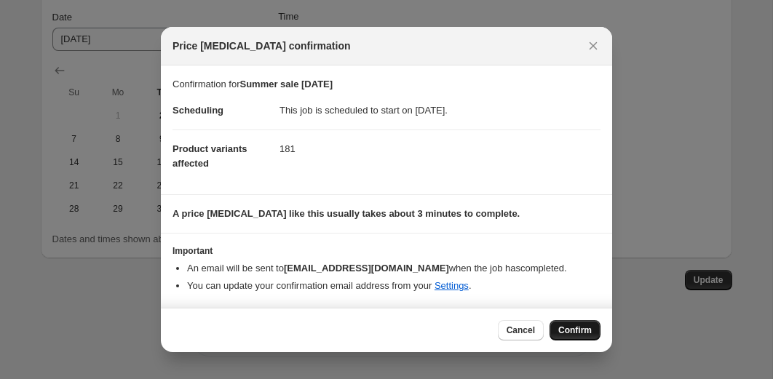
click at [596, 324] on button "Confirm" at bounding box center [574, 330] width 51 height 20
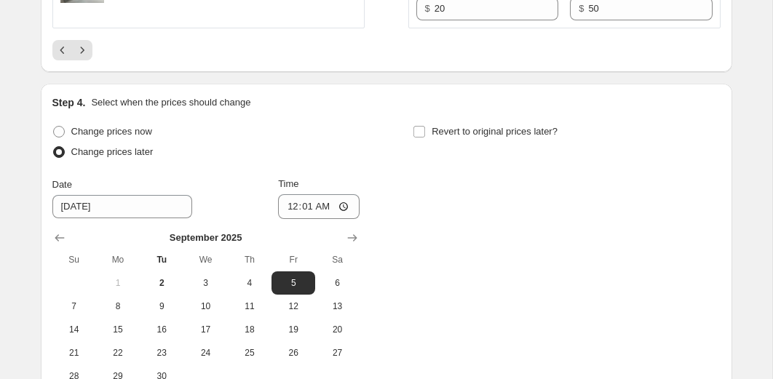
scroll to position [2819, 0]
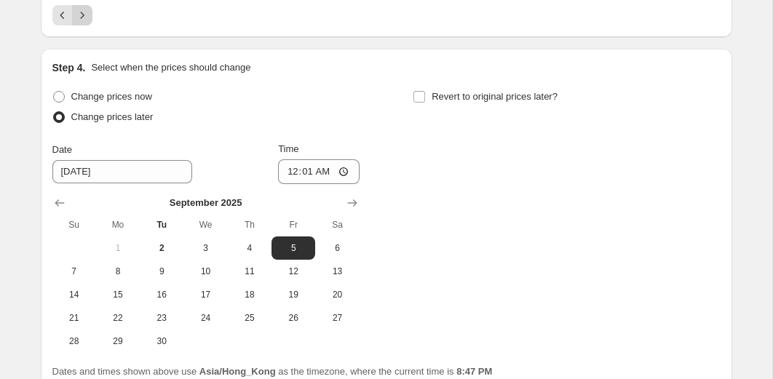
click at [84, 23] on icon "Next" at bounding box center [82, 15] width 15 height 15
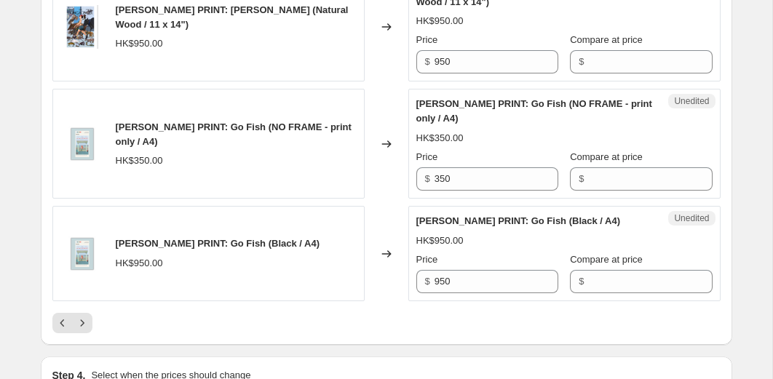
scroll to position [2698, 0]
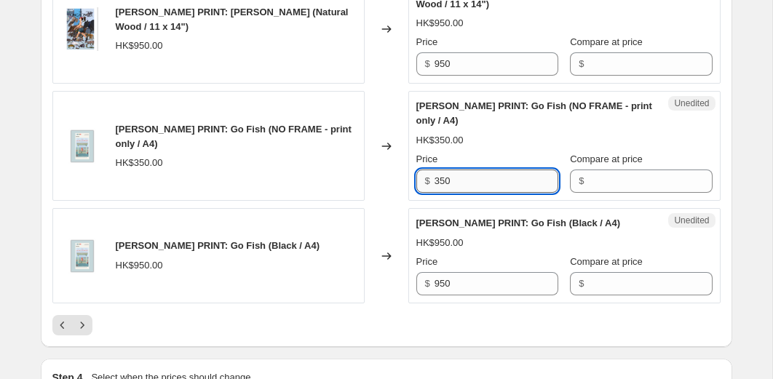
click at [463, 193] on input "350" at bounding box center [496, 180] width 124 height 23
type input "175"
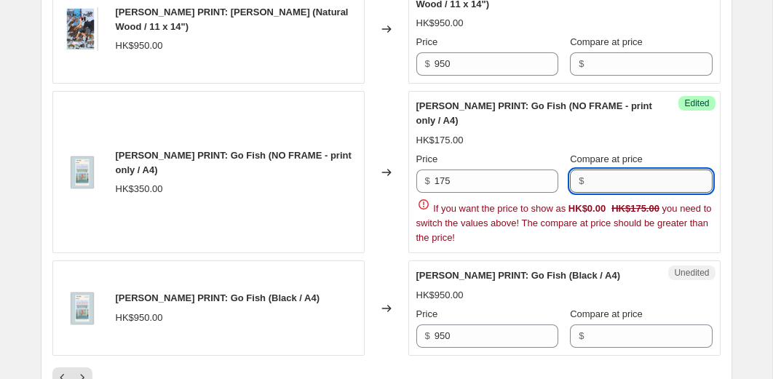
click at [601, 193] on input "Compare at price" at bounding box center [650, 180] width 124 height 23
type input "350"
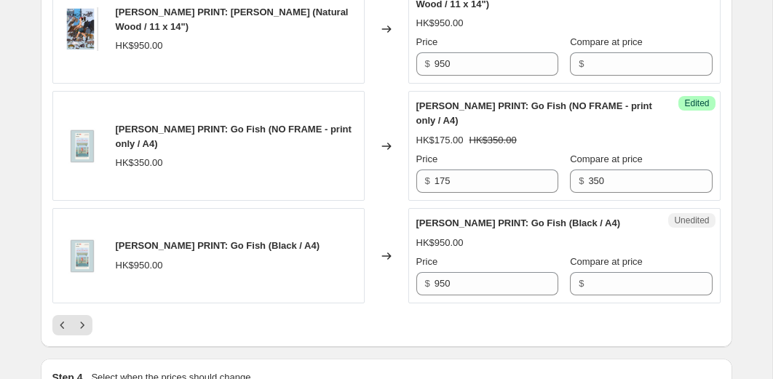
click at [375, 201] on div "Changed to" at bounding box center [386, 146] width 44 height 110
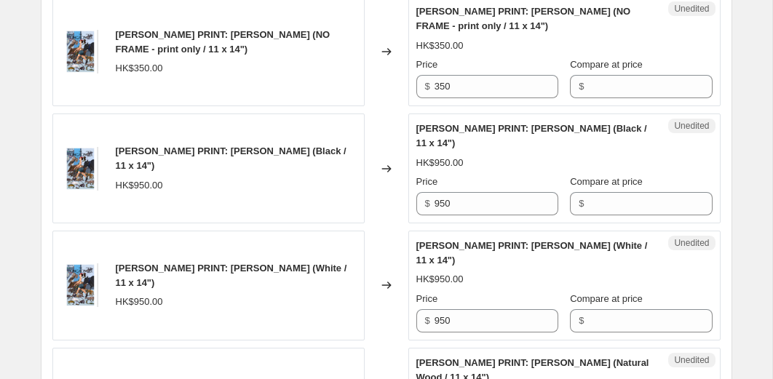
scroll to position [2321, 0]
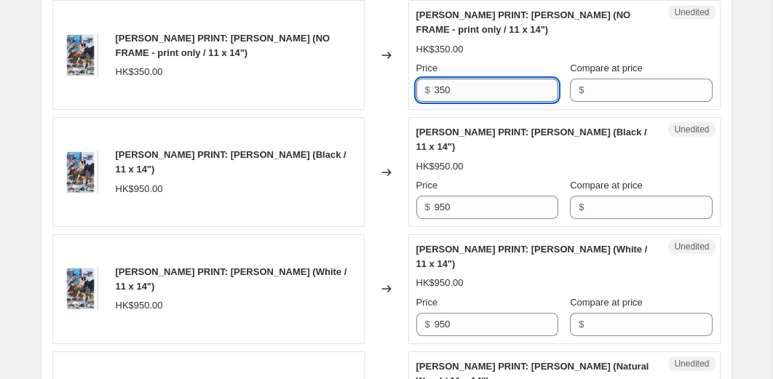
click at [497, 102] on input "350" at bounding box center [496, 90] width 124 height 23
type input "175"
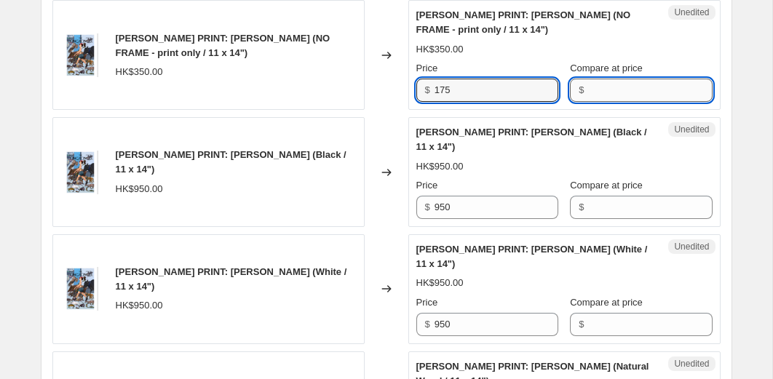
click at [626, 102] on input "Compare at price" at bounding box center [650, 90] width 124 height 23
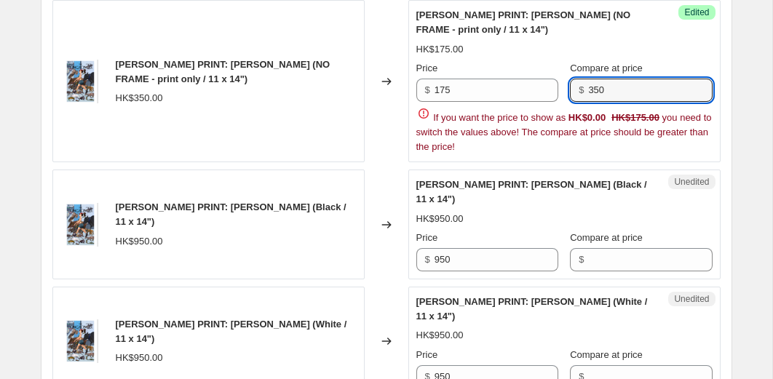
type input "350"
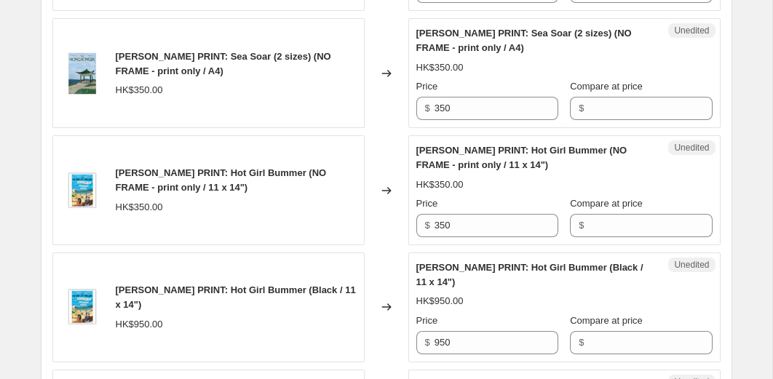
scroll to position [1707, 0]
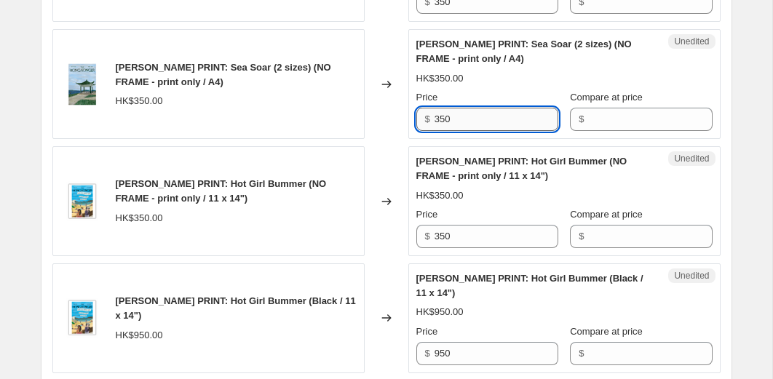
click at [450, 131] on input "350" at bounding box center [496, 119] width 124 height 23
type input "175"
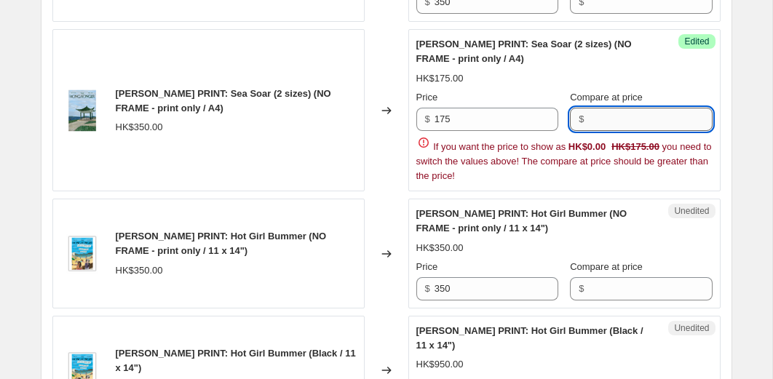
click at [601, 131] on input "Compare at price" at bounding box center [650, 119] width 124 height 23
type input "350"
click at [378, 193] on div "TAPESTRY: Bauhinia HK$800.00 Changed to Success Edited TAPESTRY: Bauhinia HK$15…" at bounding box center [386, 191] width 668 height 2312
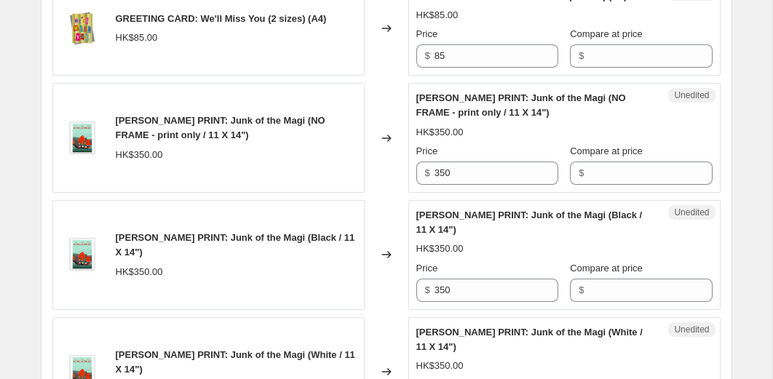
scroll to position [1176, 0]
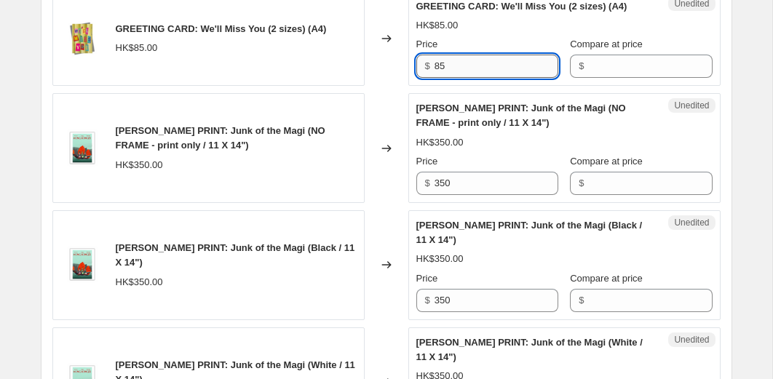
click at [489, 78] on input "85" at bounding box center [496, 66] width 124 height 23
type input "20"
click at [596, 78] on input "Compare at price" at bounding box center [650, 66] width 124 height 23
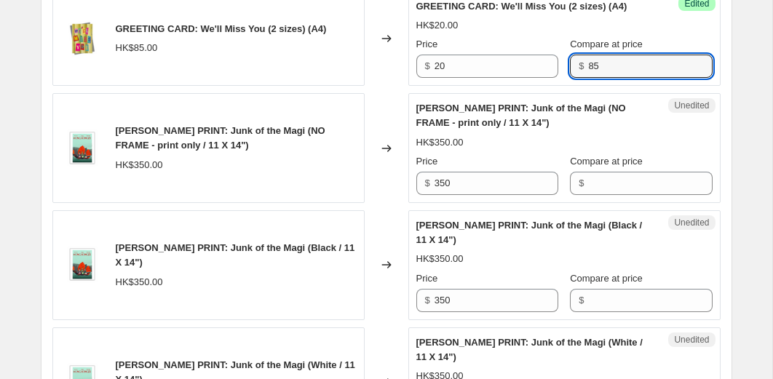
type input "85"
click at [382, 139] on div "Changed to" at bounding box center [386, 148] width 44 height 110
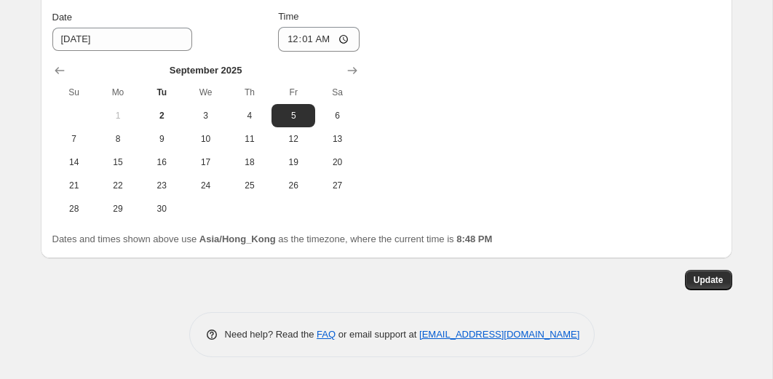
scroll to position [3184, 0]
click at [697, 281] on span "Update" at bounding box center [708, 280] width 30 height 12
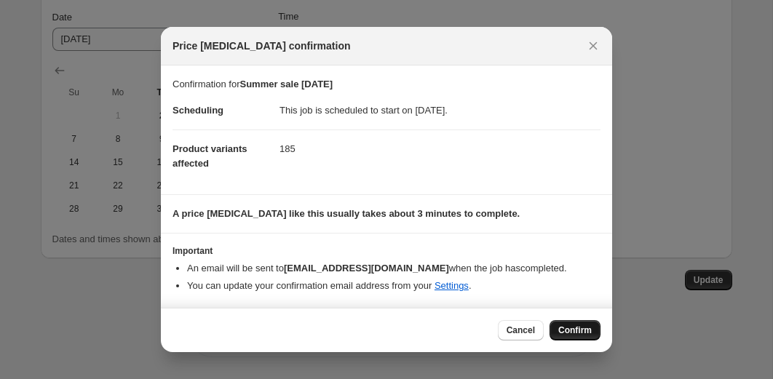
click at [578, 332] on span "Confirm" at bounding box center [574, 330] width 33 height 12
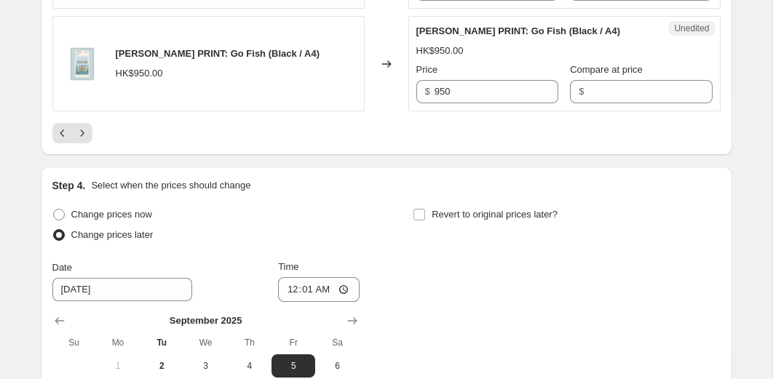
scroll to position [2843, 0]
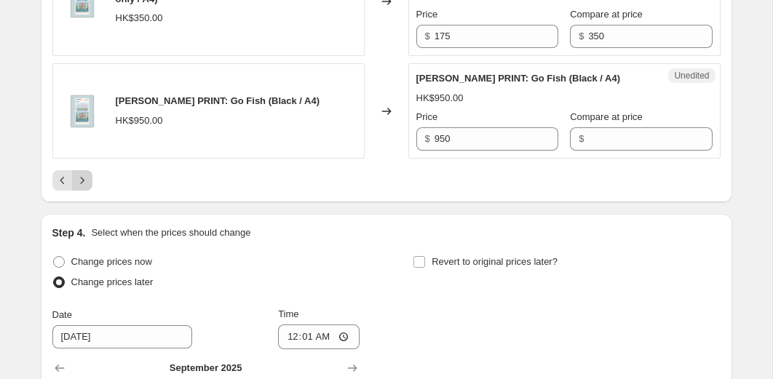
click at [84, 188] on icon "Next" at bounding box center [82, 180] width 15 height 15
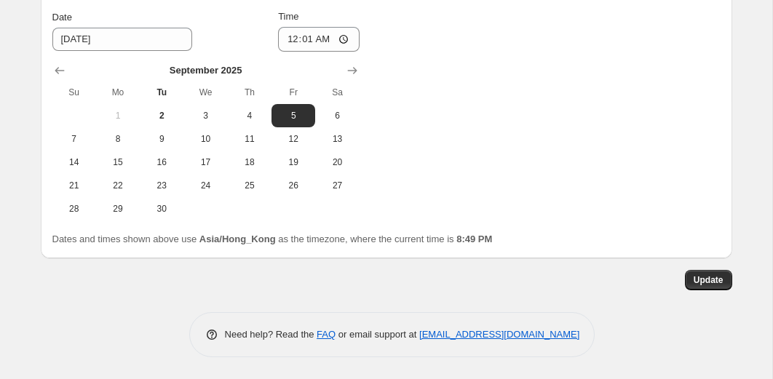
scroll to position [3169, 0]
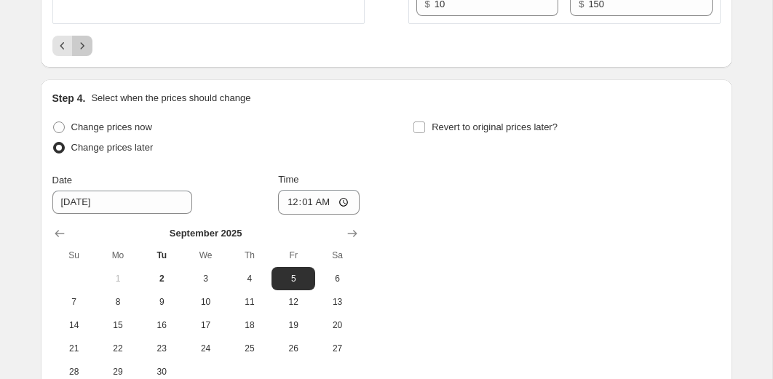
click at [90, 56] on button "Next" at bounding box center [82, 46] width 20 height 20
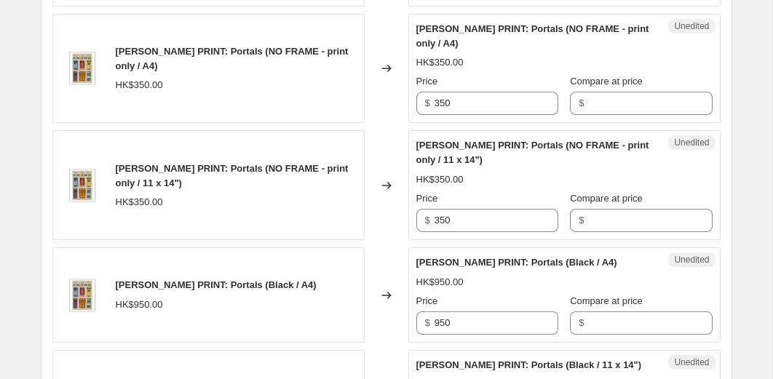
scroll to position [2158, 0]
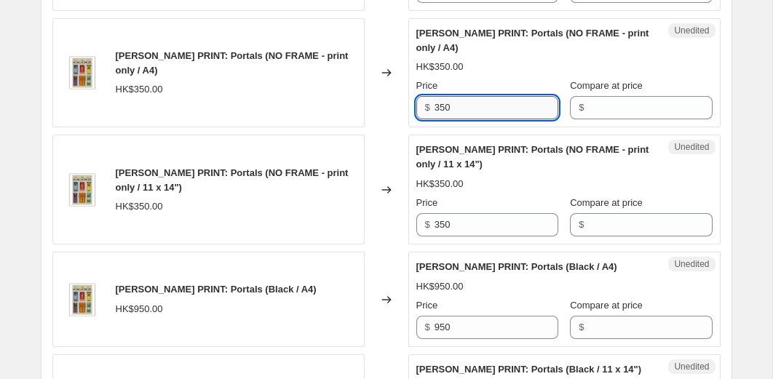
click at [483, 119] on input "350" at bounding box center [496, 107] width 124 height 23
type input "175"
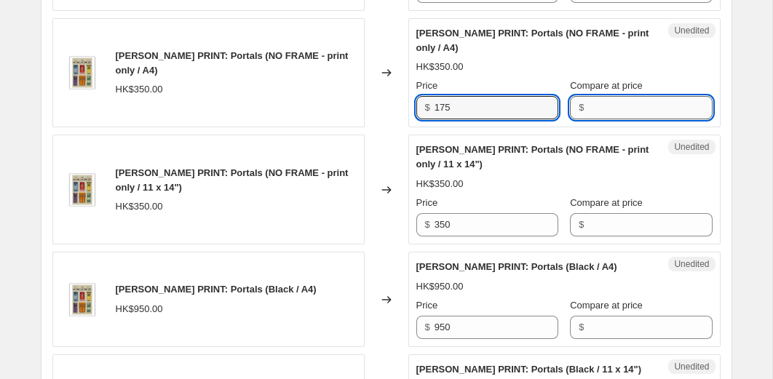
click at [650, 119] on input "Compare at price" at bounding box center [650, 107] width 124 height 23
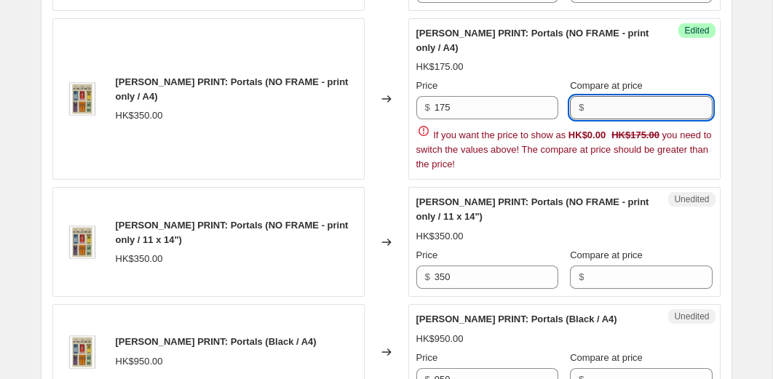
type input "5"
type input "350"
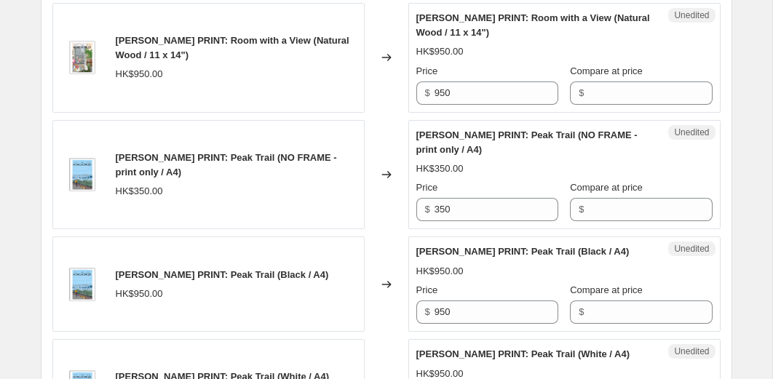
scroll to position [1509, 0]
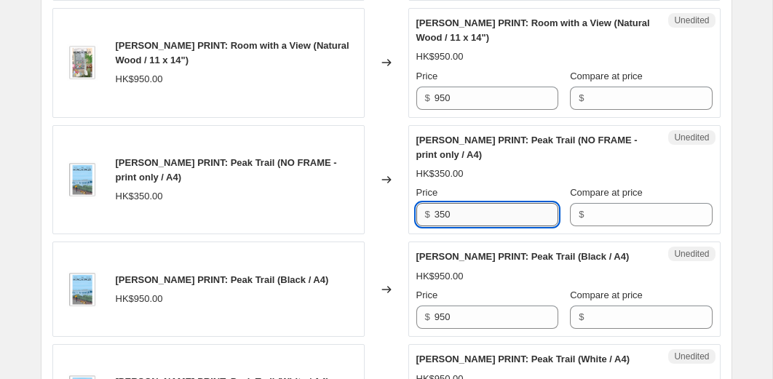
click at [457, 226] on input "350" at bounding box center [496, 214] width 124 height 23
type input "175"
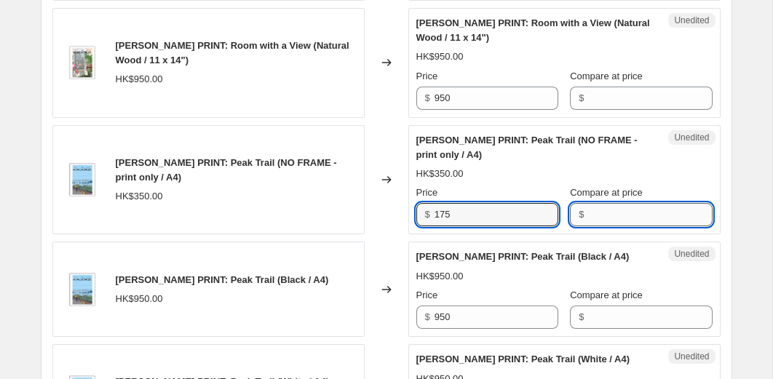
click at [601, 226] on input "Compare at price" at bounding box center [650, 214] width 124 height 23
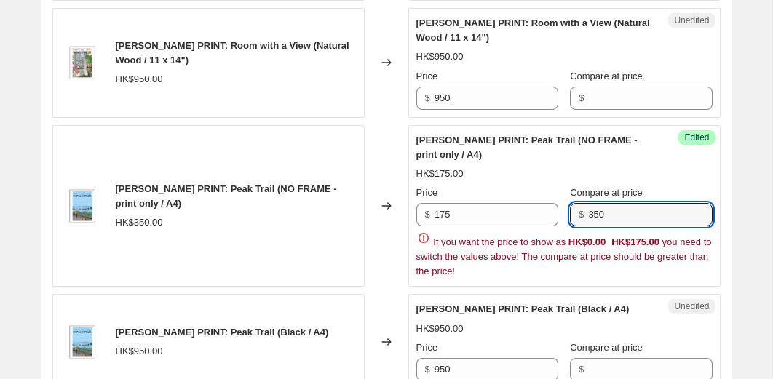
type input "350"
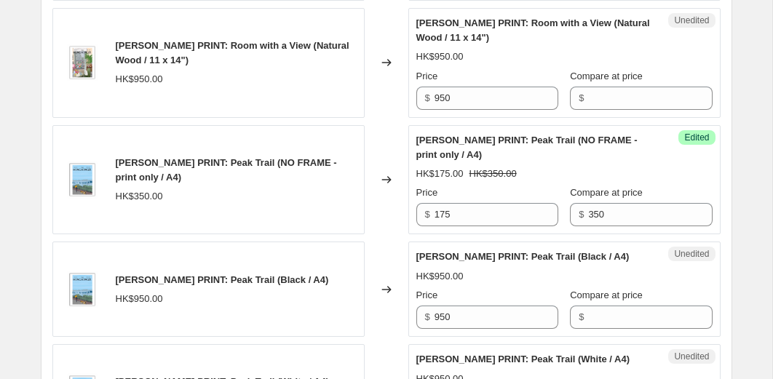
click at [371, 261] on div "HAND PAINTED GLASS DECORATION: Wheelie HK$200.00 Changed to Success Edited HAND…" at bounding box center [386, 319] width 668 height 2172
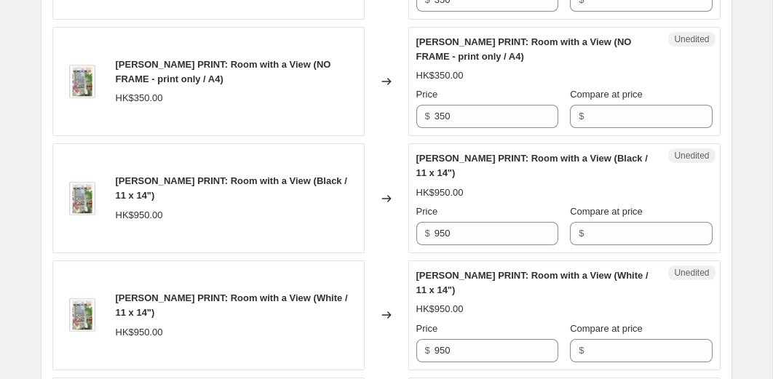
scroll to position [1128, 0]
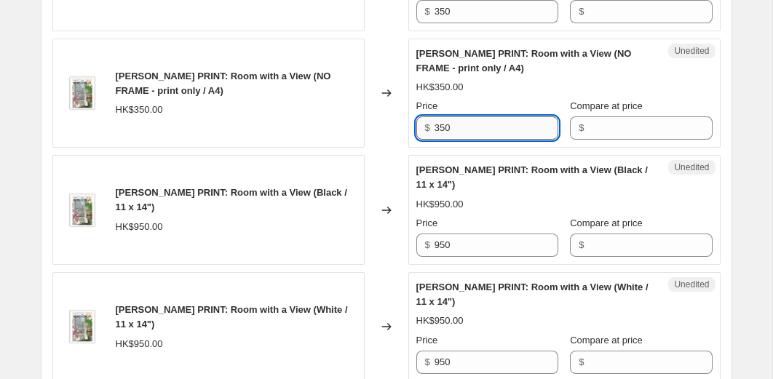
click at [465, 140] on input "350" at bounding box center [496, 127] width 124 height 23
type input "175"
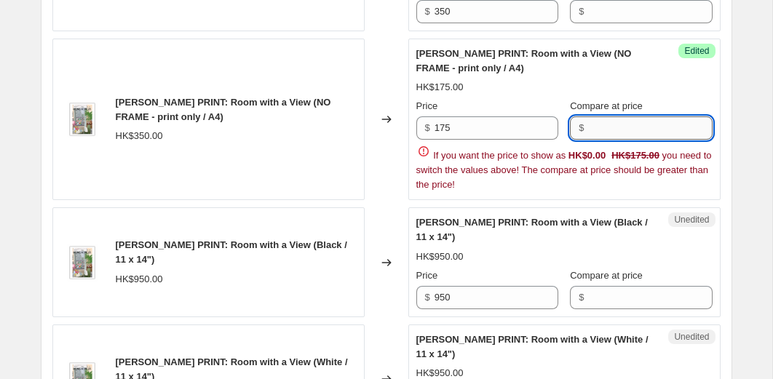
click at [622, 140] on input "Compare at price" at bounding box center [650, 127] width 124 height 23
type input "350"
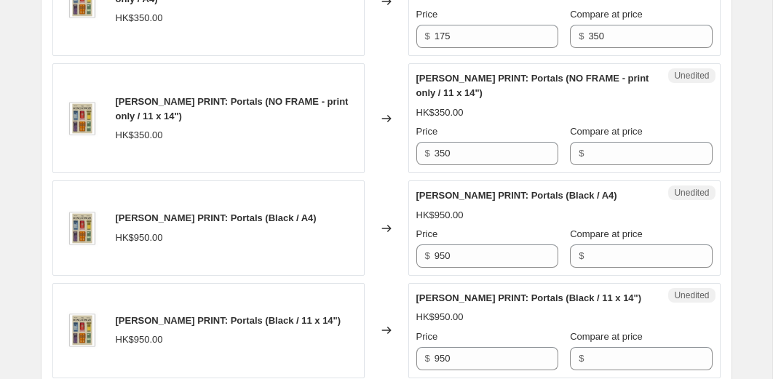
scroll to position [3155, 0]
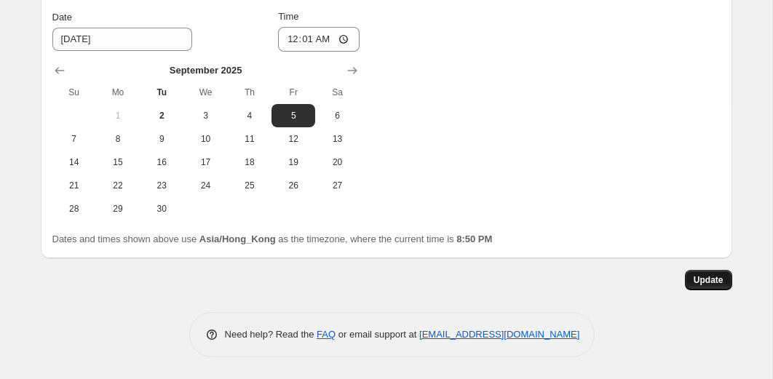
click at [708, 285] on span "Update" at bounding box center [708, 280] width 30 height 12
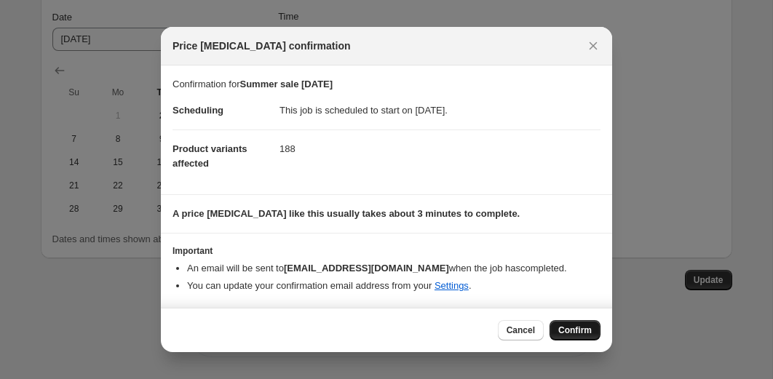
click at [586, 338] on button "Confirm" at bounding box center [574, 330] width 51 height 20
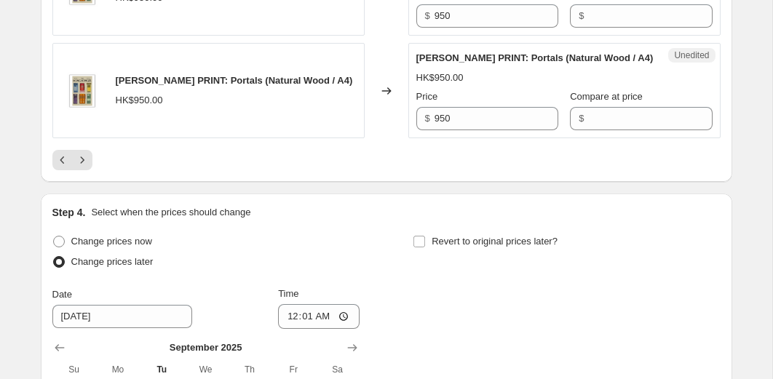
scroll to position [2770, 0]
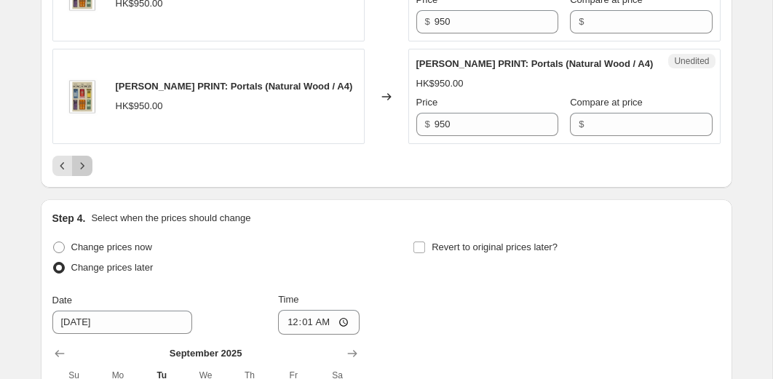
click at [87, 173] on icon "Next" at bounding box center [82, 166] width 15 height 15
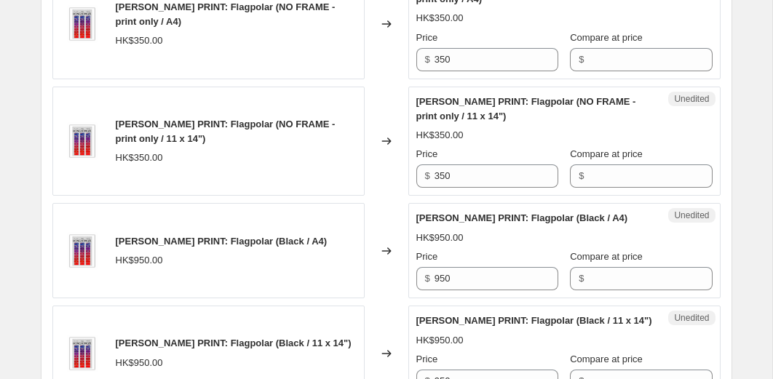
scroll to position [1491, 0]
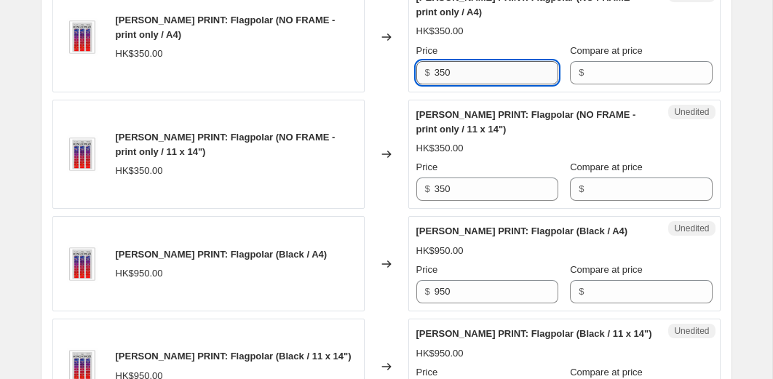
click at [472, 84] on input "350" at bounding box center [496, 72] width 124 height 23
type input "175"
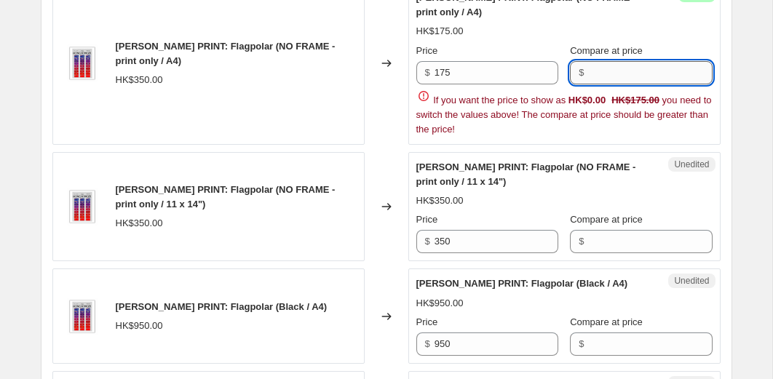
click at [594, 84] on input "Compare at price" at bounding box center [650, 72] width 124 height 23
type input "350"
click at [386, 155] on div "[PERSON_NAME] PRINT: Portals (Natural Wood / 11 x 14") HK$950.00 Changed to Une…" at bounding box center [386, 334] width 668 height 2166
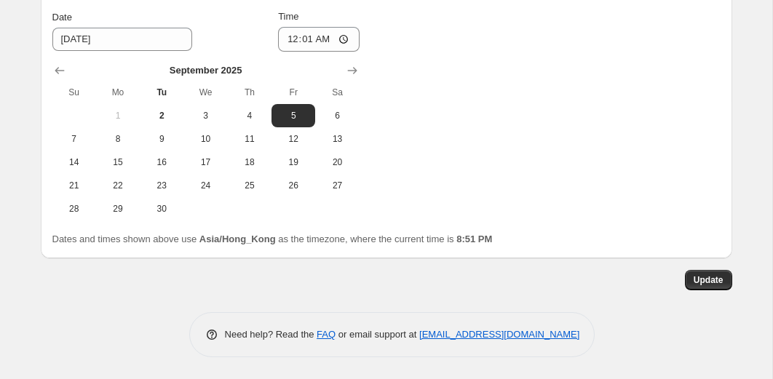
scroll to position [3097, 0]
click at [698, 282] on span "Update" at bounding box center [708, 280] width 30 height 12
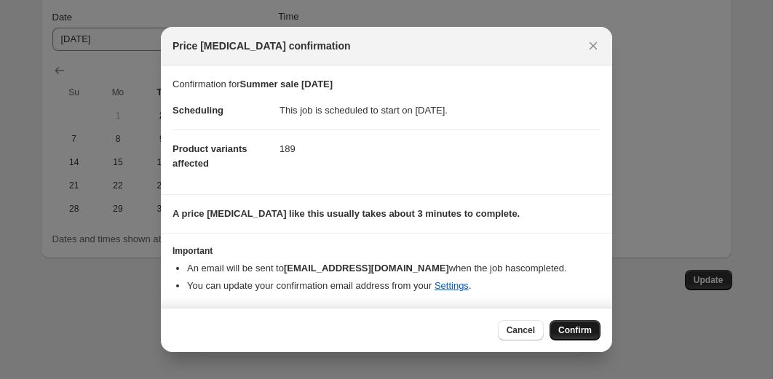
click at [573, 327] on span "Confirm" at bounding box center [574, 330] width 33 height 12
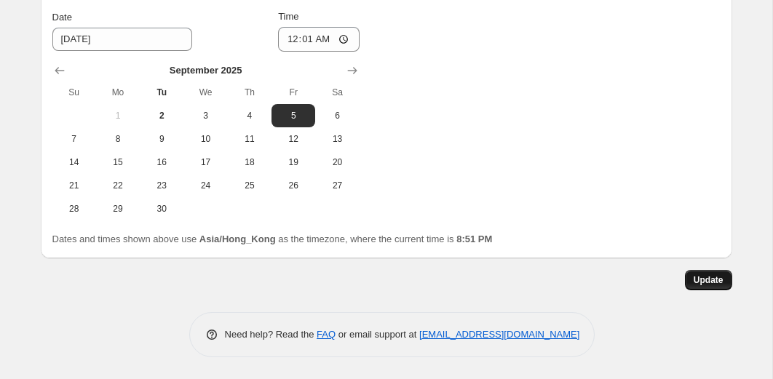
click at [687, 282] on button "Update" at bounding box center [708, 280] width 47 height 20
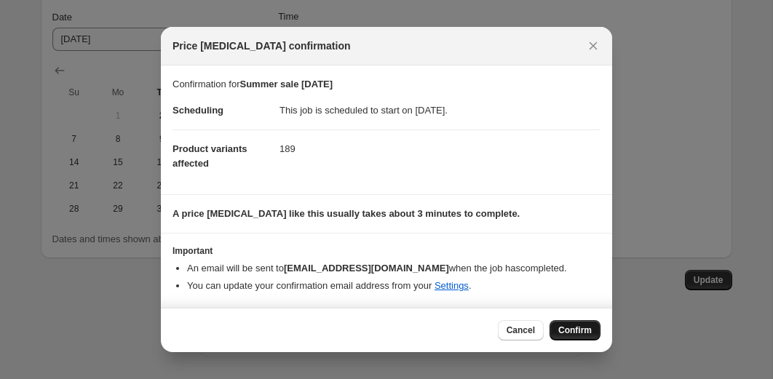
click at [579, 326] on span "Confirm" at bounding box center [574, 330] width 33 height 12
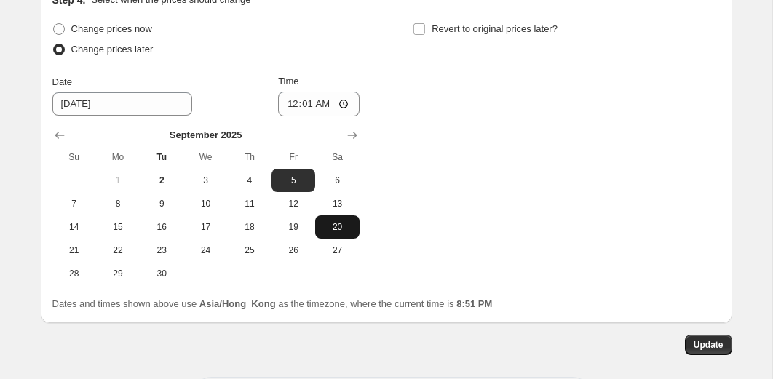
scroll to position [2923, 0]
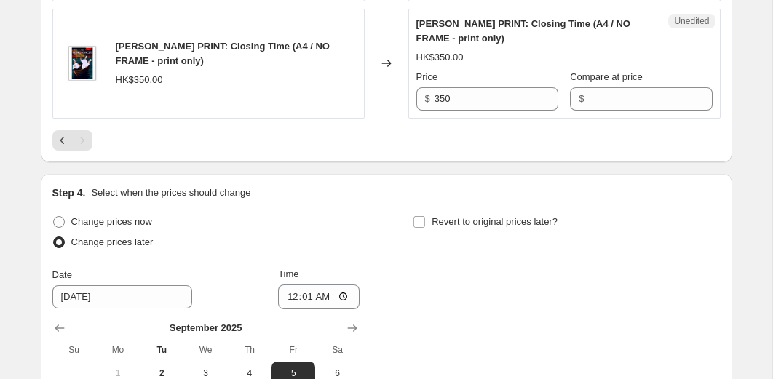
scroll to position [2530, 0]
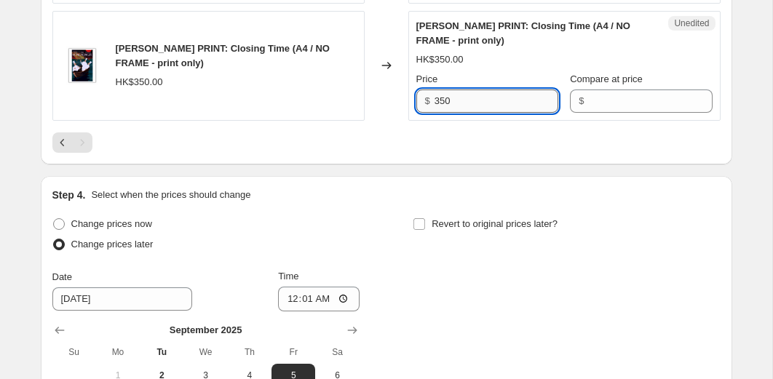
click at [473, 113] on input "350" at bounding box center [496, 100] width 124 height 23
type input "175"
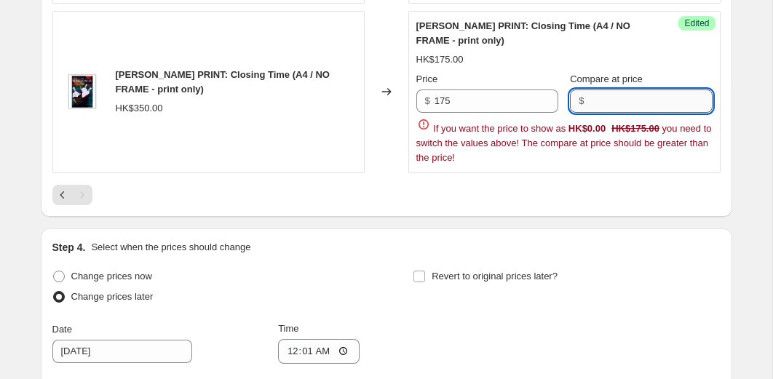
click at [629, 113] on input "Compare at price" at bounding box center [650, 100] width 124 height 23
type input "350"
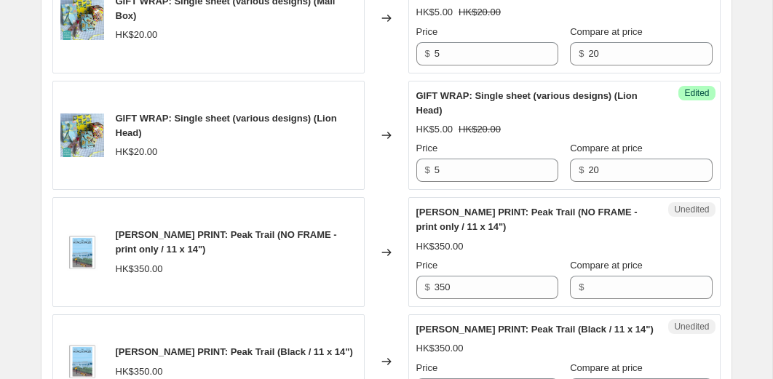
scroll to position [1105, 0]
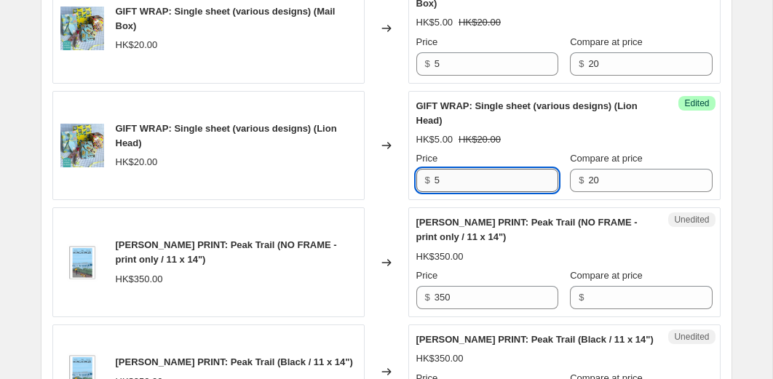
click at [457, 179] on input "5" at bounding box center [496, 180] width 124 height 23
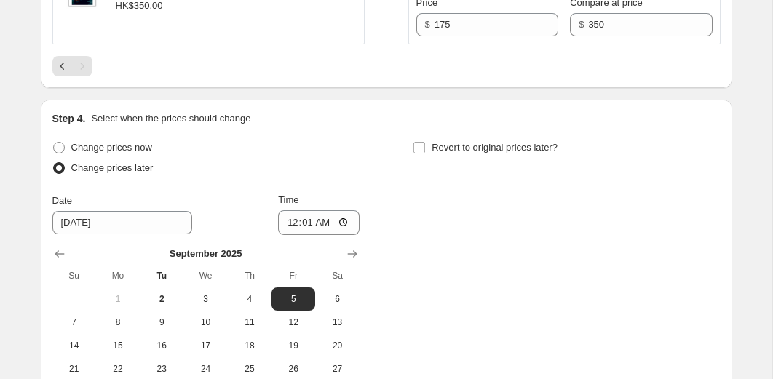
scroll to position [2848, 0]
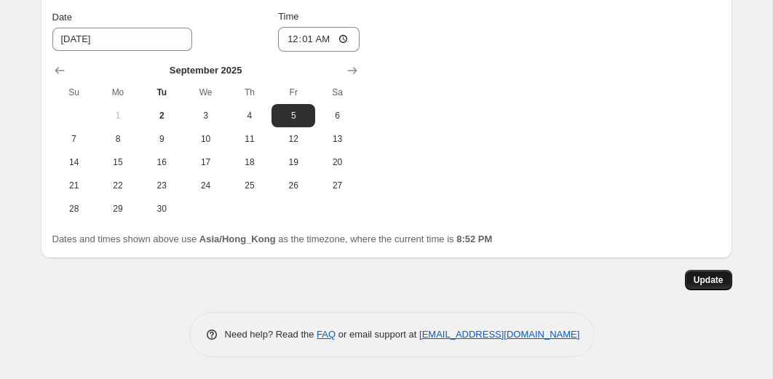
click at [693, 283] on span "Update" at bounding box center [708, 280] width 30 height 12
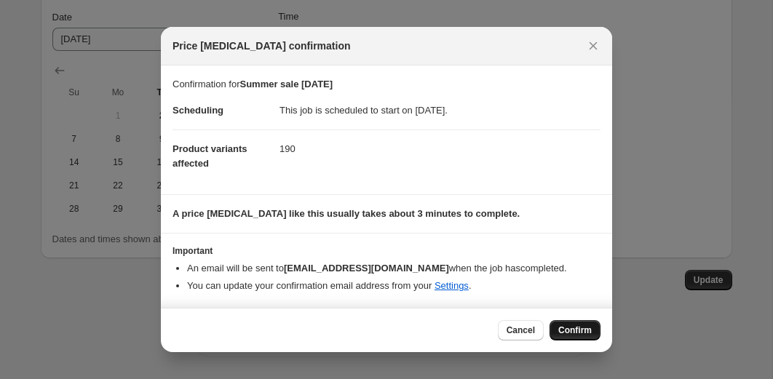
click at [572, 327] on span "Confirm" at bounding box center [574, 330] width 33 height 12
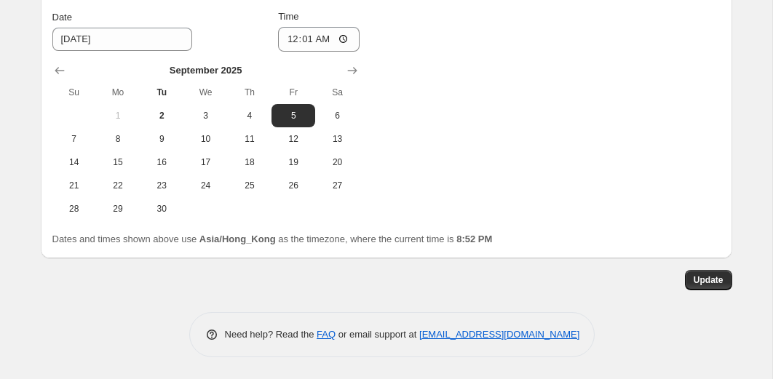
click at [682, 280] on div "Update" at bounding box center [386, 280] width 691 height 20
click at [696, 284] on span "Update" at bounding box center [708, 280] width 30 height 12
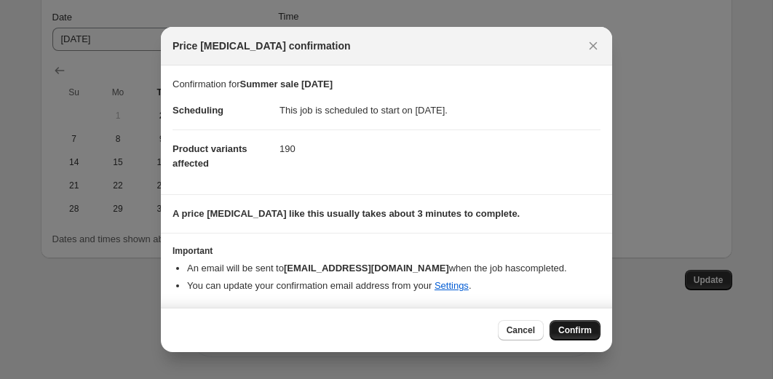
click at [561, 332] on span "Confirm" at bounding box center [574, 330] width 33 height 12
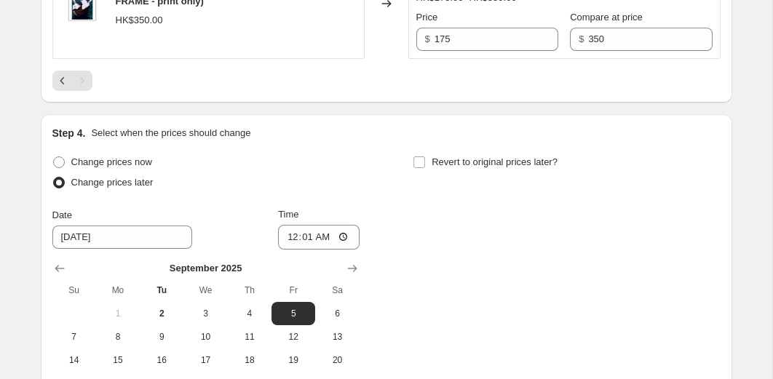
scroll to position [2539, 0]
